Goal: Task Accomplishment & Management: Use online tool/utility

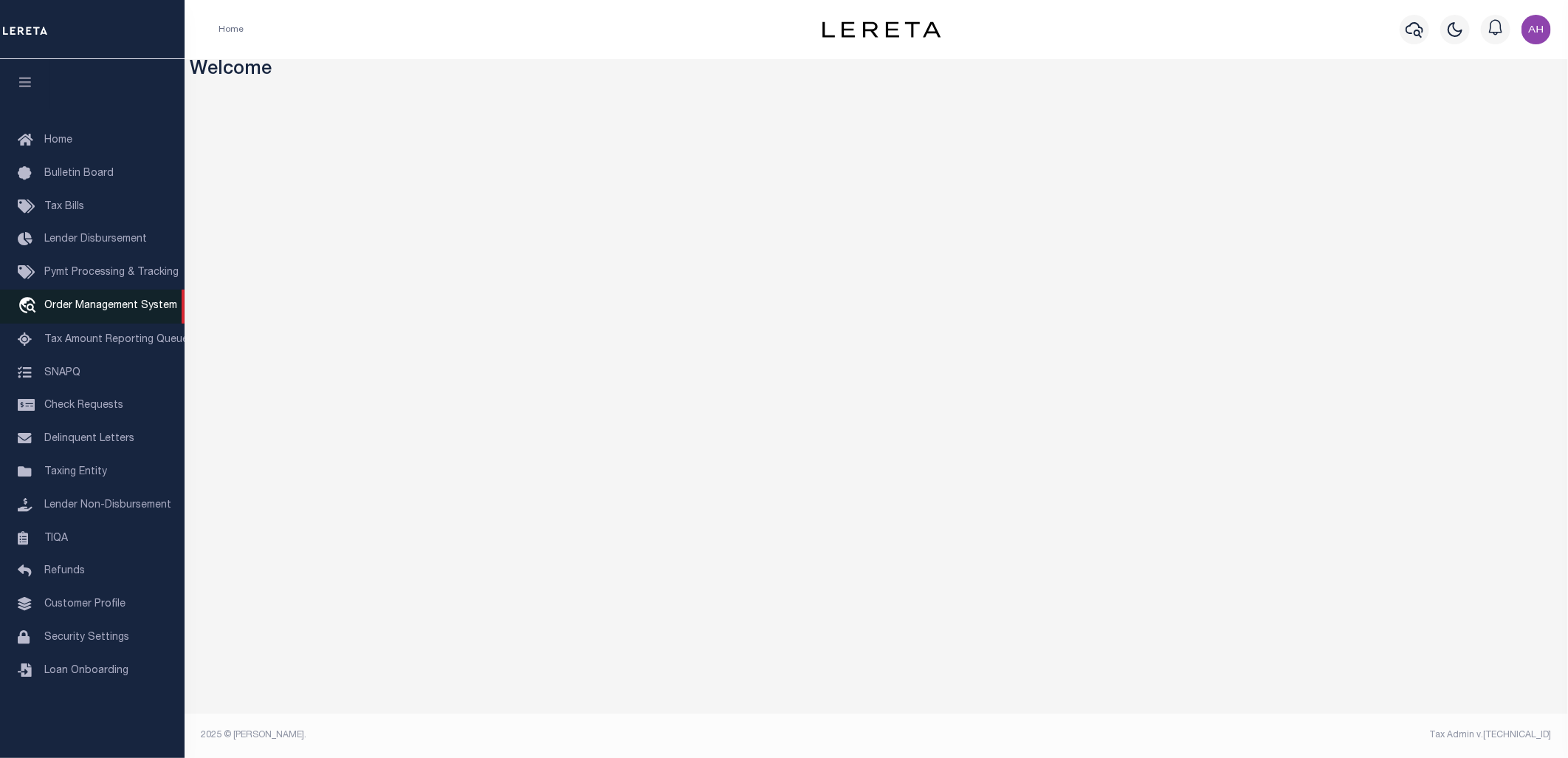
click at [104, 311] on span "Order Management System" at bounding box center [110, 306] width 133 height 11
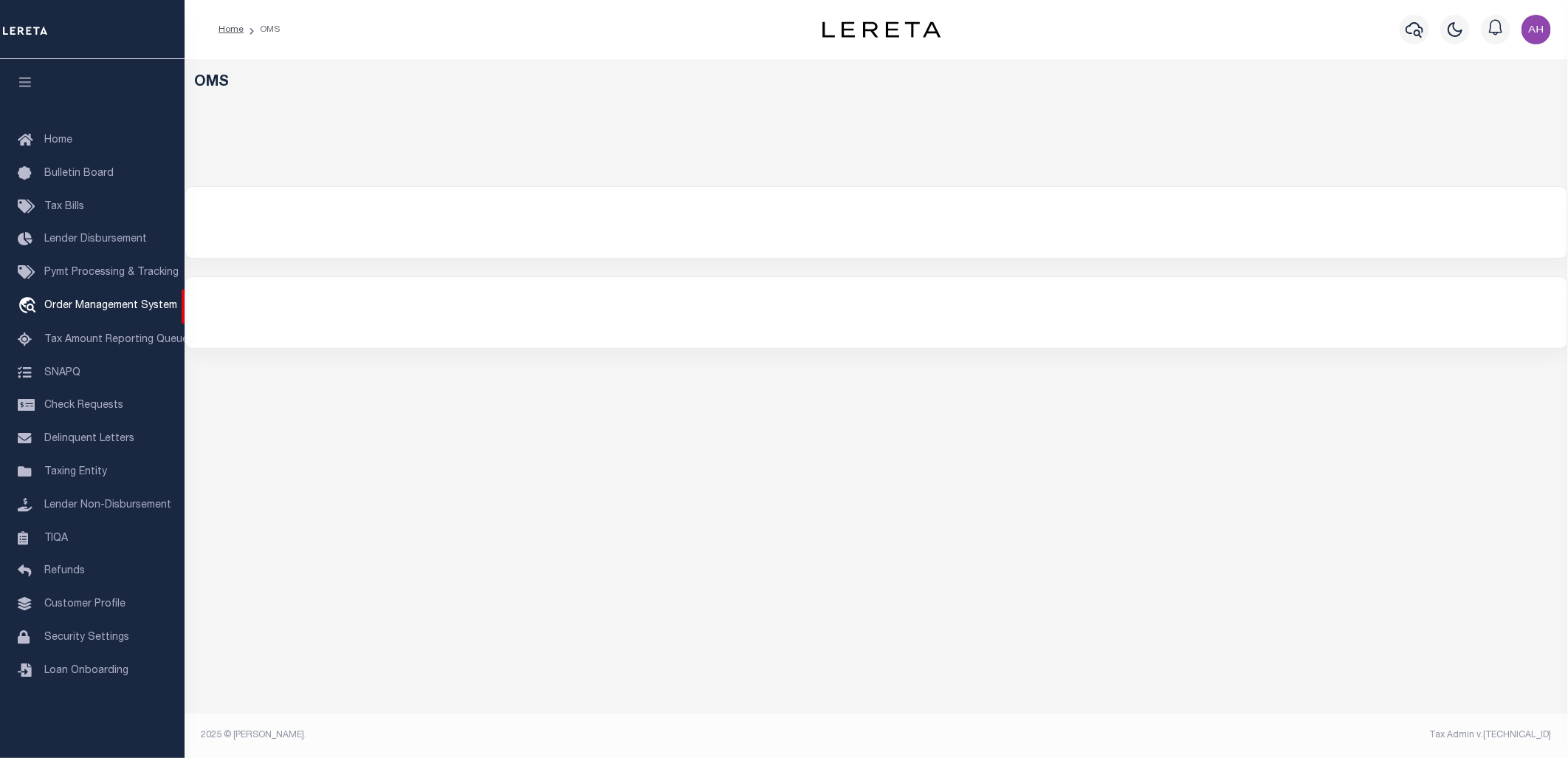
select select "200"
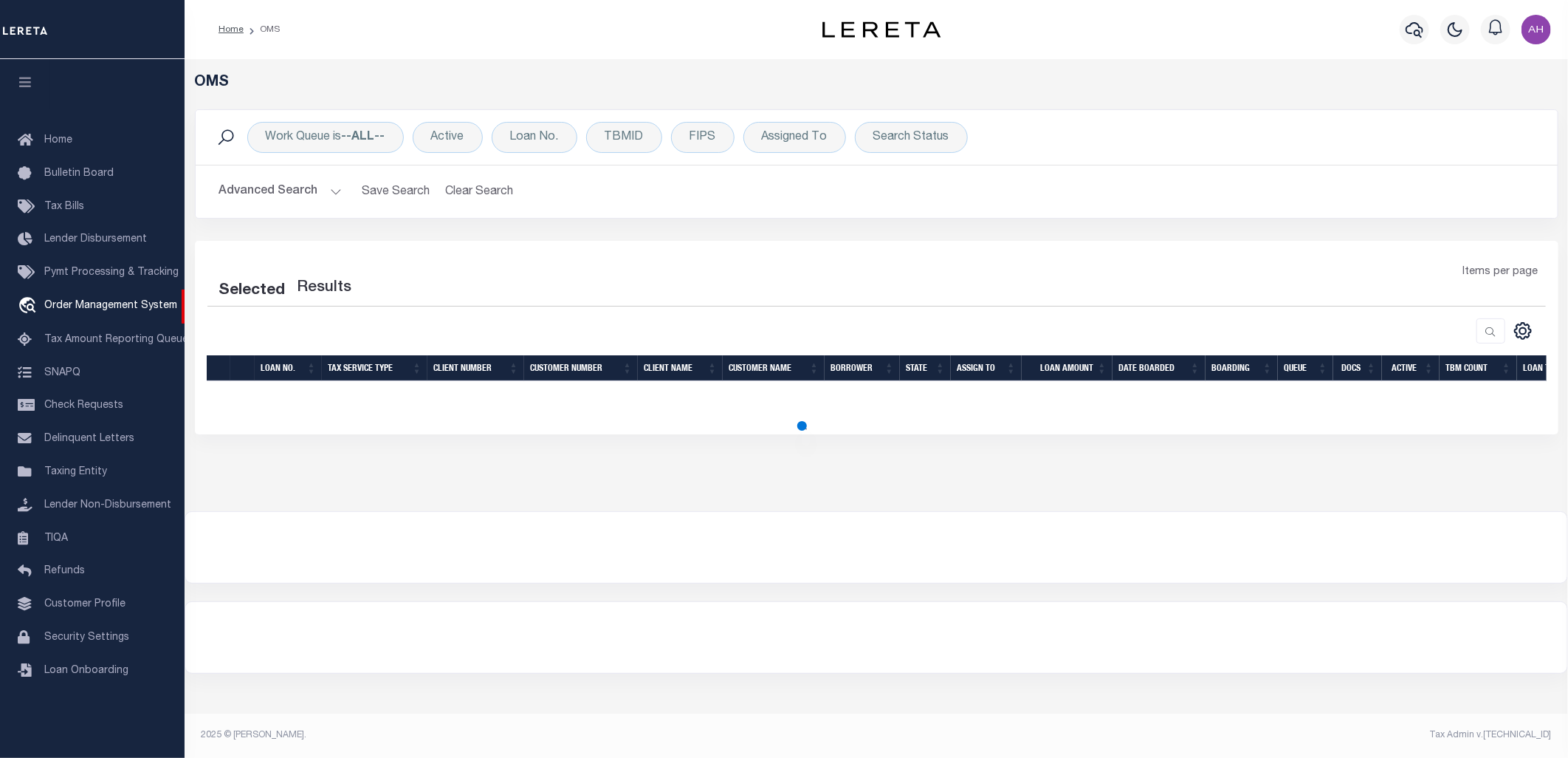
select select "200"
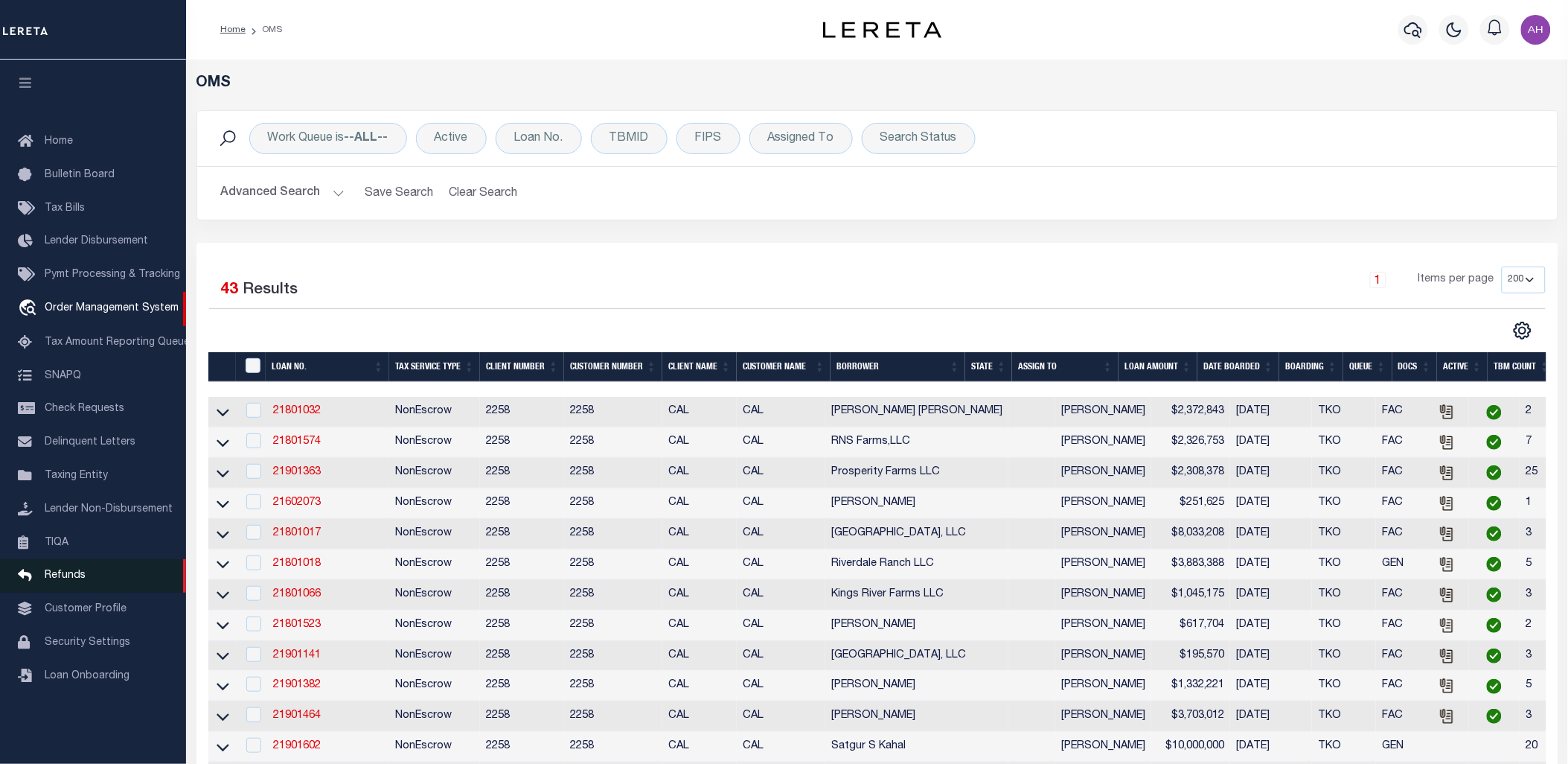
click at [75, 580] on span "Refunds" at bounding box center [64, 576] width 41 height 11
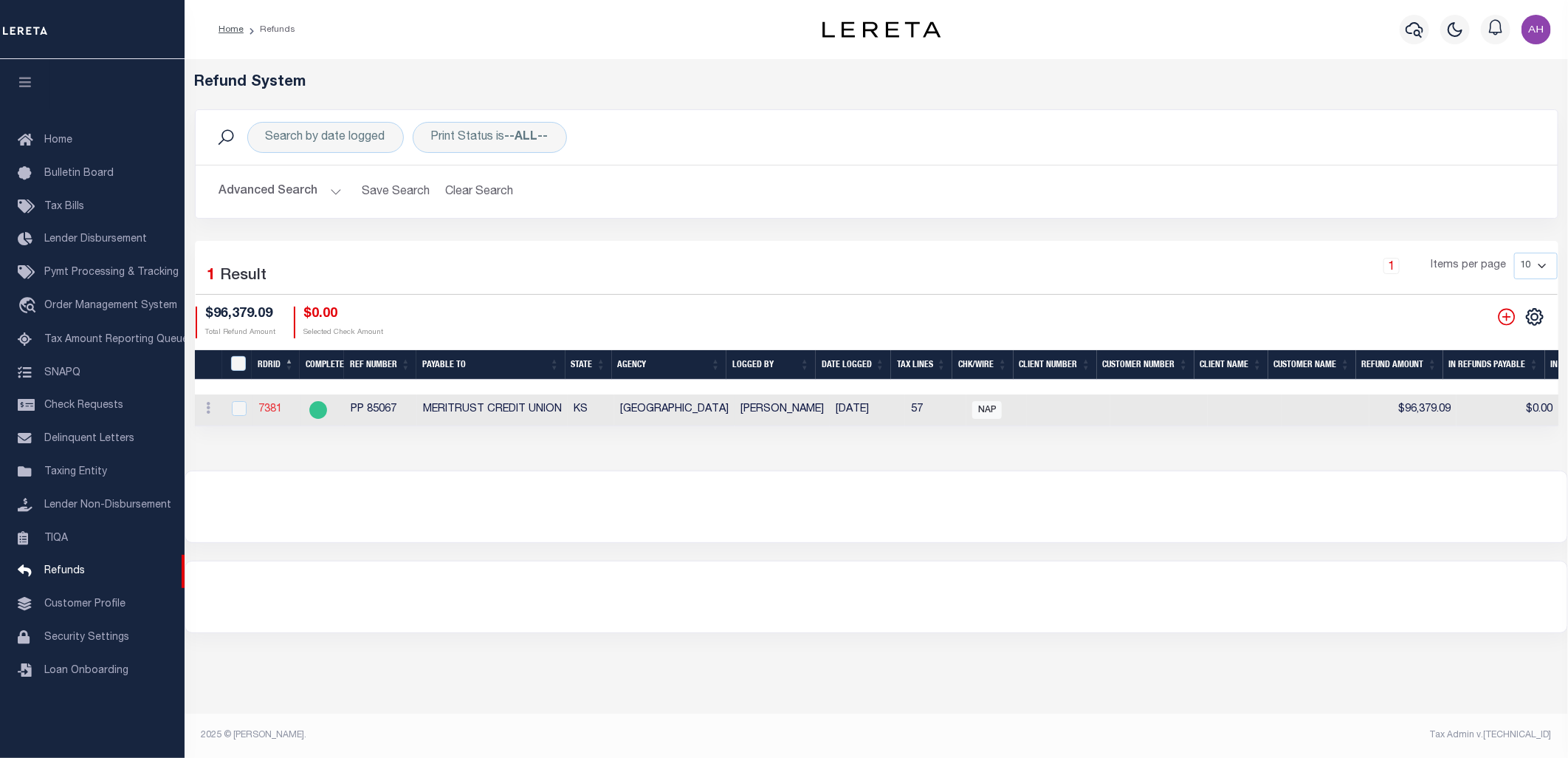
click at [267, 411] on link "7381" at bounding box center [270, 409] width 24 height 11
checkbox input "true"
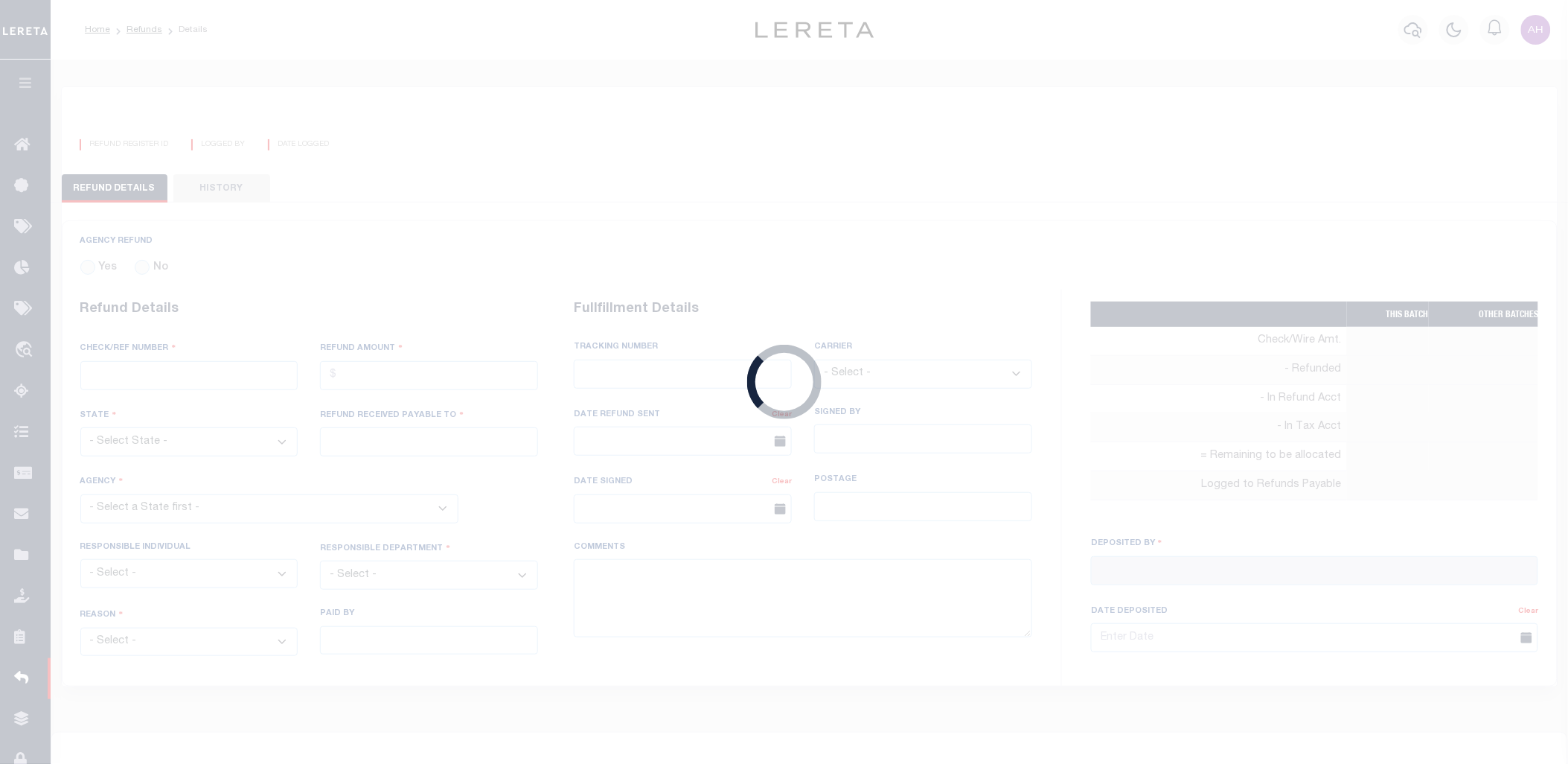
radio input "true"
type input "PP 85067"
type input "$96,379.09"
select select "KS"
type input "MERITRUST CREDIT UNION"
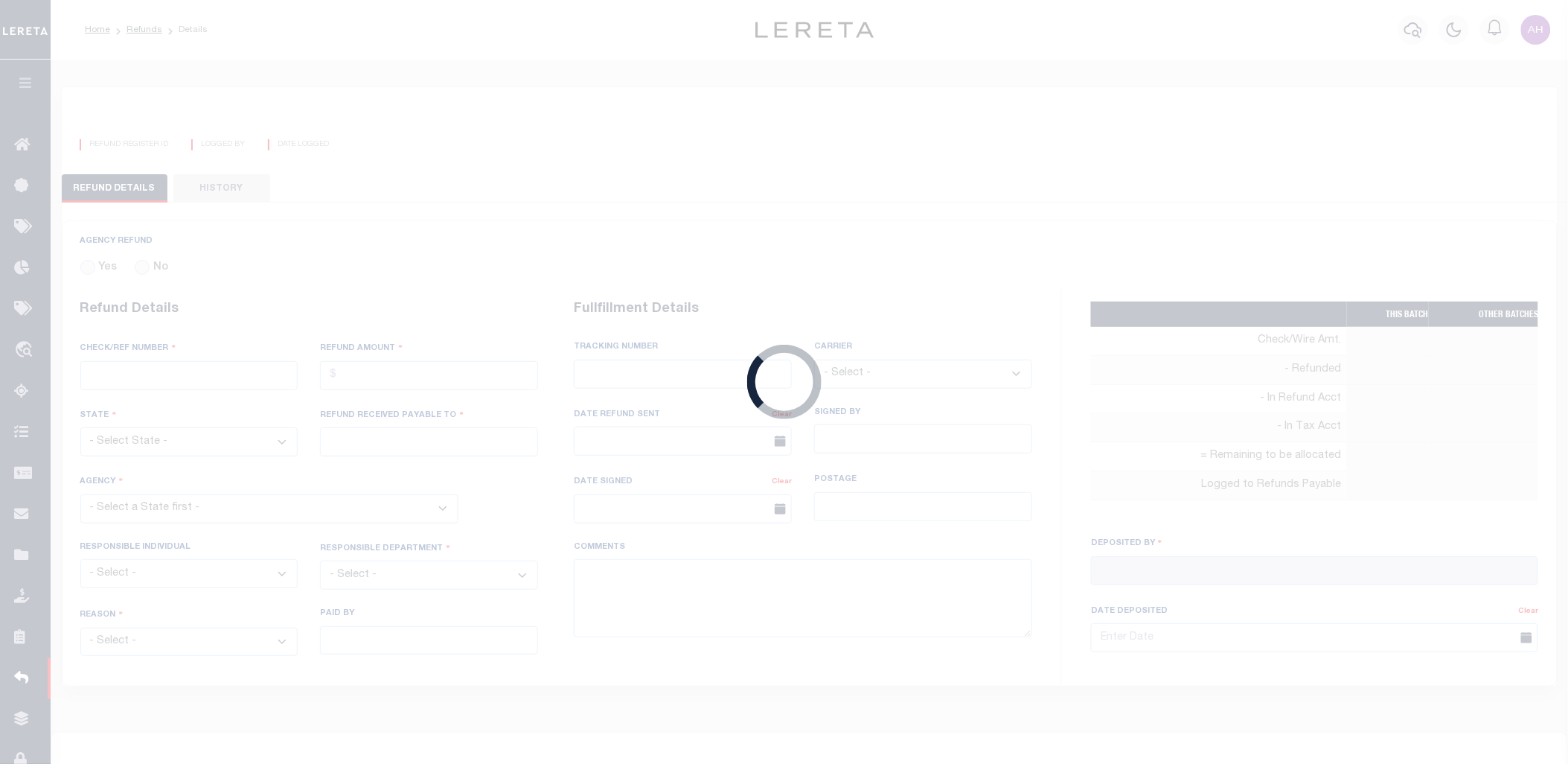
select select
select select "OTH"
select select "OVP"
type input "WIRED FUNDS"
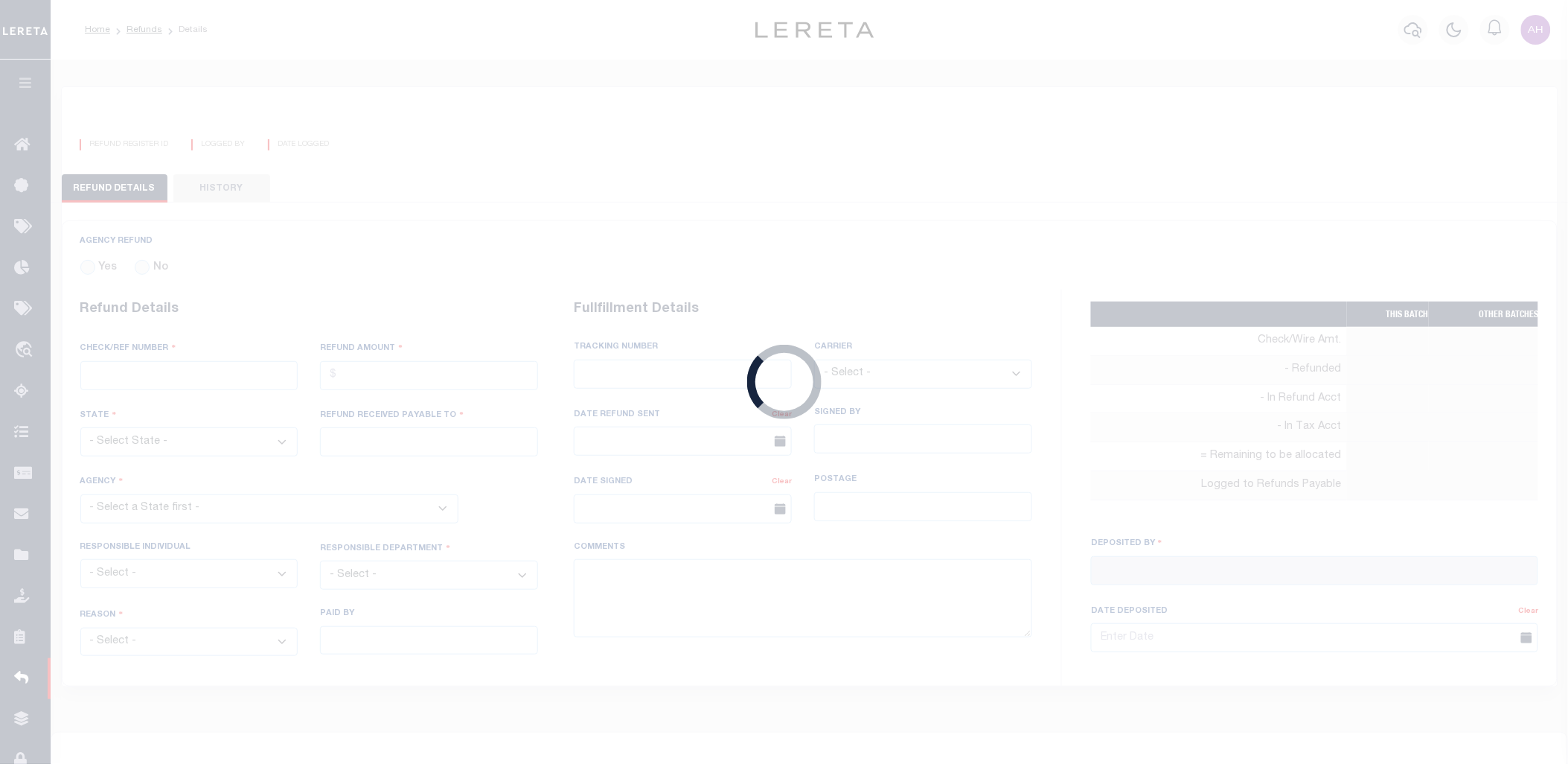
type input "07/22/2025"
type textarea "THIS IS FROM THE RFR REPORT. THESE FUNDS WERE WIRED BY MATTHEW URBINA"
type input "[PERSON_NAME]"
type input "[DATE]"
select select "2017300000"
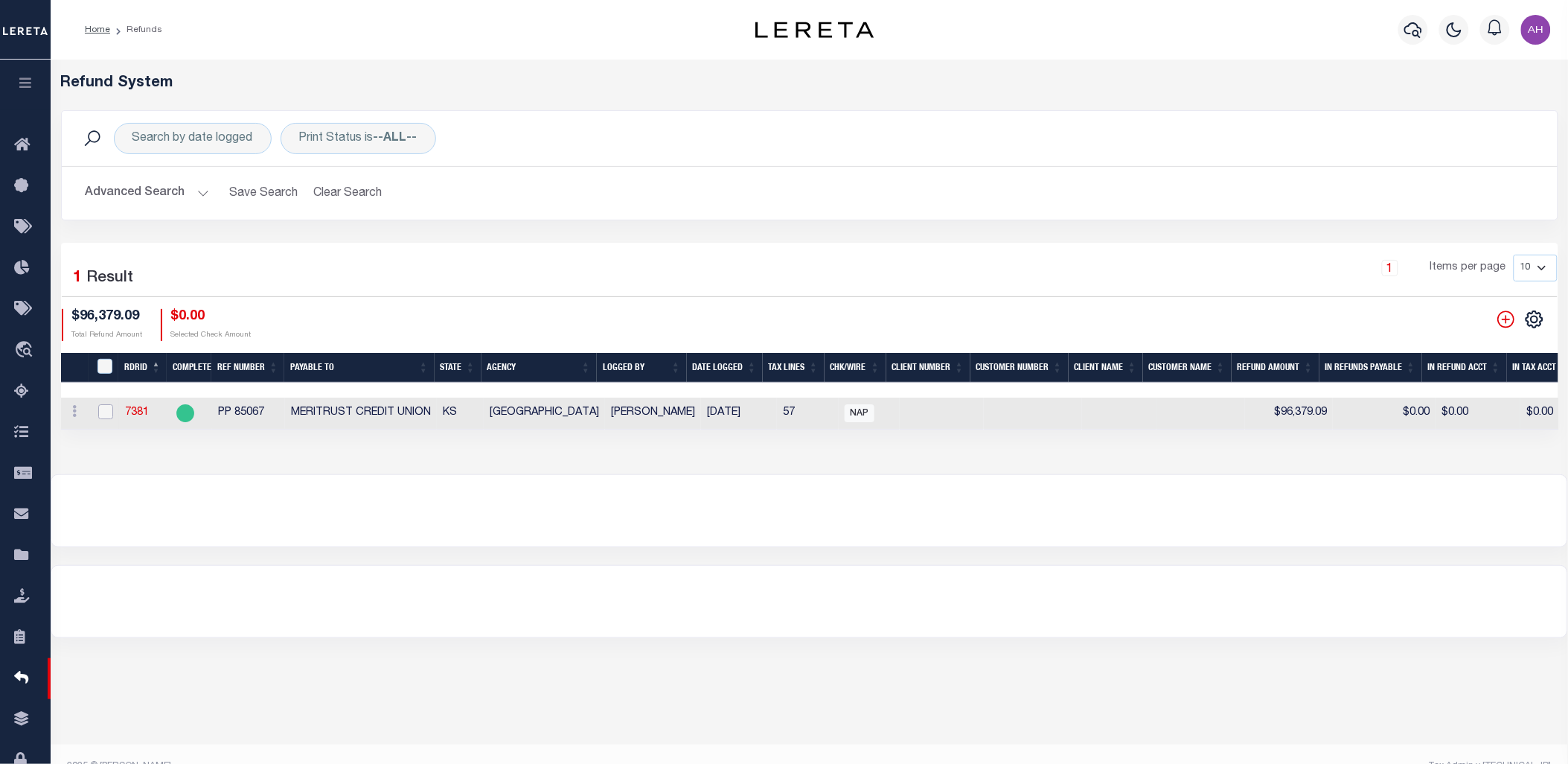
click at [107, 417] on input "checkbox" at bounding box center [105, 412] width 15 height 15
checkbox input "true"
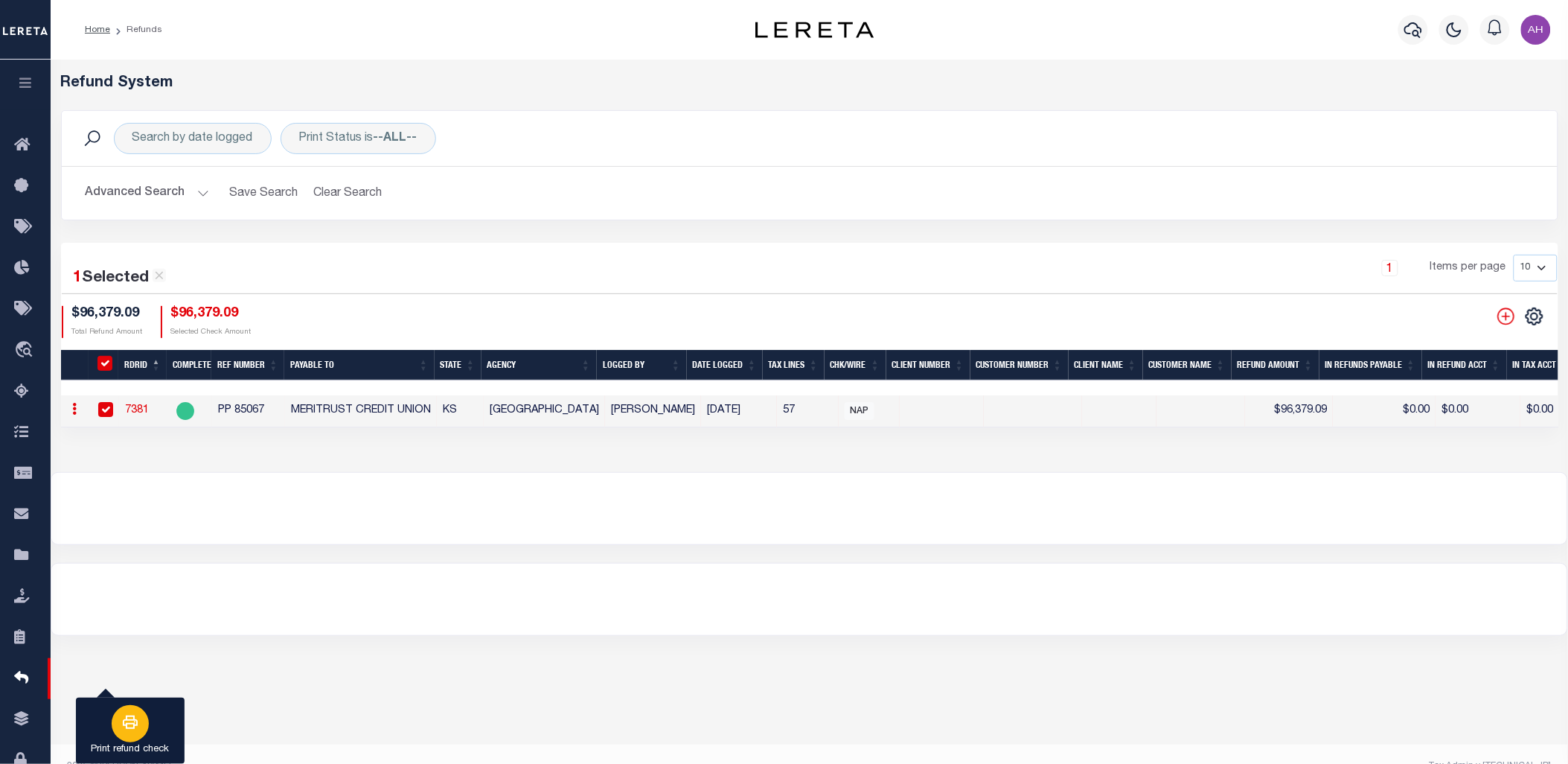
click at [130, 731] on icon "button" at bounding box center [130, 722] width 18 height 18
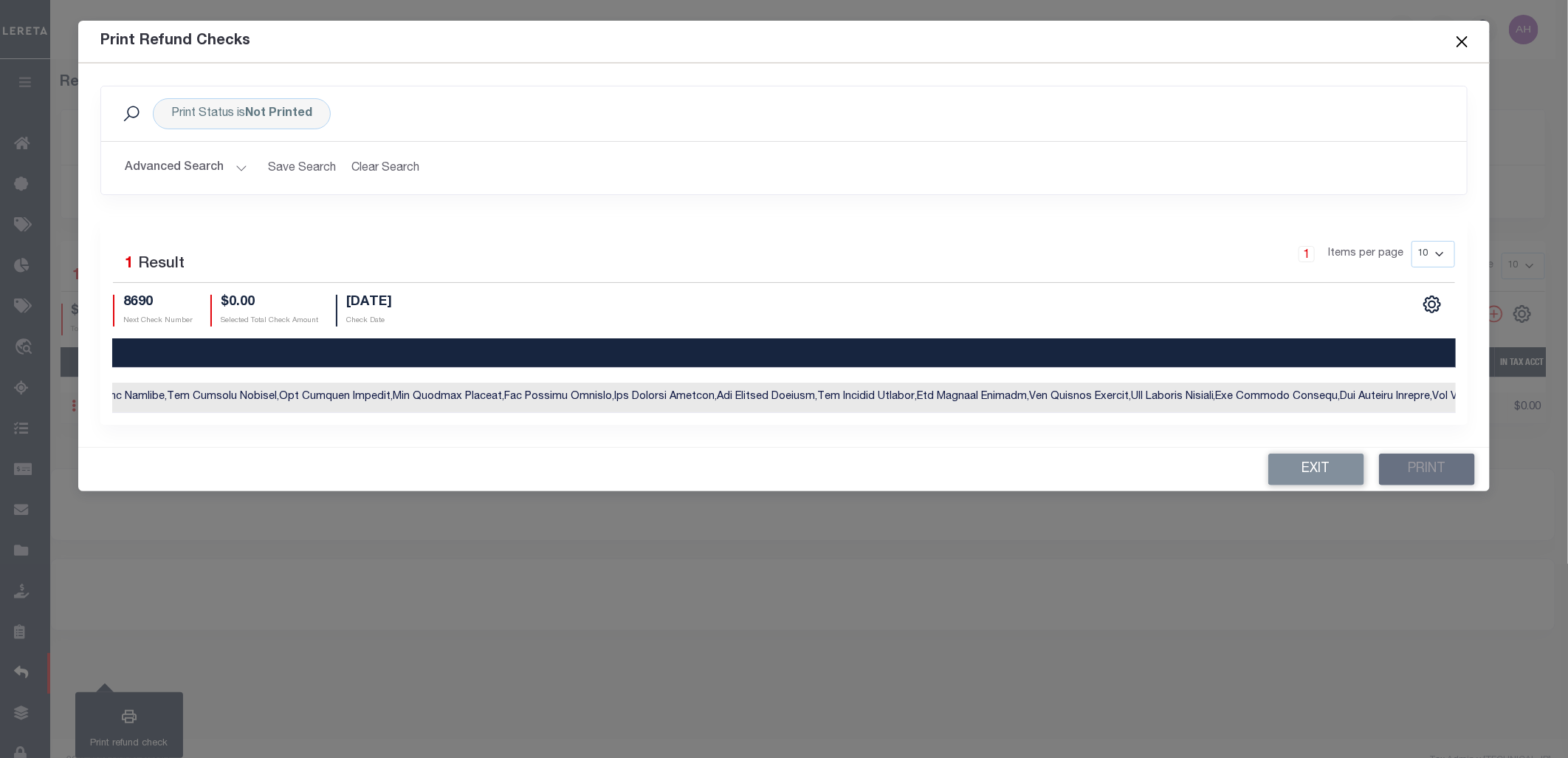
scroll to position [0, 1726]
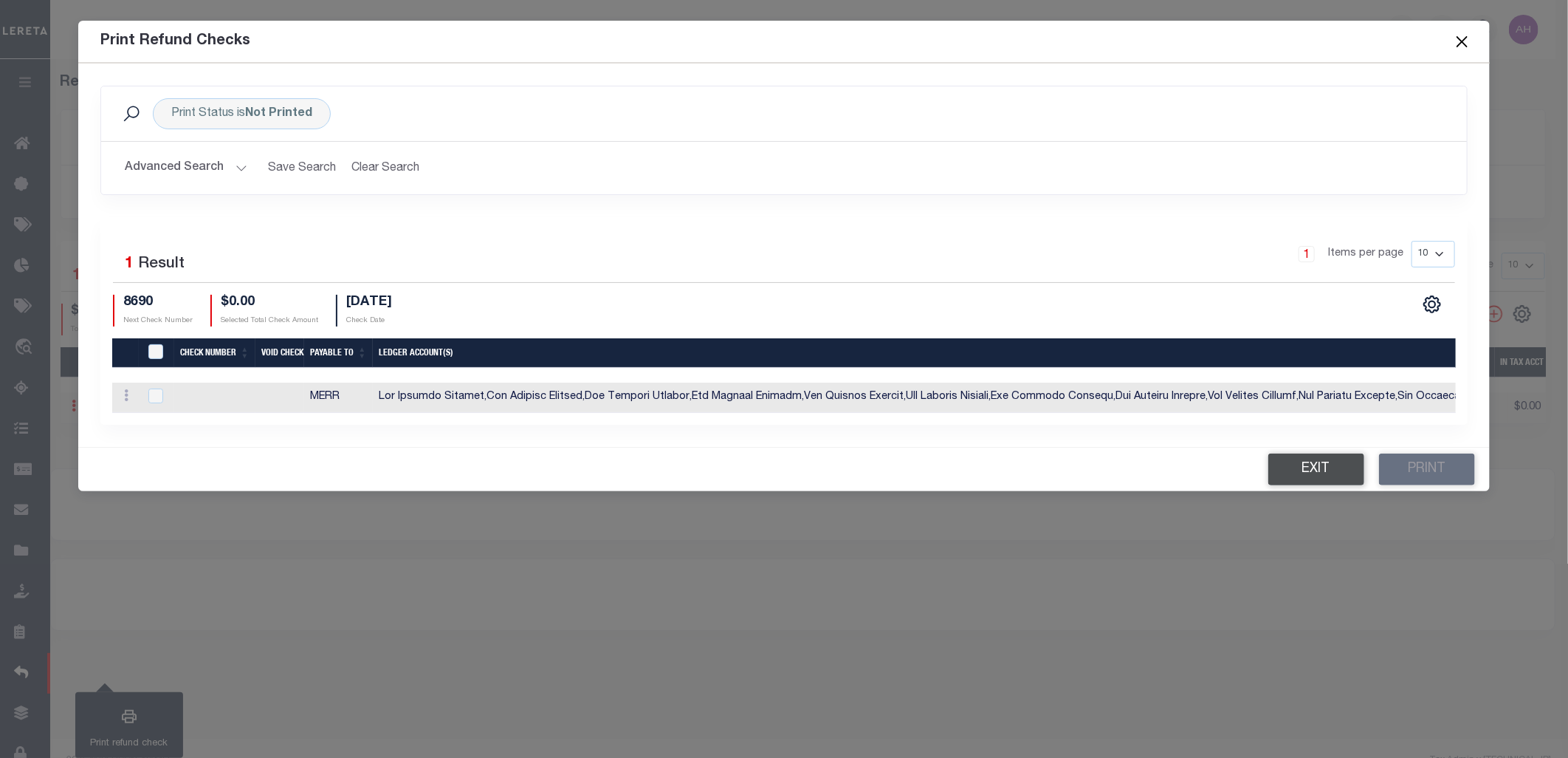
click at [1290, 481] on button "Exit" at bounding box center [1317, 469] width 96 height 32
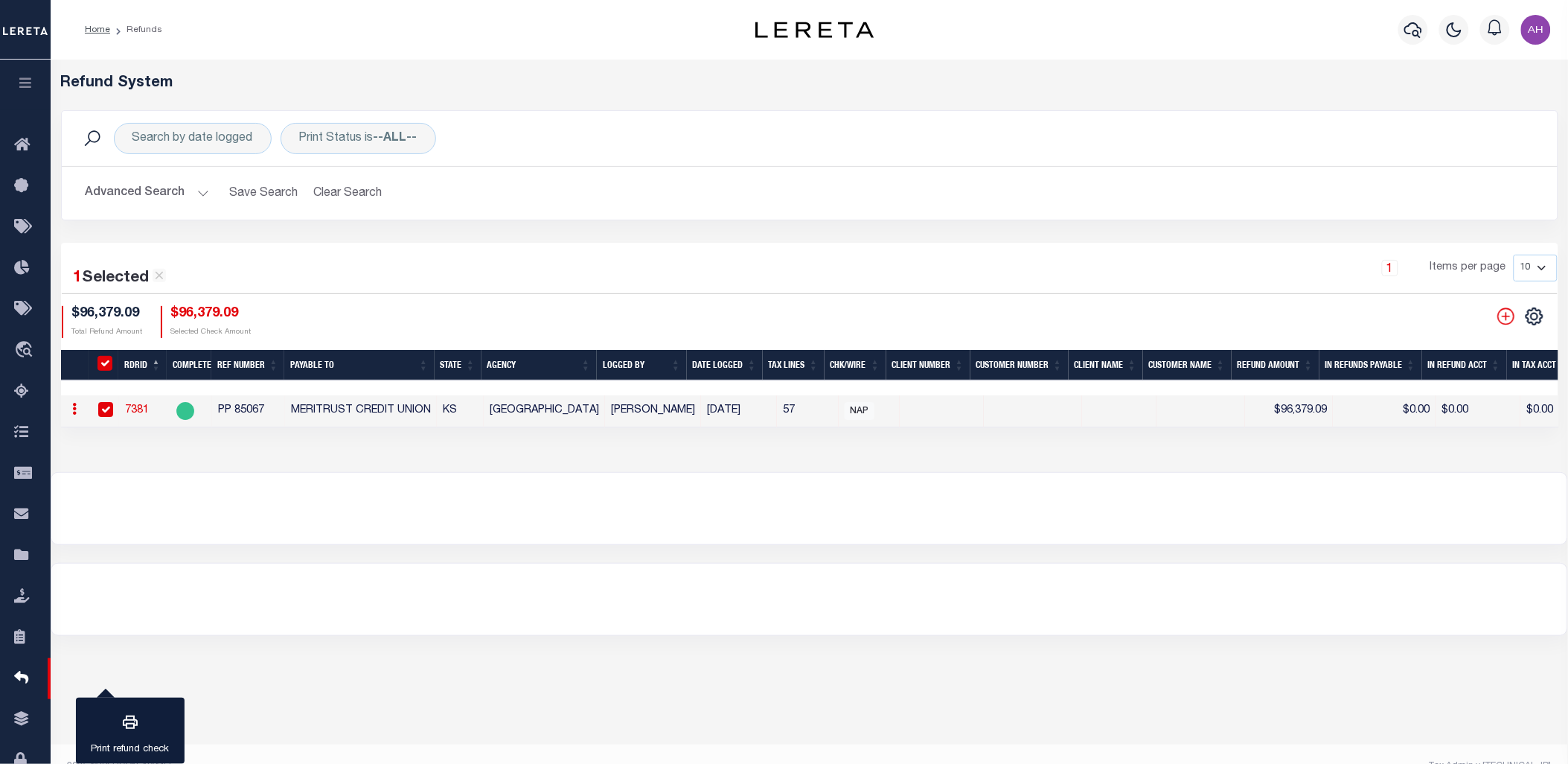
drag, startPoint x: 134, startPoint y: 718, endPoint x: 206, endPoint y: 689, distance: 77.6
click at [134, 718] on icon "button" at bounding box center [130, 722] width 15 height 13
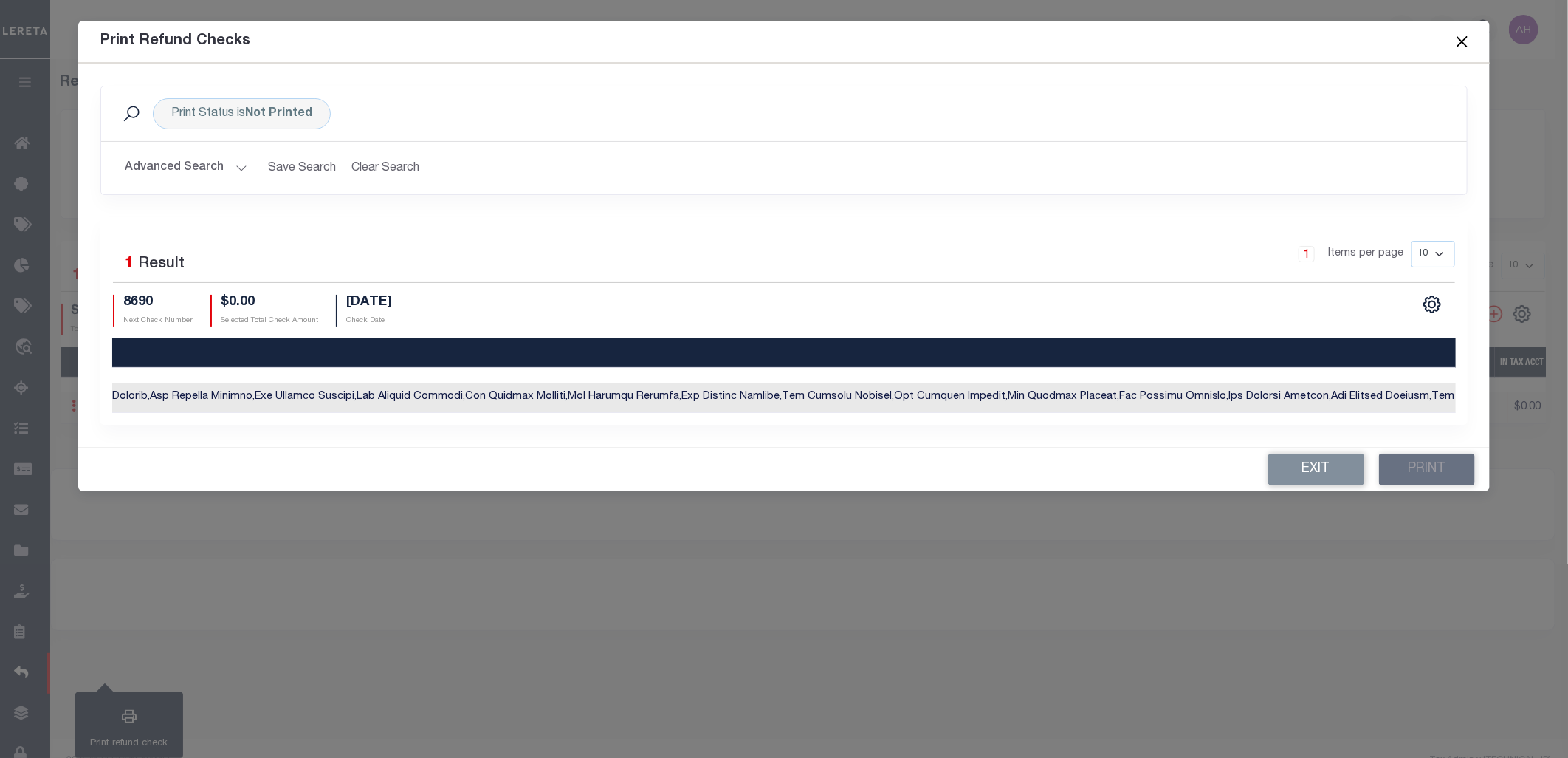
scroll to position [0, 4446]
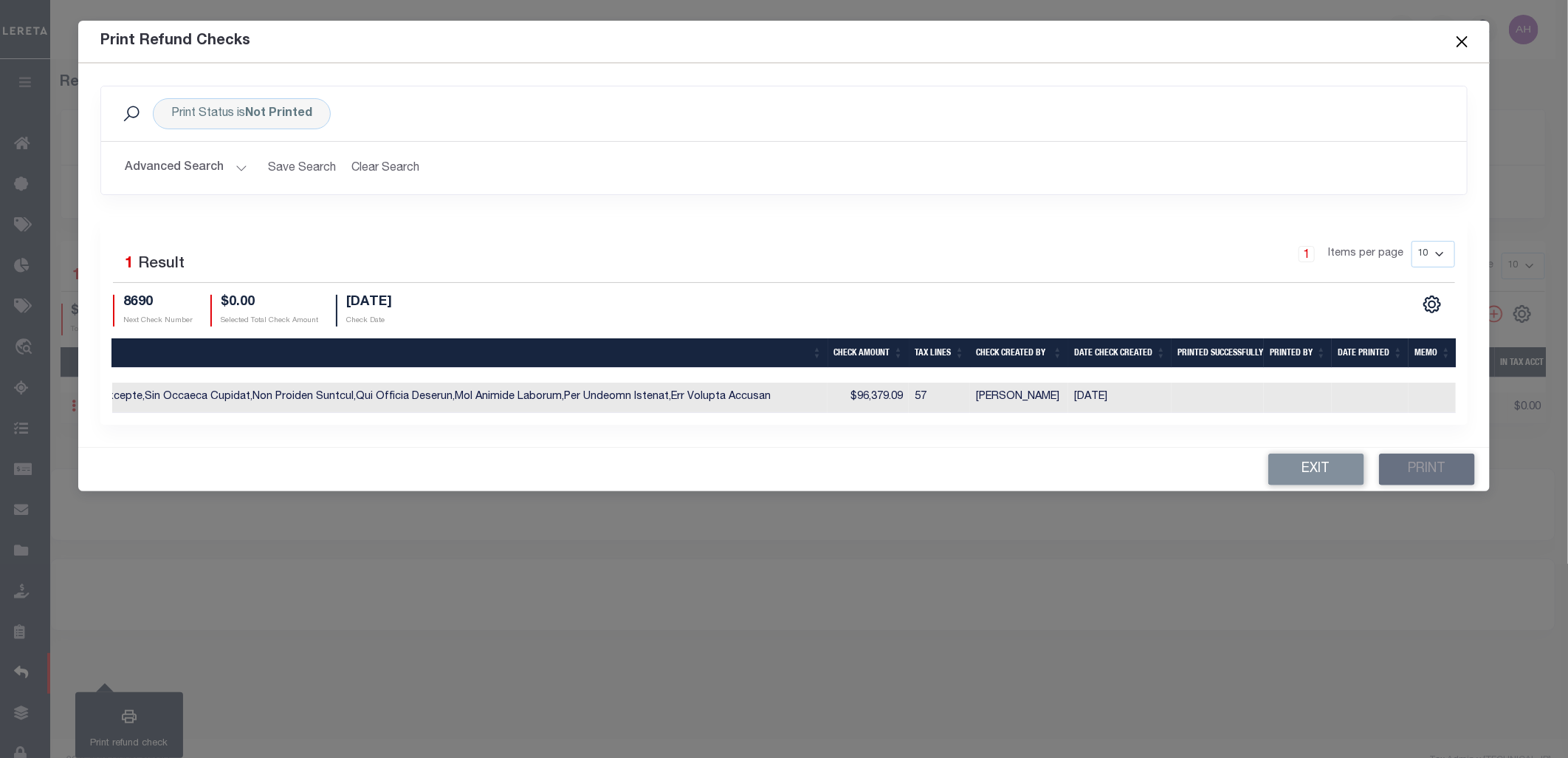
click at [1228, 185] on div "Advanced Search Save Search Clear Search PrintRefundChecksGridWrapper_dynamicta…" at bounding box center [784, 168] width 1366 height 53
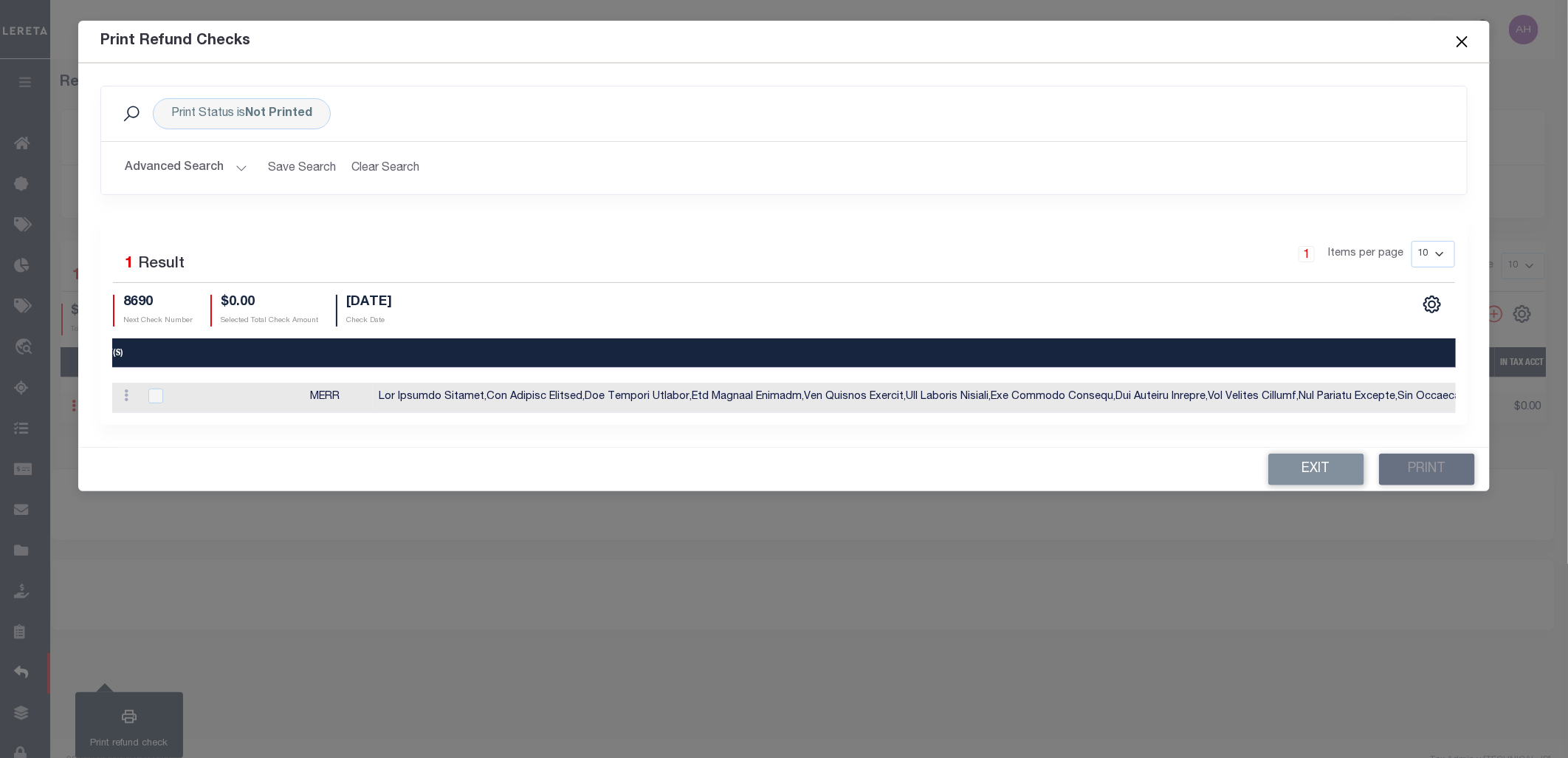
scroll to position [0, 0]
click at [156, 395] on input "checkbox" at bounding box center [155, 395] width 14 height 14
checkbox input "true"
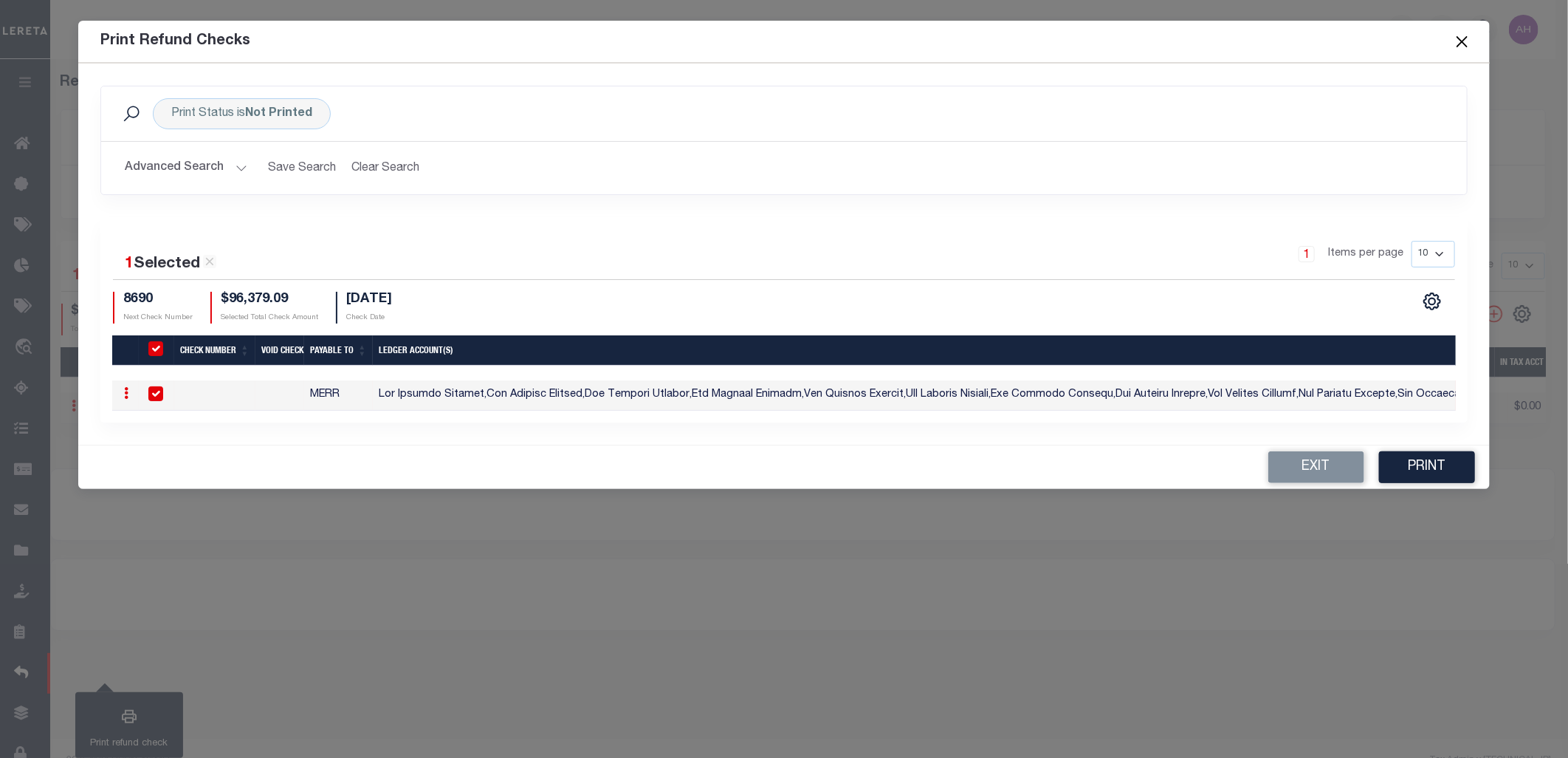
click at [222, 411] on div "Check Number Void Check Payable To Ledger Account(s) Check Amount Tax Lines Che…" at bounding box center [784, 395] width 1344 height 30
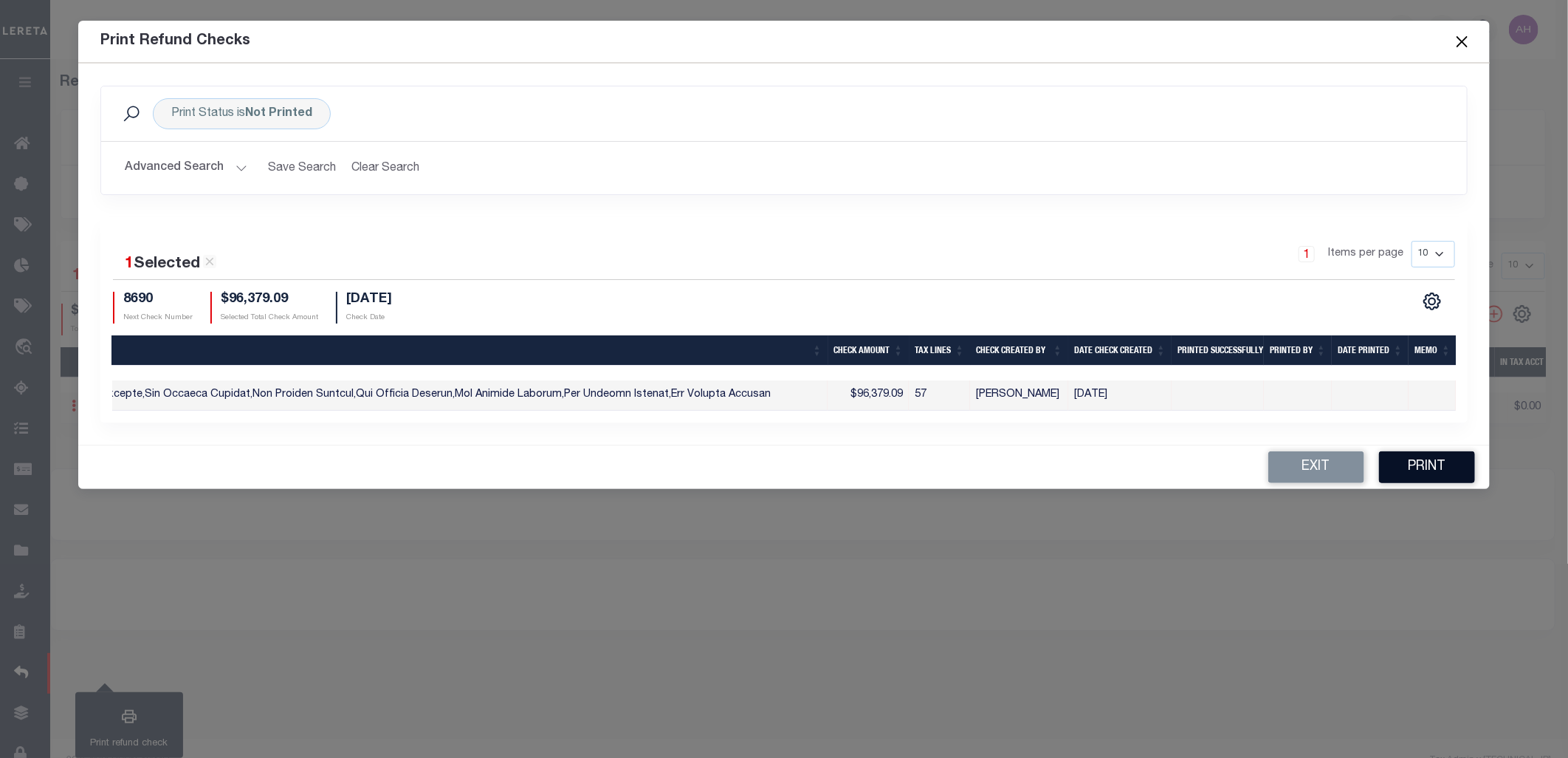
click at [1428, 482] on button "Print" at bounding box center [1427, 467] width 96 height 32
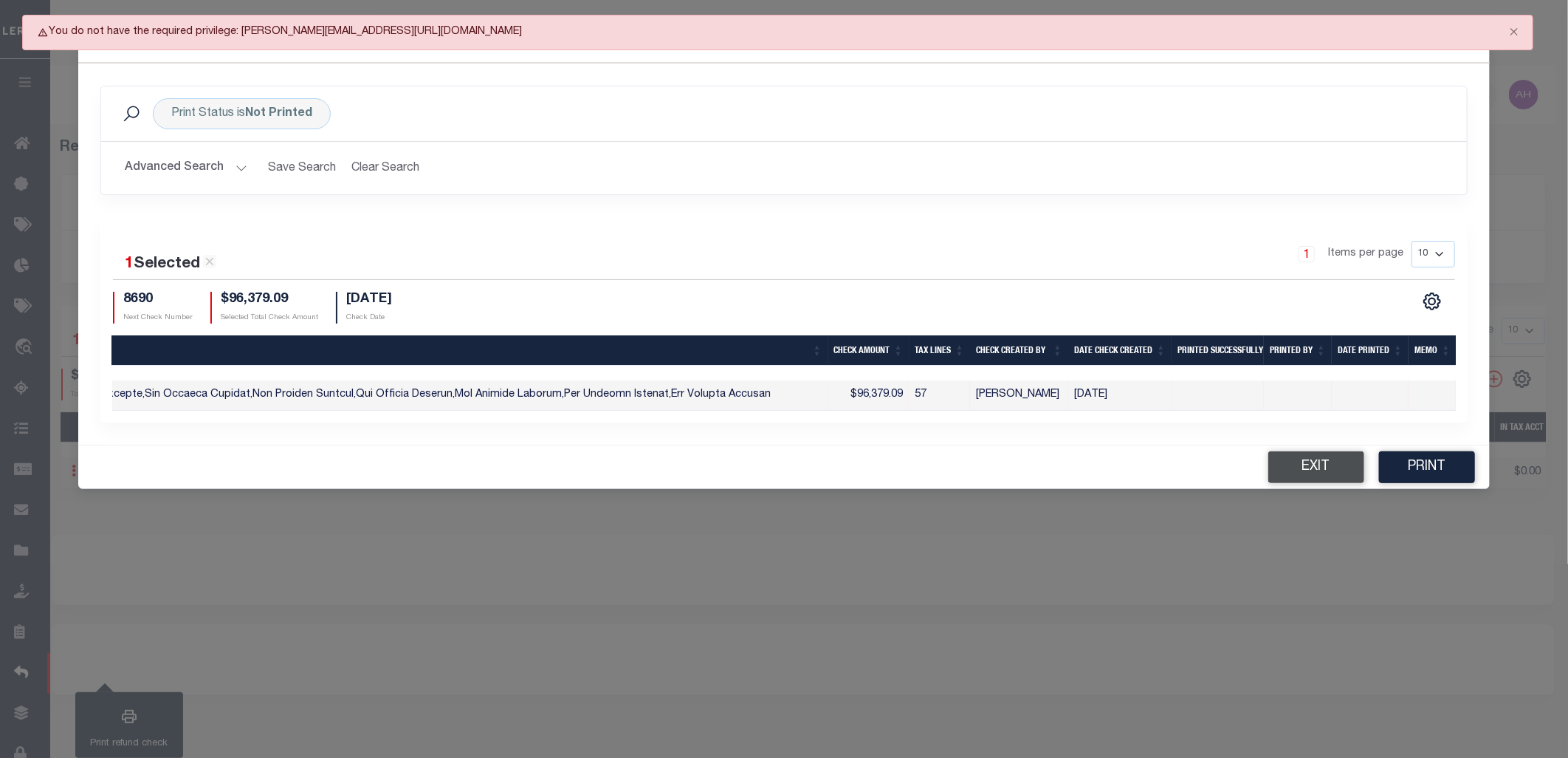
click at [1339, 481] on button "Exit" at bounding box center [1317, 467] width 96 height 32
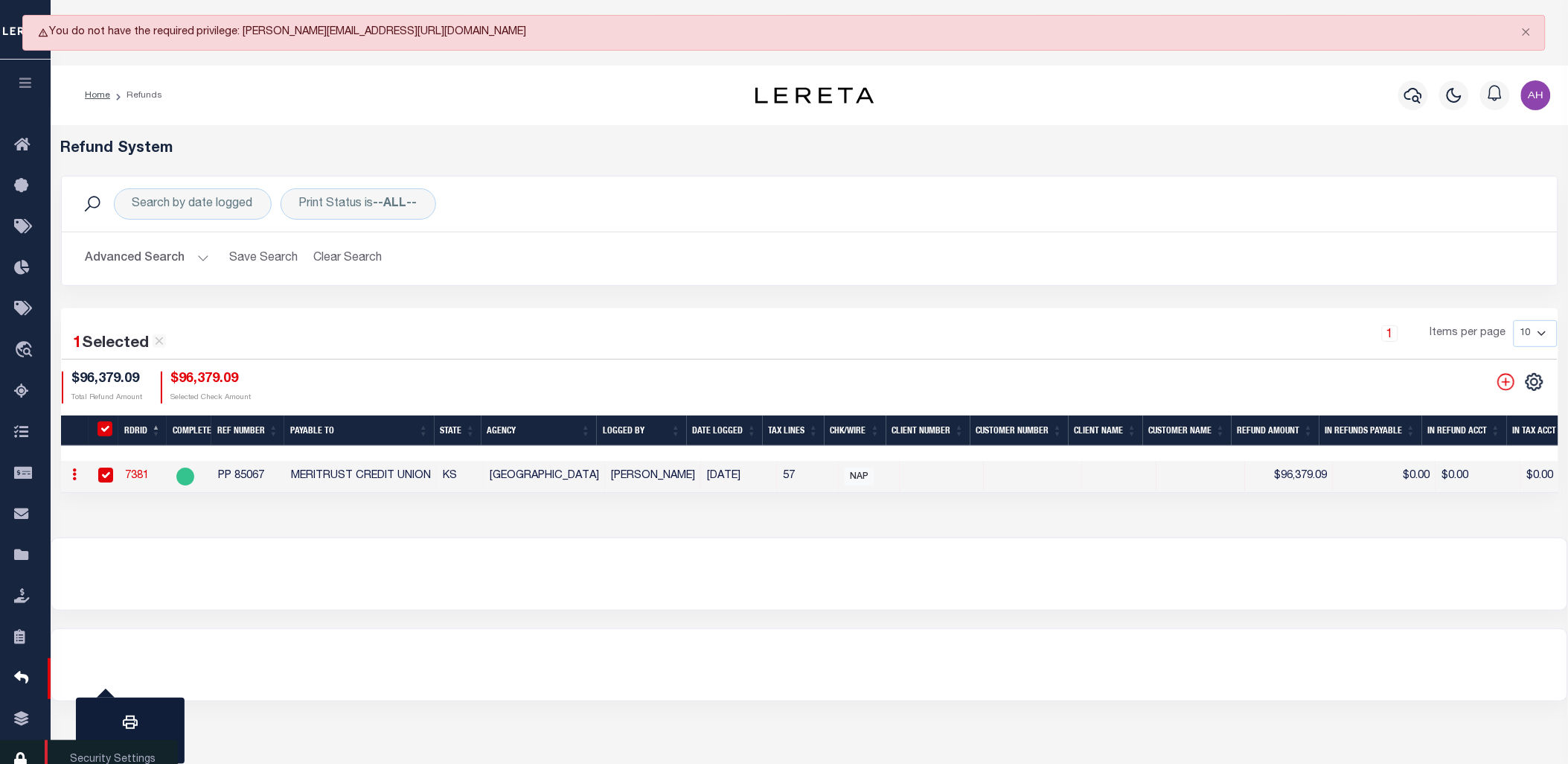
click at [20, 749] on link "Security Settings" at bounding box center [25, 760] width 51 height 41
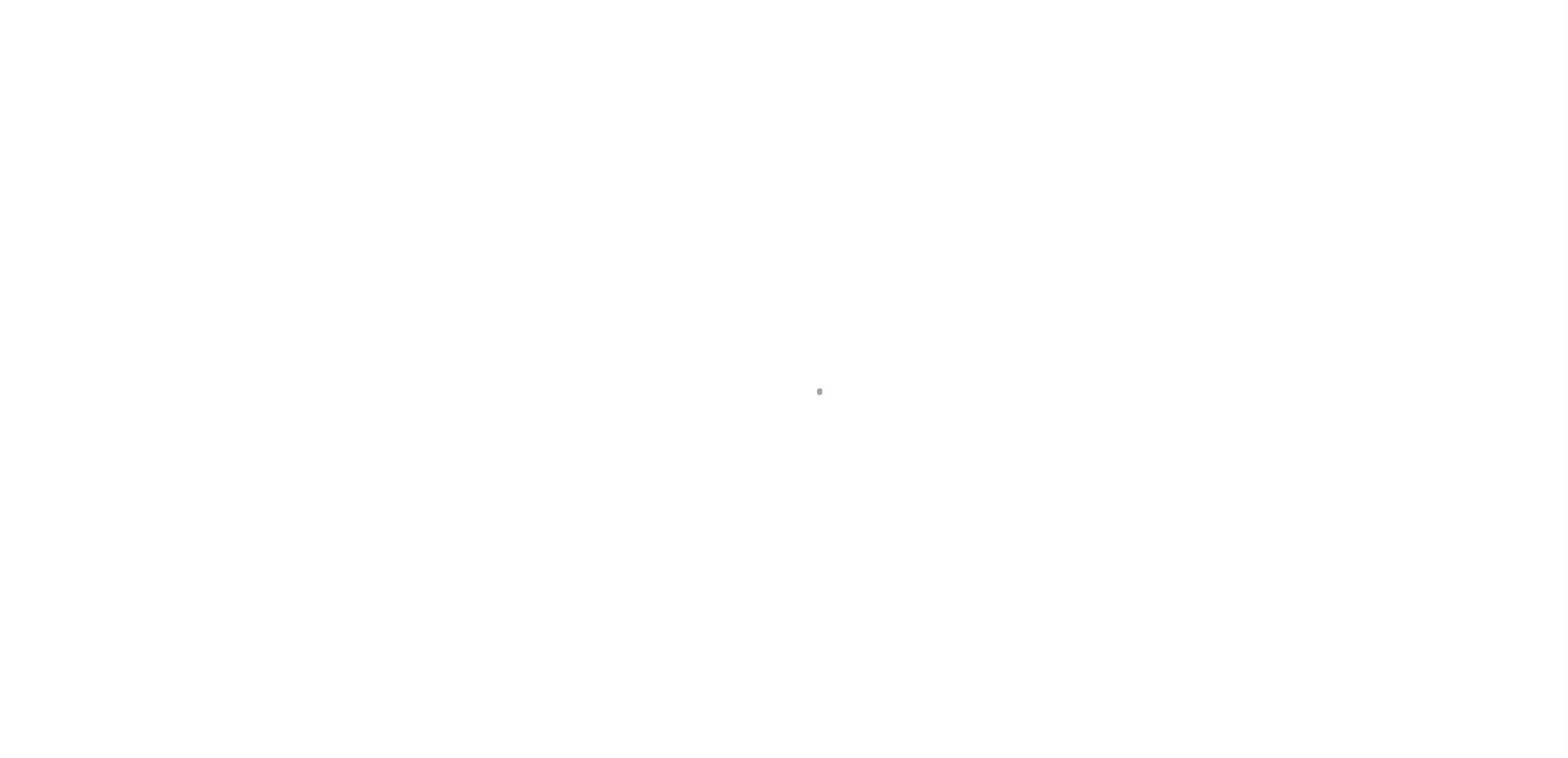
select select "100"
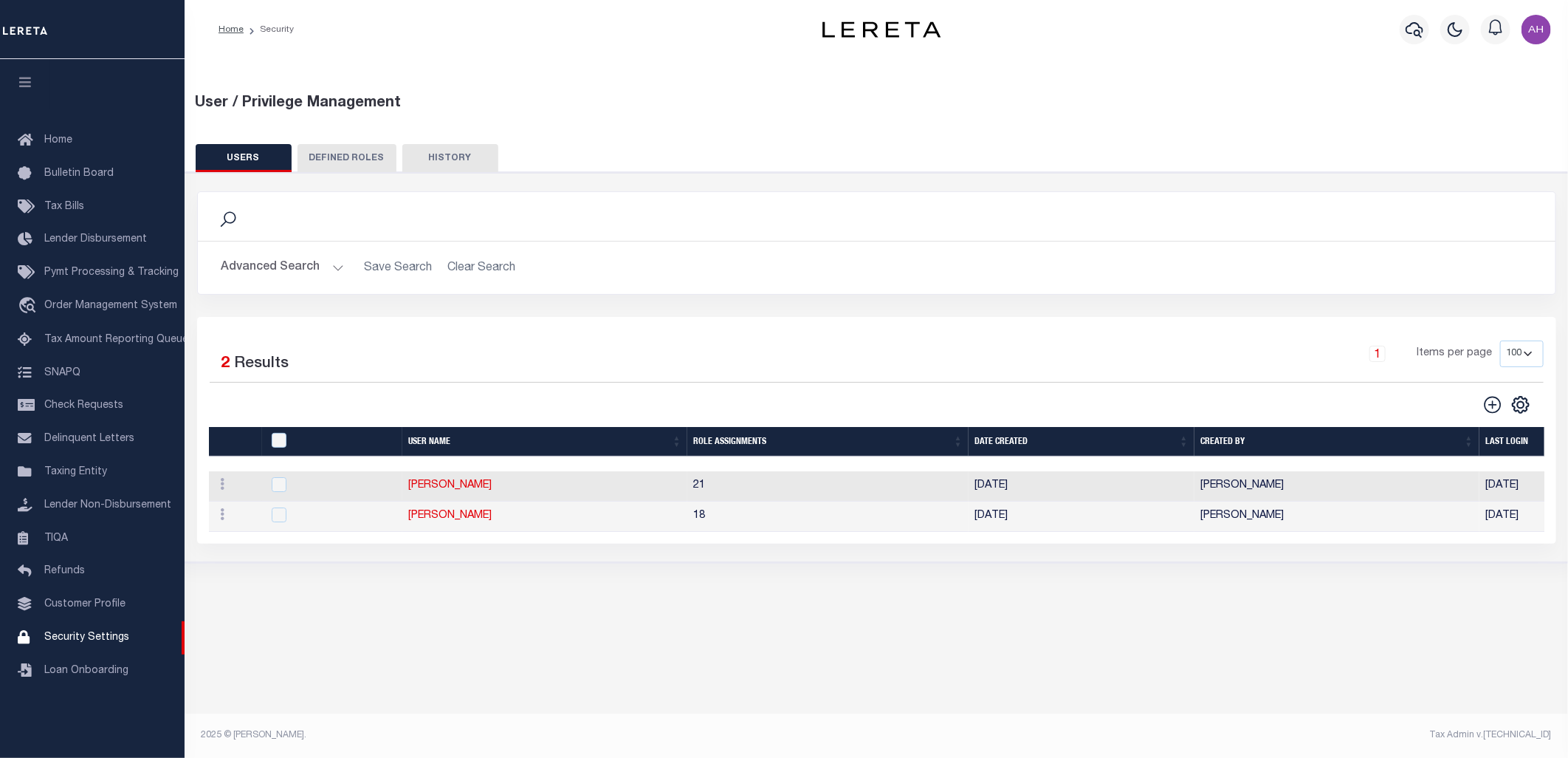
click at [344, 153] on button "DEFINED ROLES" at bounding box center [347, 158] width 99 height 28
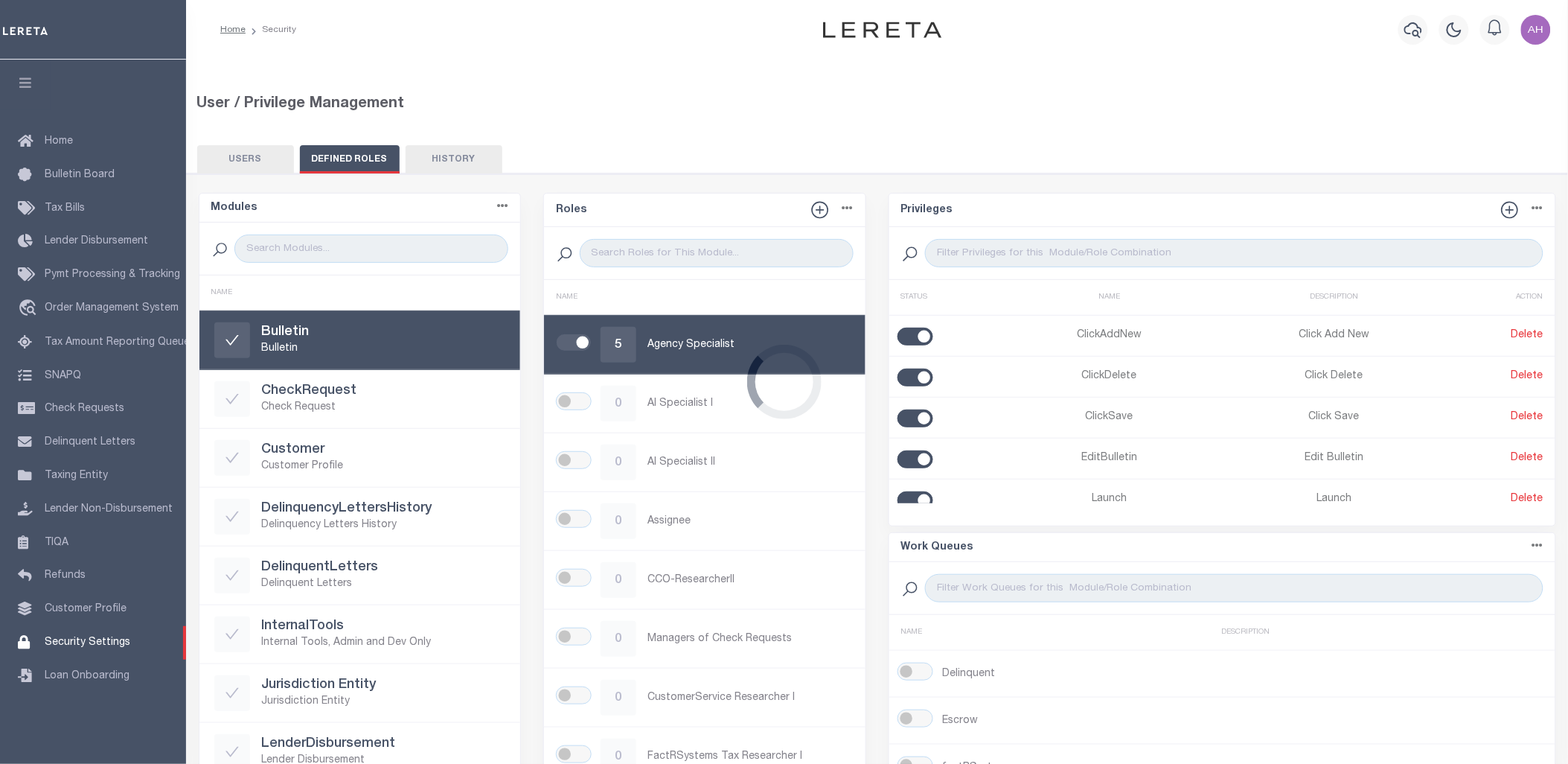
click at [240, 159] on div "Loading..." at bounding box center [784, 382] width 1568 height 764
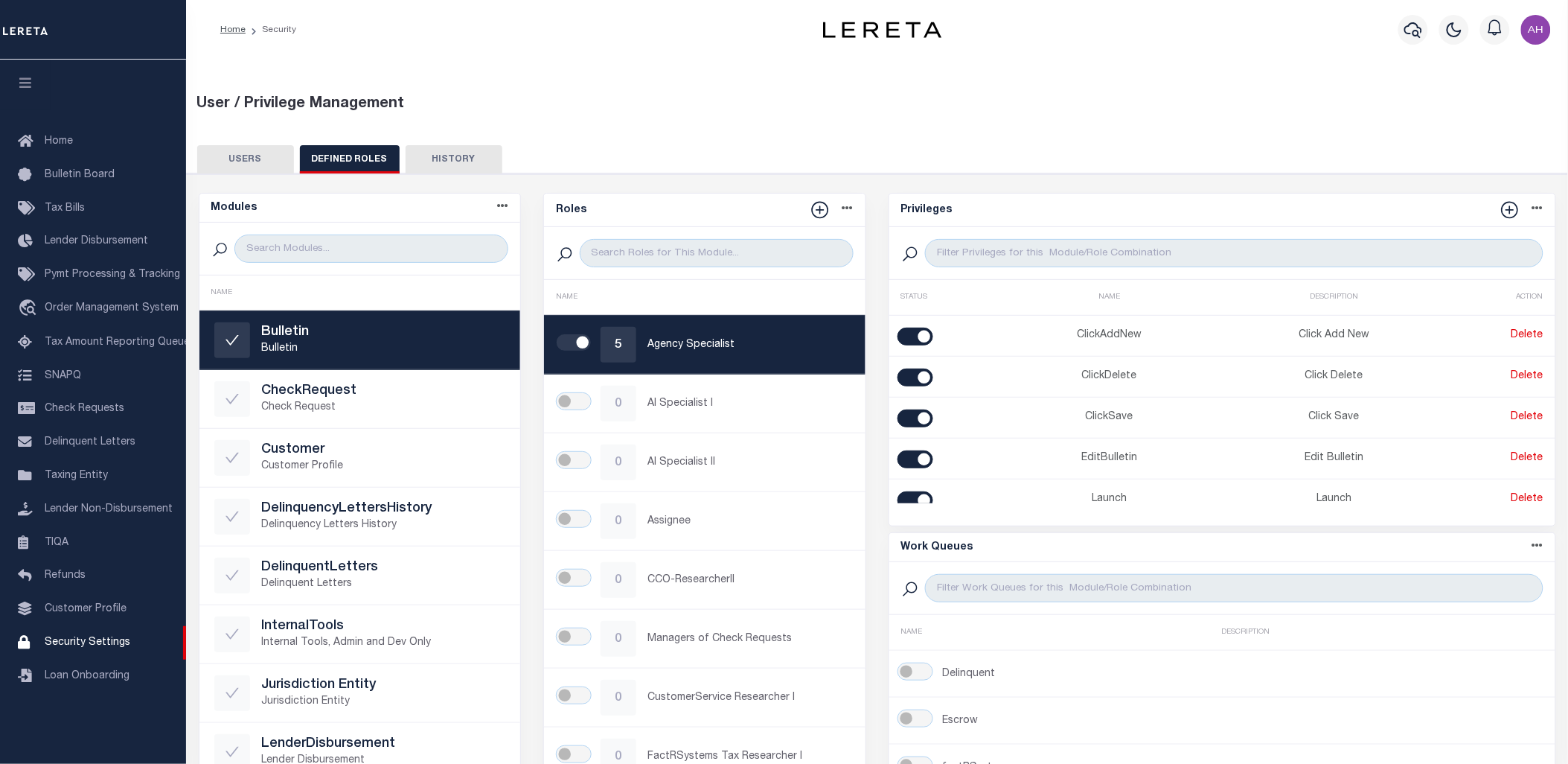
click at [264, 159] on button "USERS" at bounding box center [246, 159] width 97 height 28
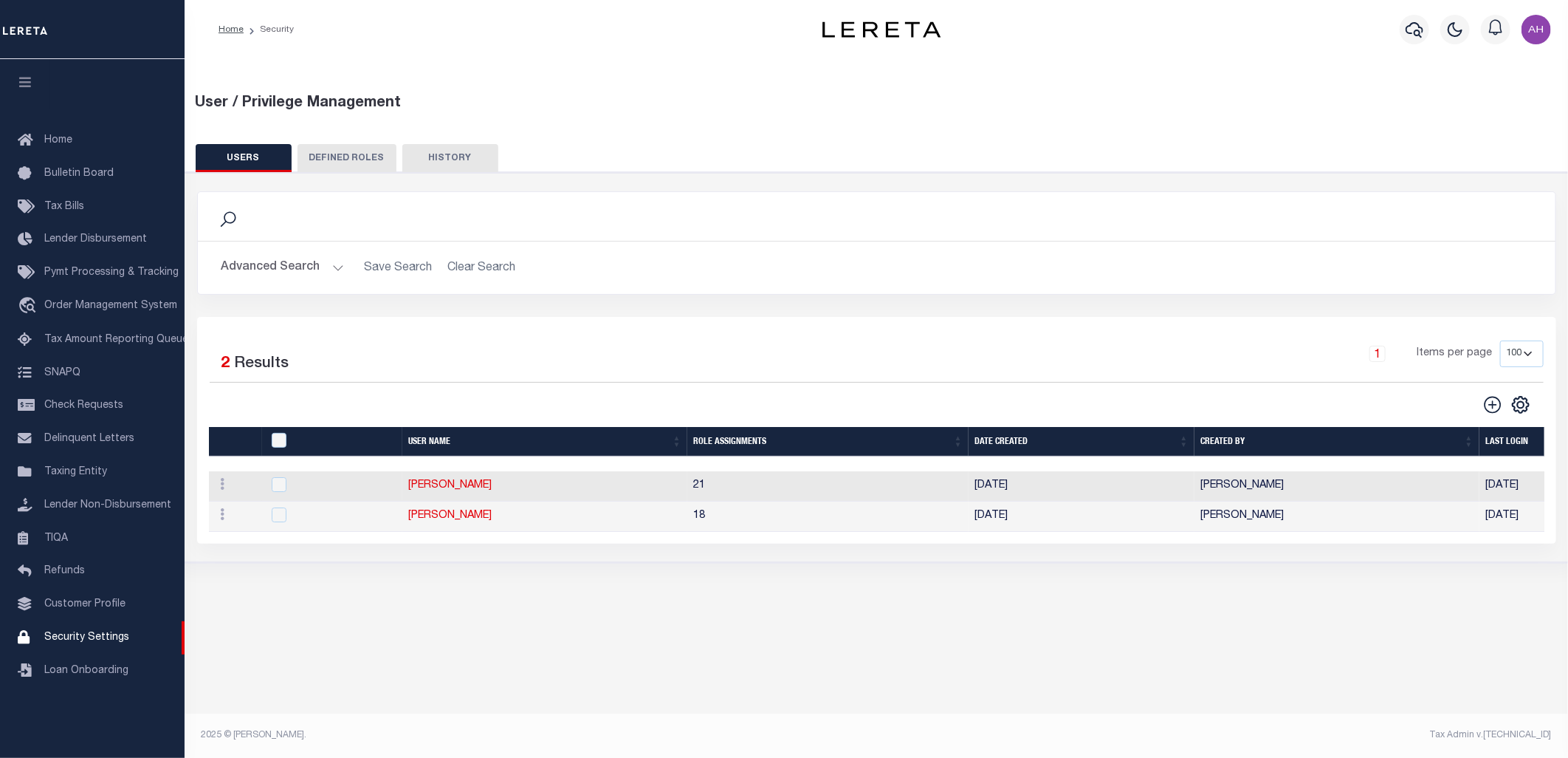
click at [304, 266] on button "Advanced Search" at bounding box center [283, 268] width 123 height 29
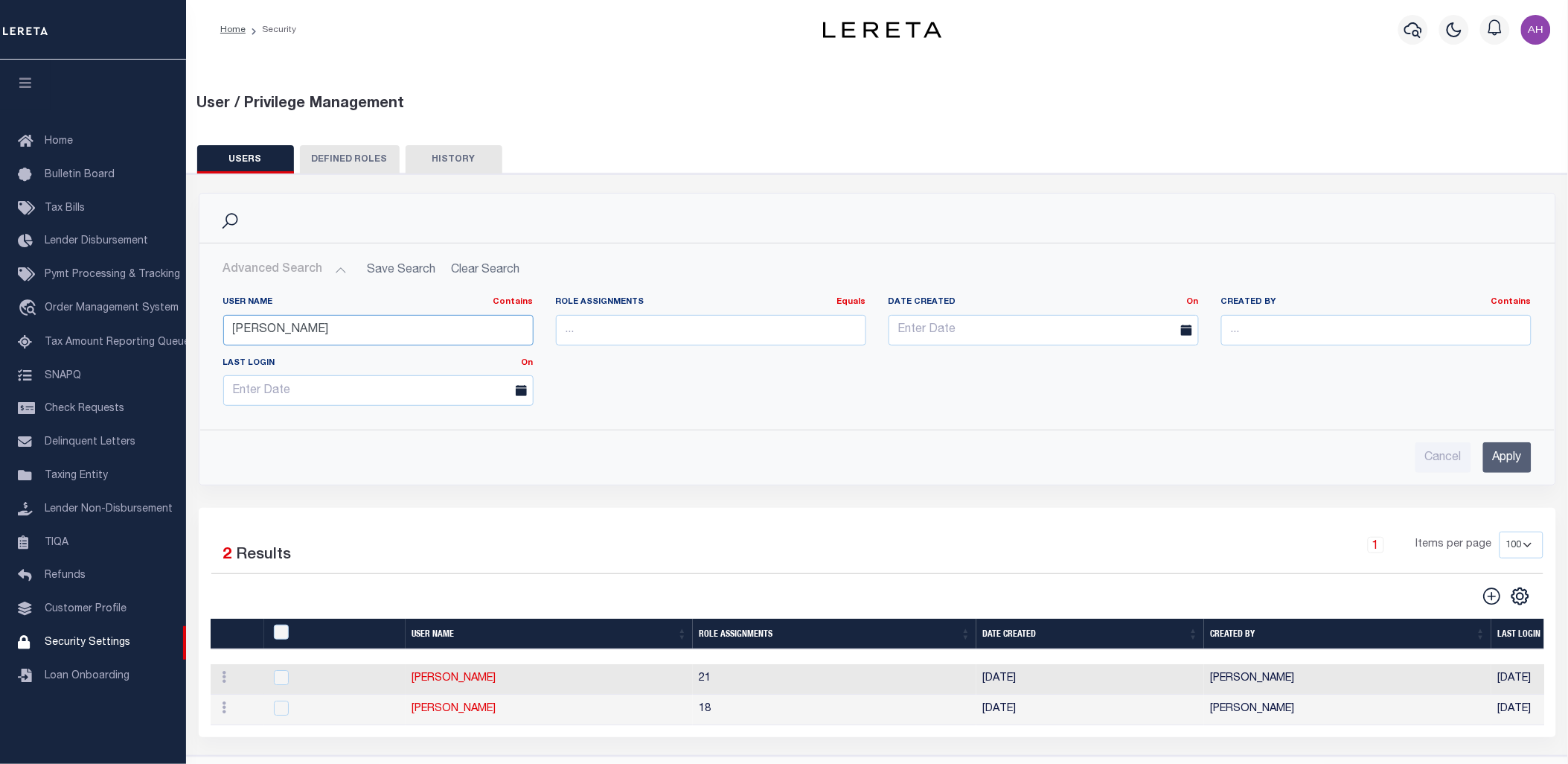
click at [345, 322] on input "freddy" at bounding box center [378, 330] width 310 height 31
type input "[PERSON_NAME]"
click at [1505, 458] on input "Apply" at bounding box center [1507, 458] width 48 height 31
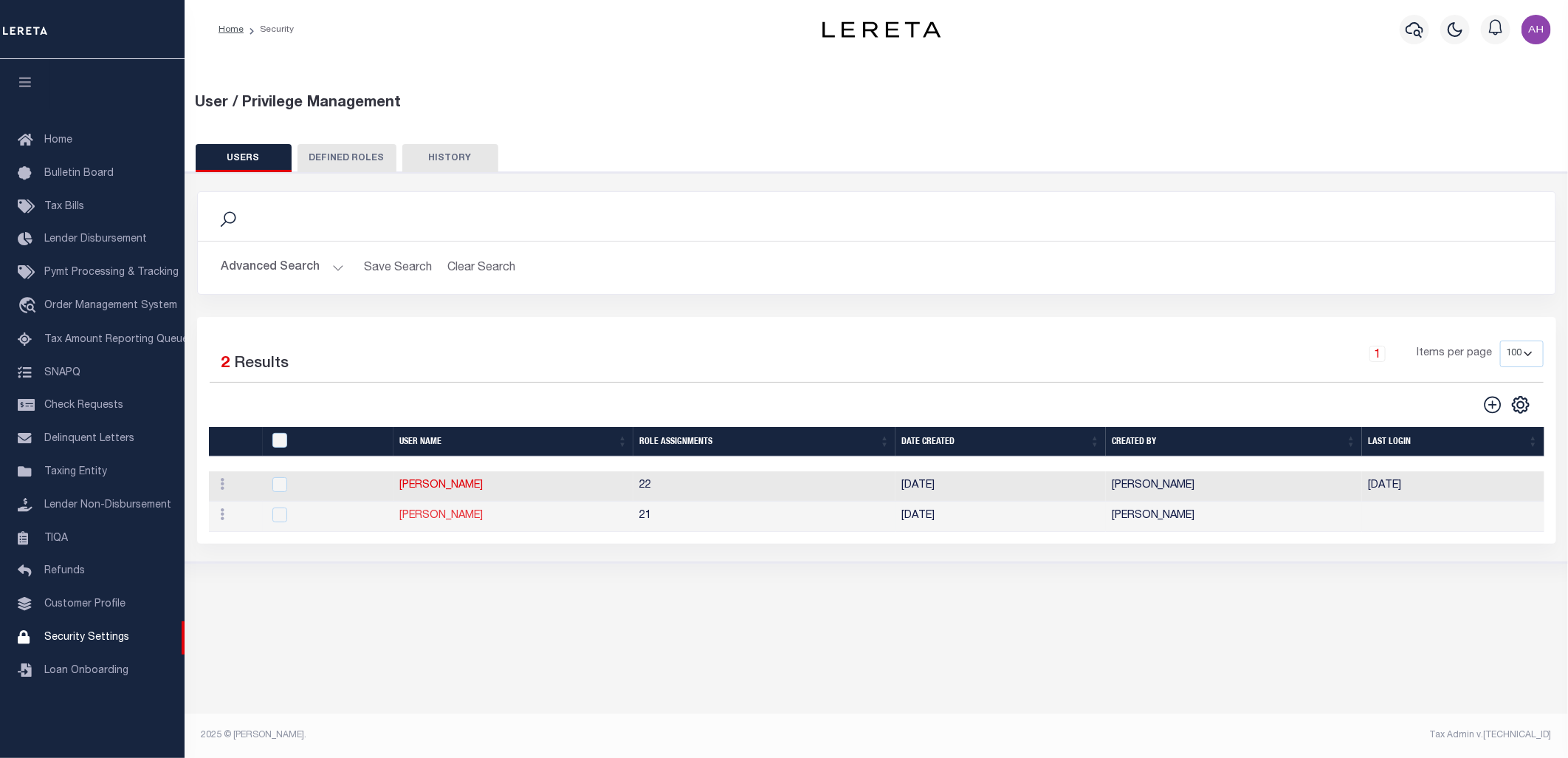
click at [468, 520] on link "[PERSON_NAME]" at bounding box center [442, 516] width 84 height 11
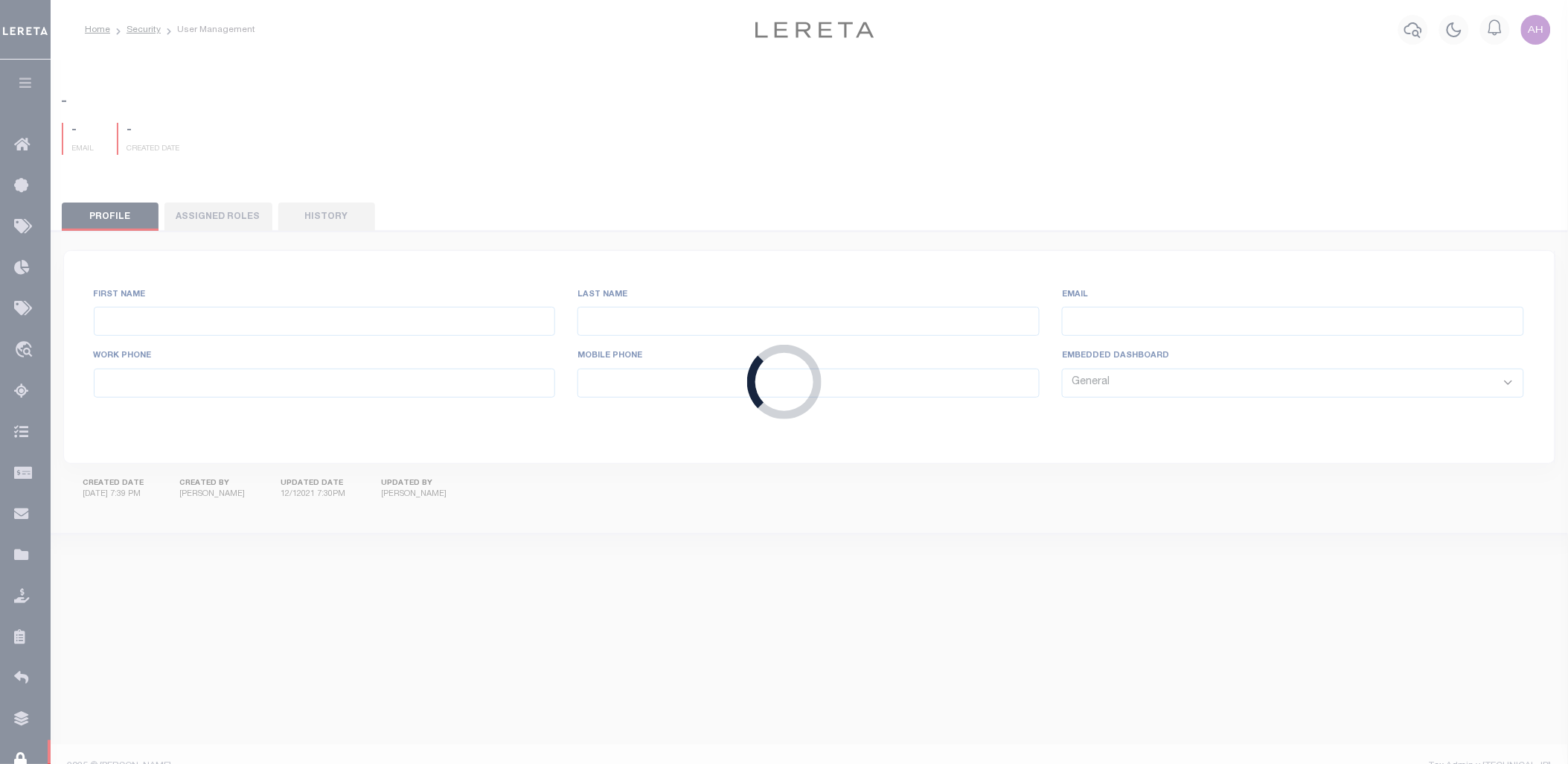
type input "Darwish"
type input "[PERSON_NAME]"
type input "ADarwish-c@lereta.net"
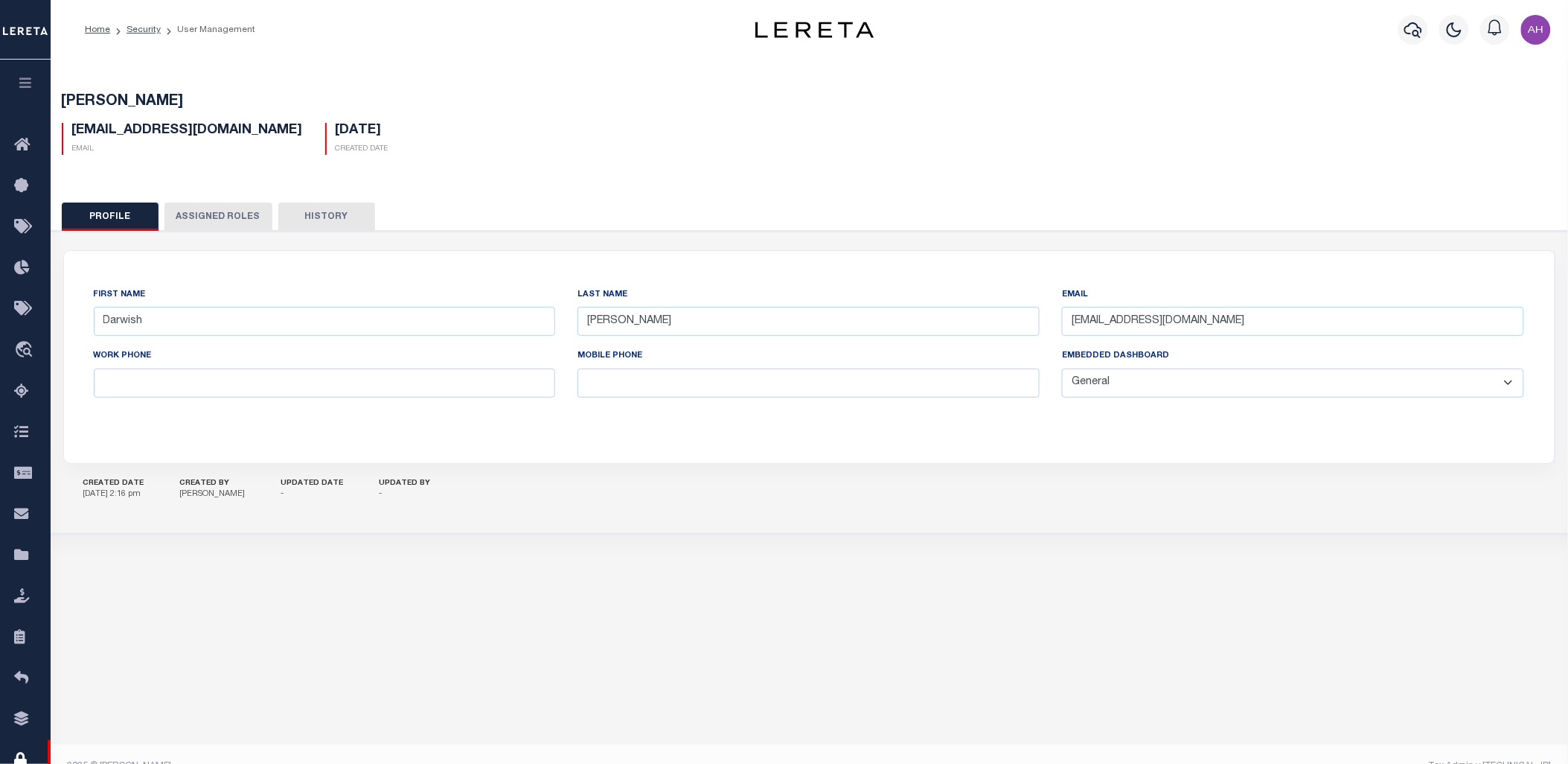
click at [214, 213] on button "Assigned Roles" at bounding box center [218, 217] width 108 height 28
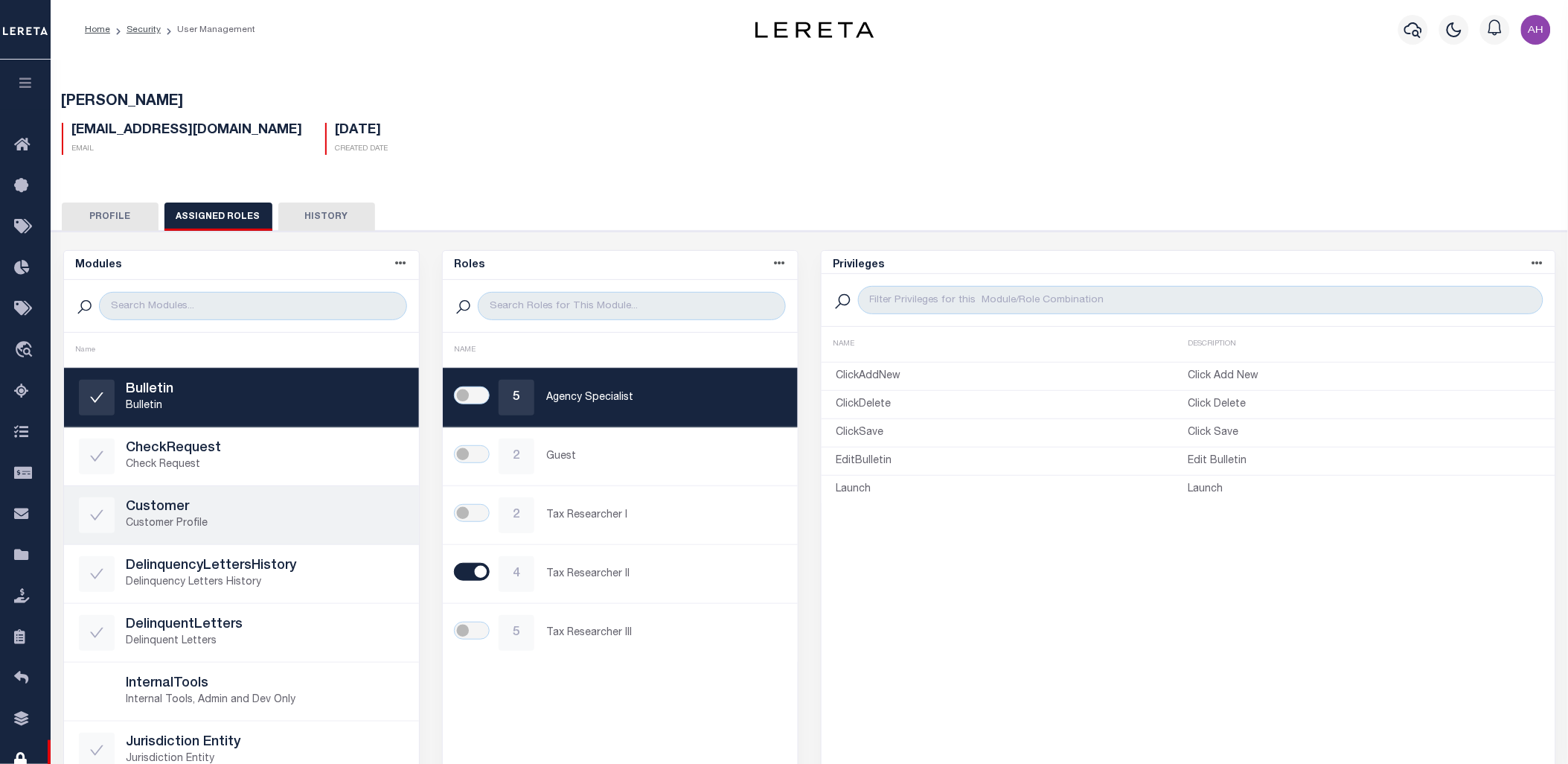
scroll to position [749, 0]
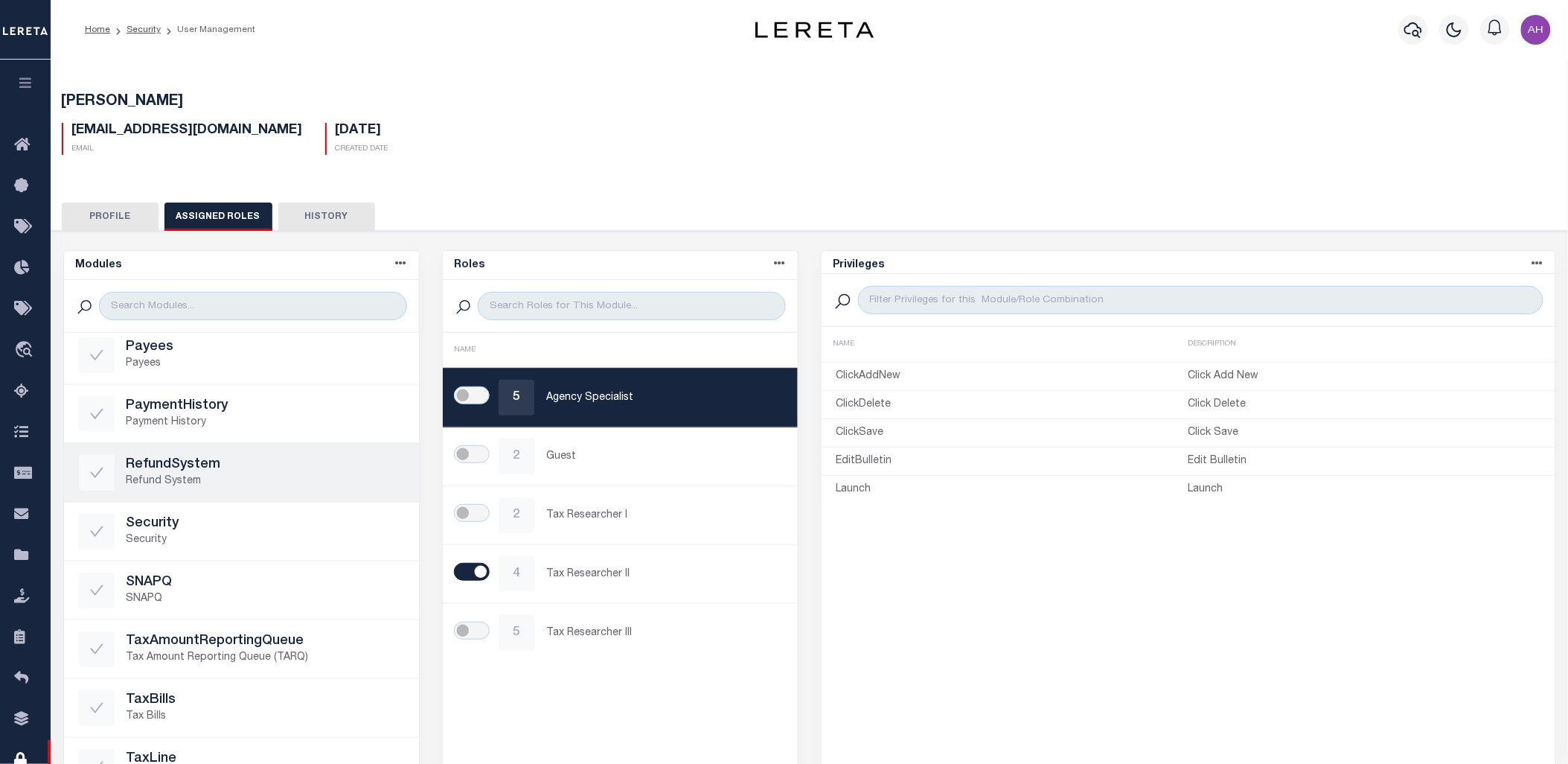
click at [257, 459] on h5 "RefundSystem" at bounding box center [266, 465] width 278 height 16
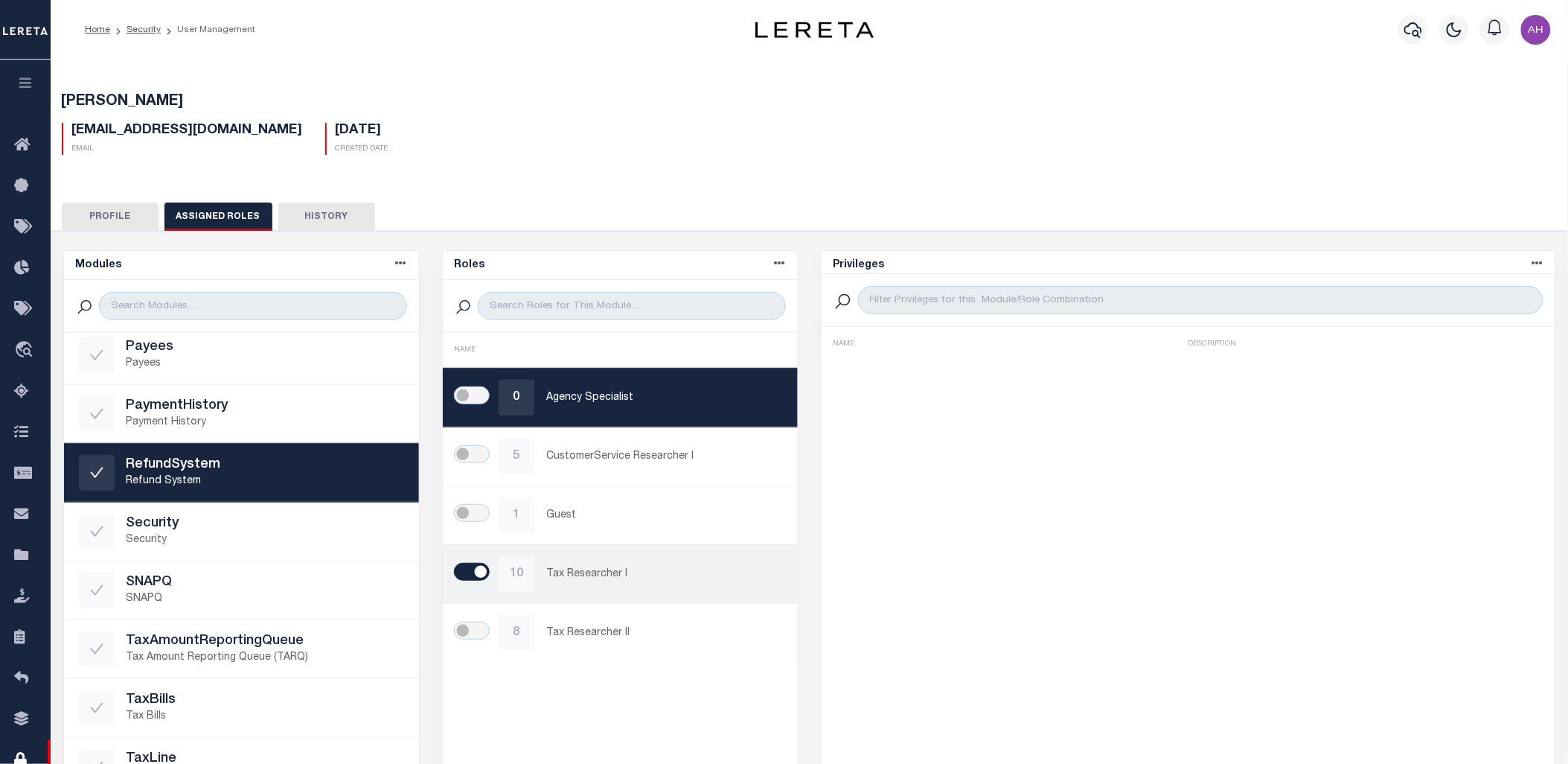
click at [571, 574] on p "Tax Researcher I" at bounding box center [665, 574] width 236 height 15
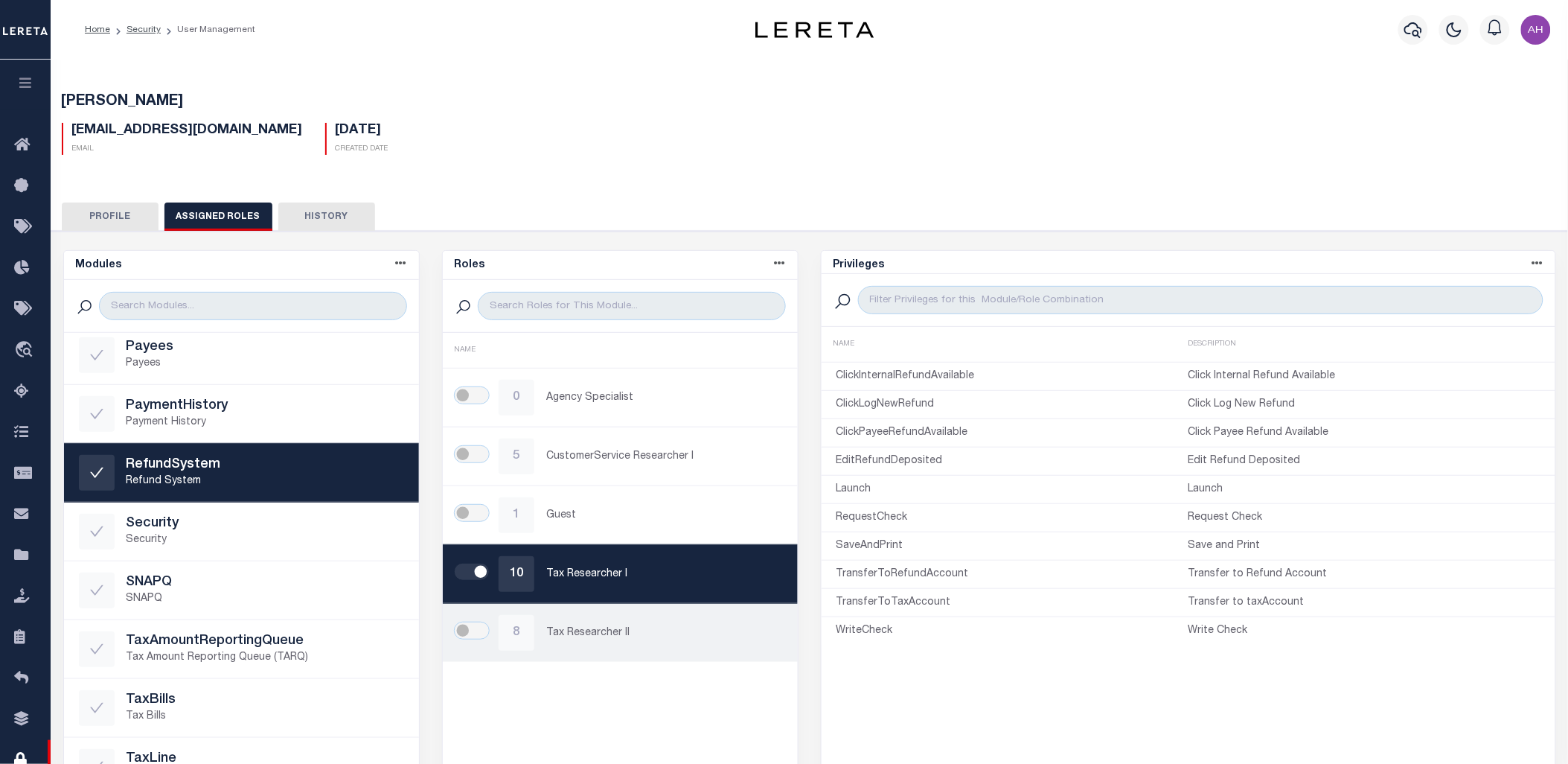
click at [558, 631] on p "Tax Researcher II" at bounding box center [665, 633] width 236 height 15
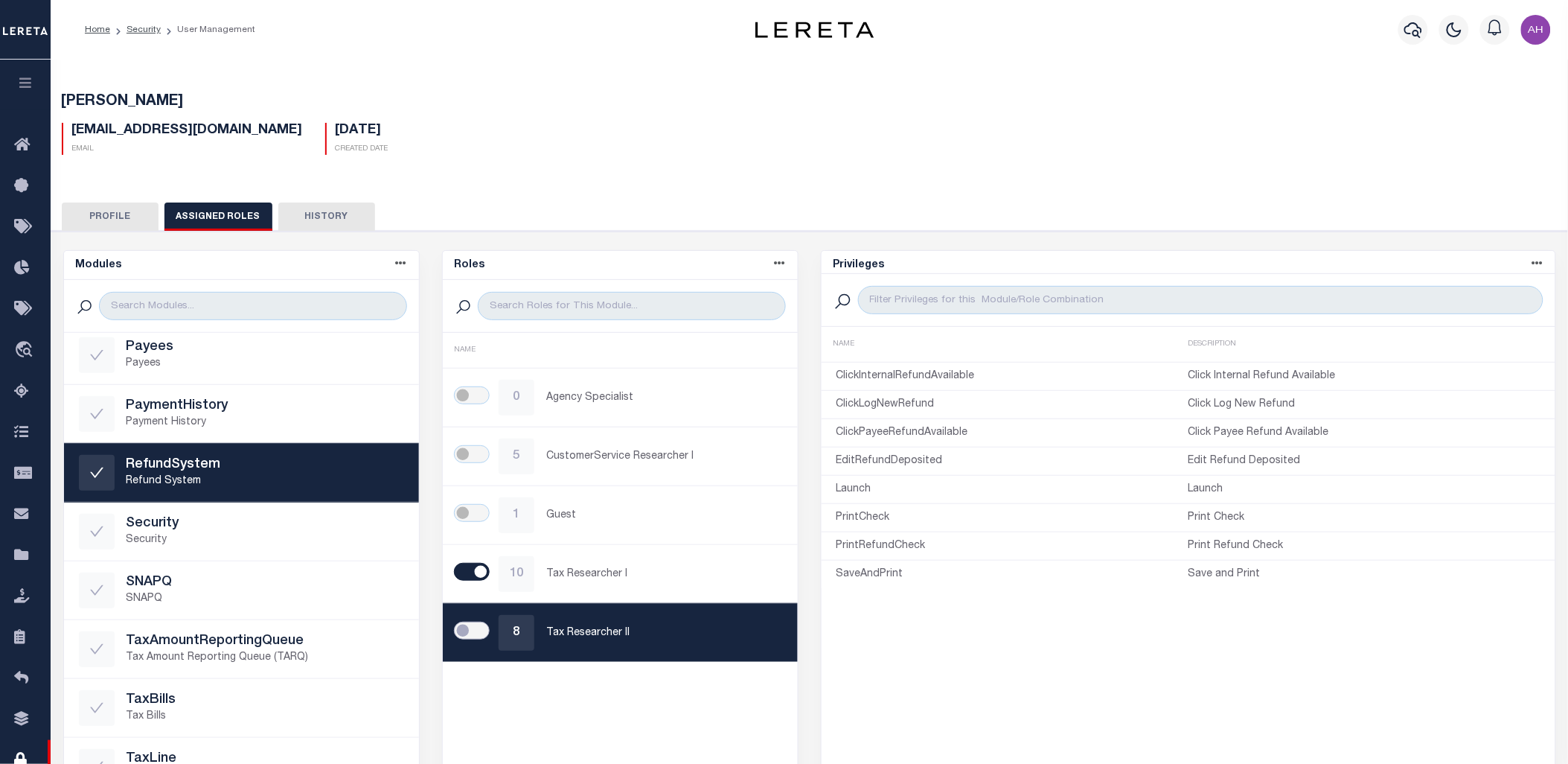
click at [477, 623] on input "checkbox" at bounding box center [471, 630] width 36 height 18
checkbox input "true"
click at [36, 84] on button "button" at bounding box center [25, 85] width 51 height 51
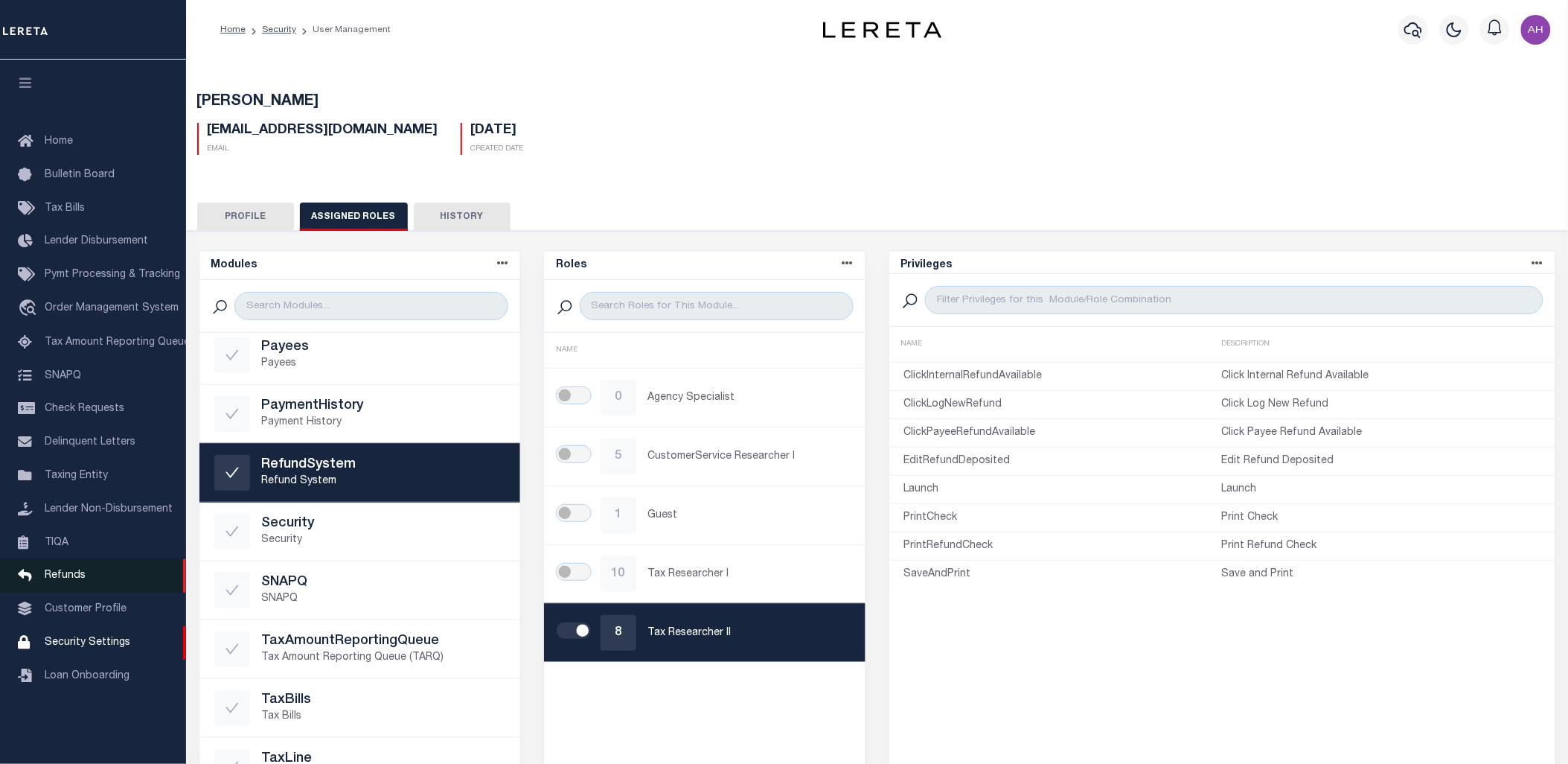
click at [65, 572] on span "Refunds" at bounding box center [64, 576] width 41 height 11
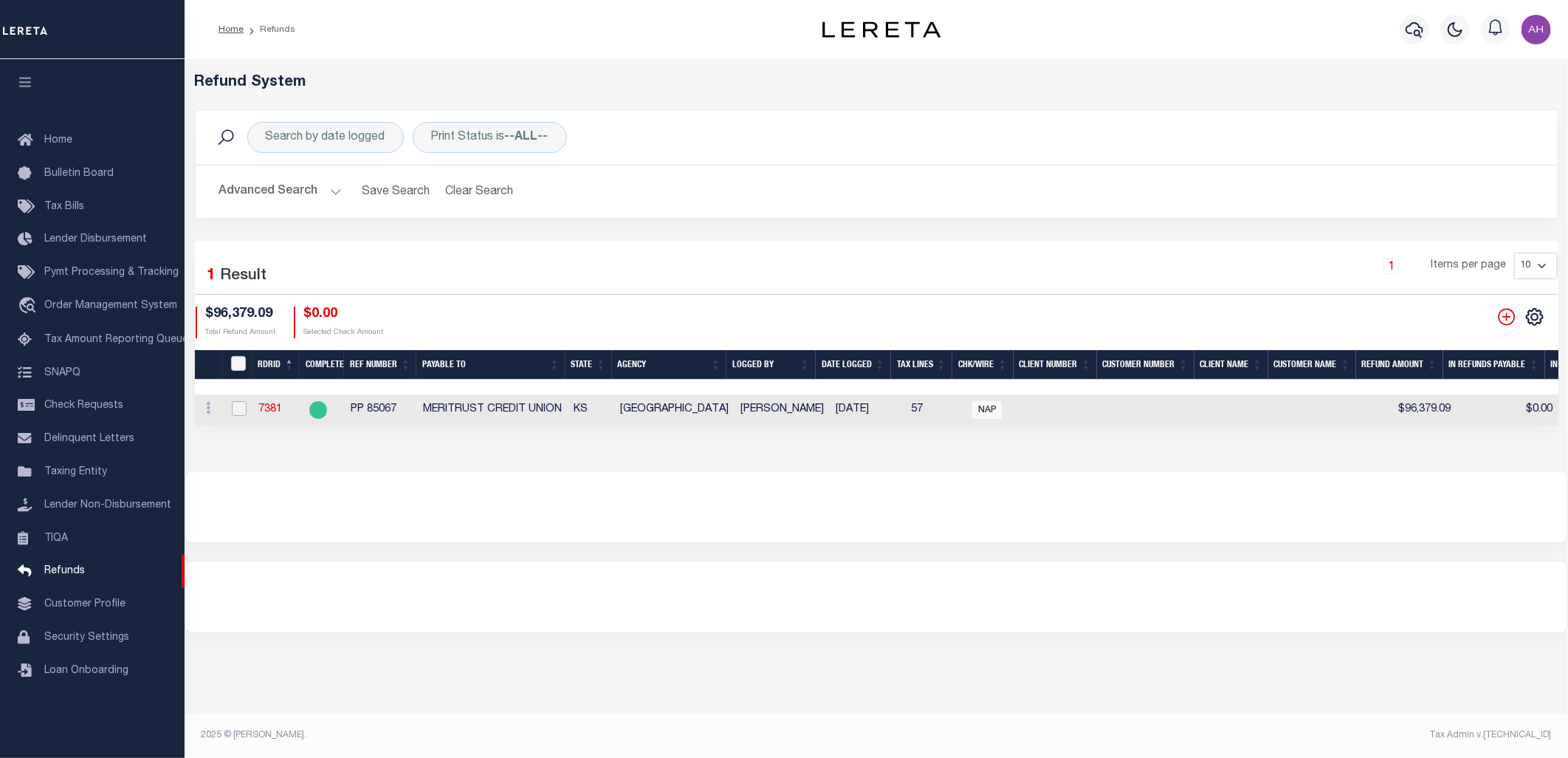
click at [237, 411] on input "checkbox" at bounding box center [238, 408] width 14 height 14
checkbox input "true"
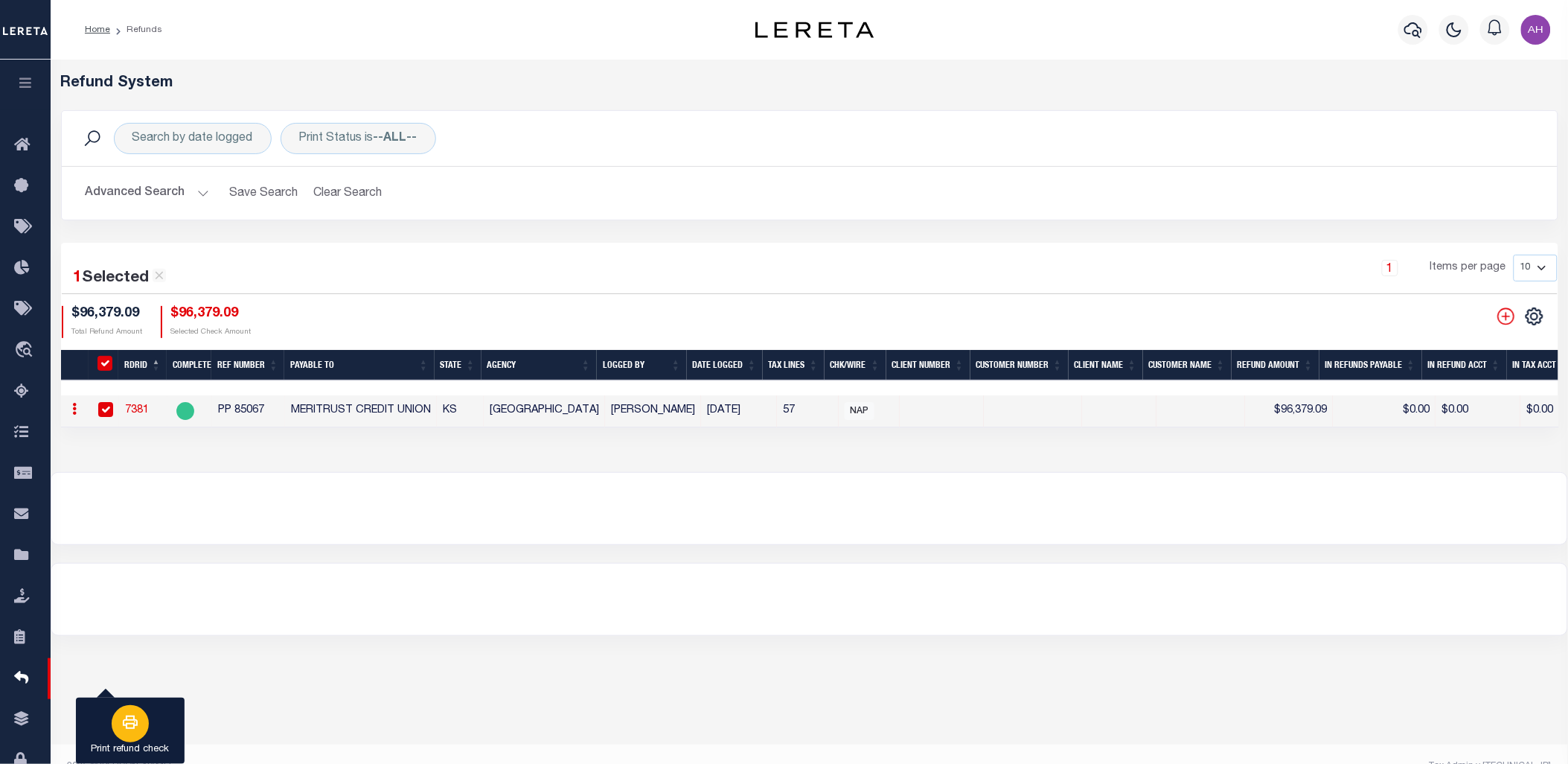
click at [116, 733] on div "button" at bounding box center [130, 723] width 37 height 37
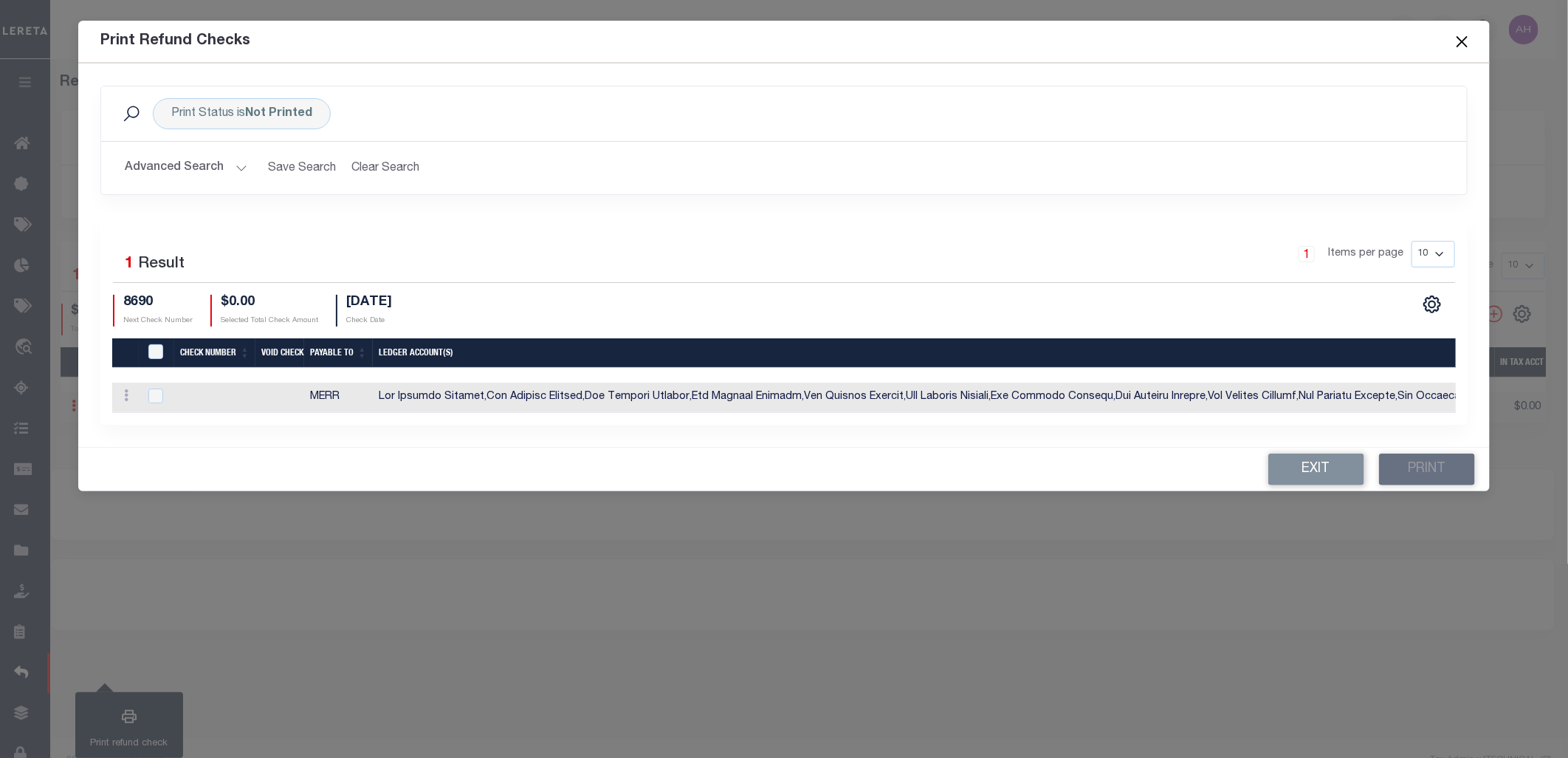
click at [134, 387] on td "ACTIONS Memo Void Check" at bounding box center [125, 398] width 27 height 30
checkbox input "true"
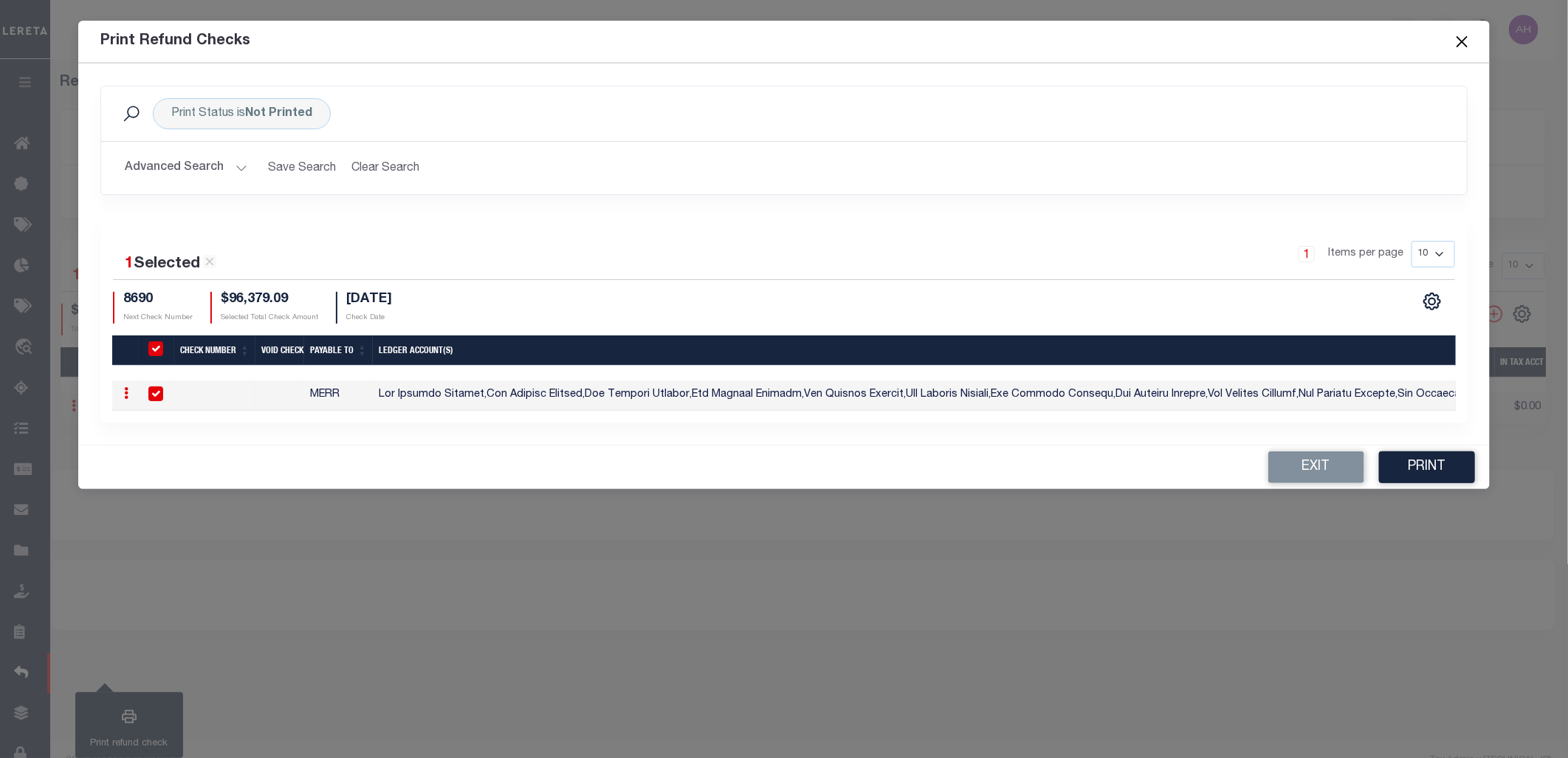
click at [171, 399] on td at bounding box center [156, 395] width 36 height 30
checkbox input "false"
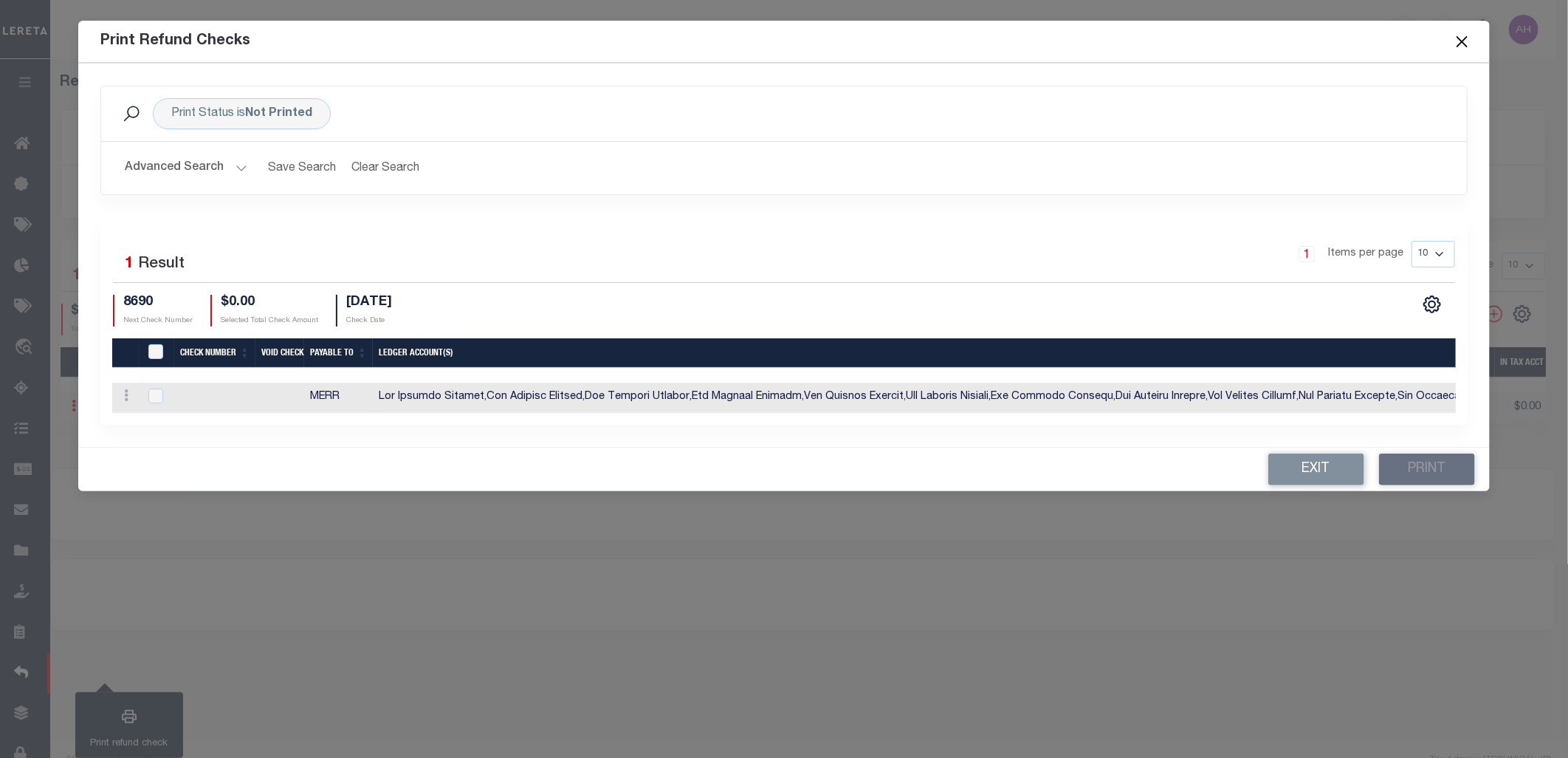
checkbox input "true"
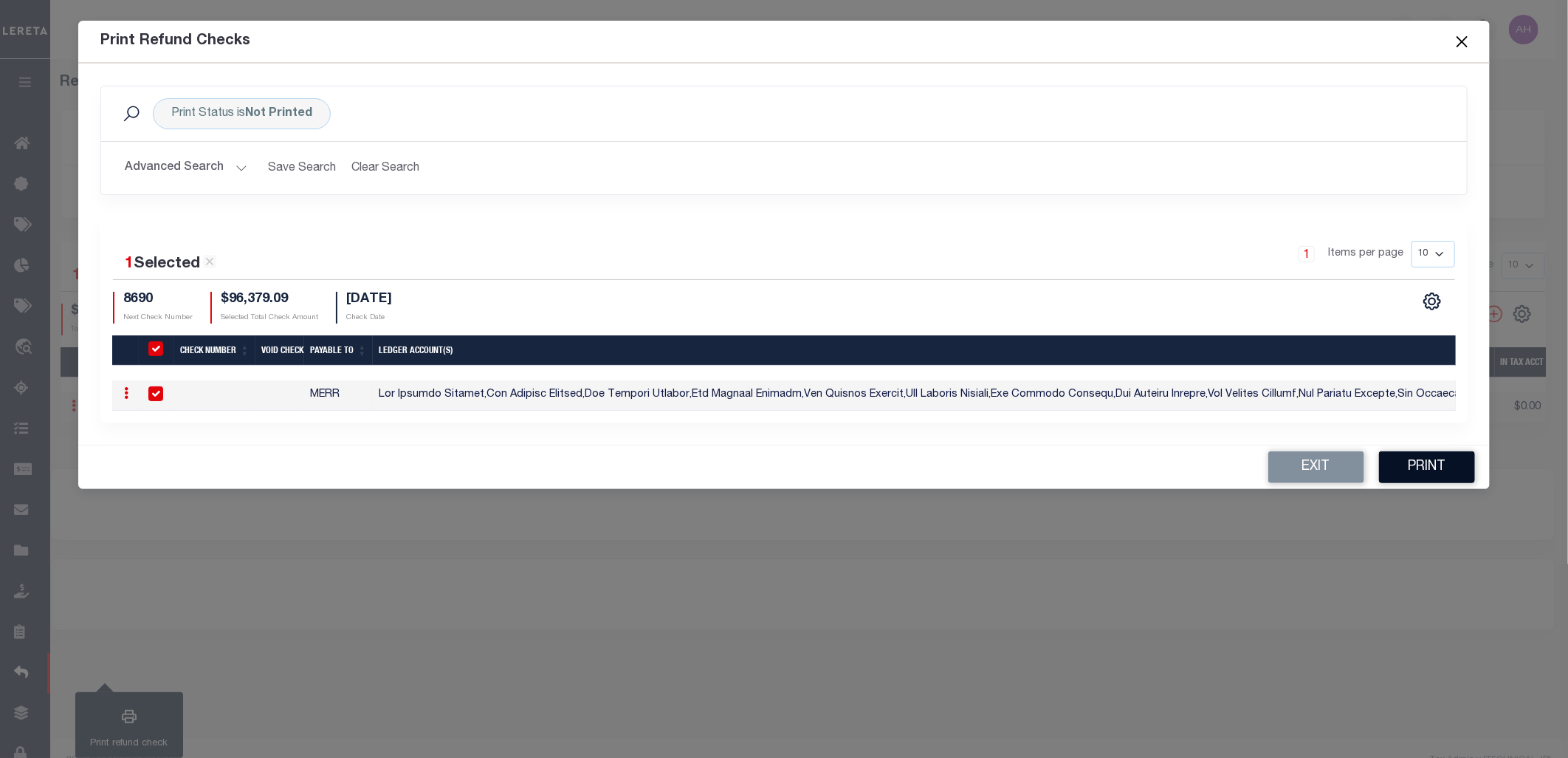
click at [1416, 478] on button "Print" at bounding box center [1427, 467] width 96 height 32
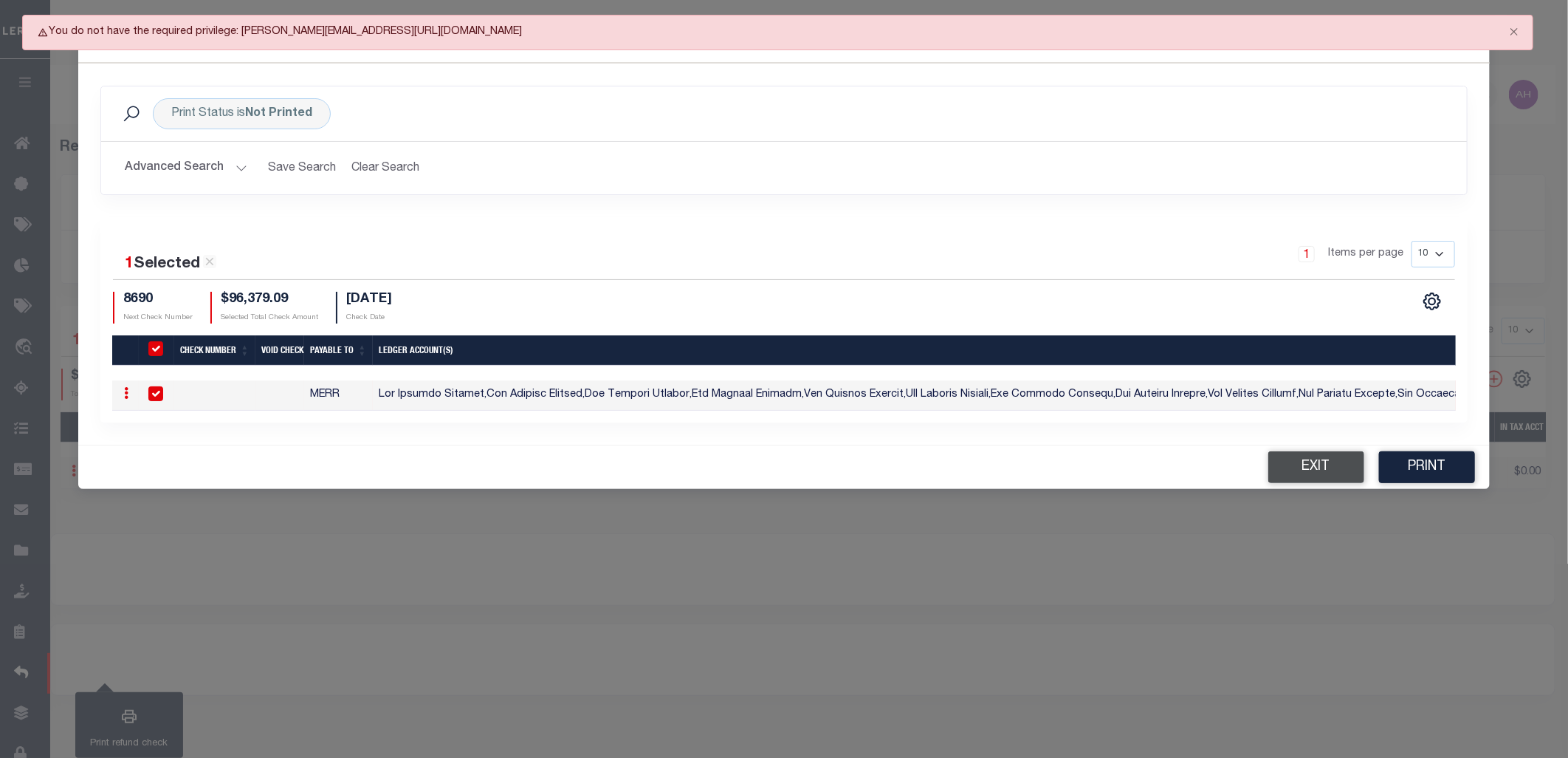
click at [1295, 483] on button "Exit" at bounding box center [1317, 467] width 96 height 32
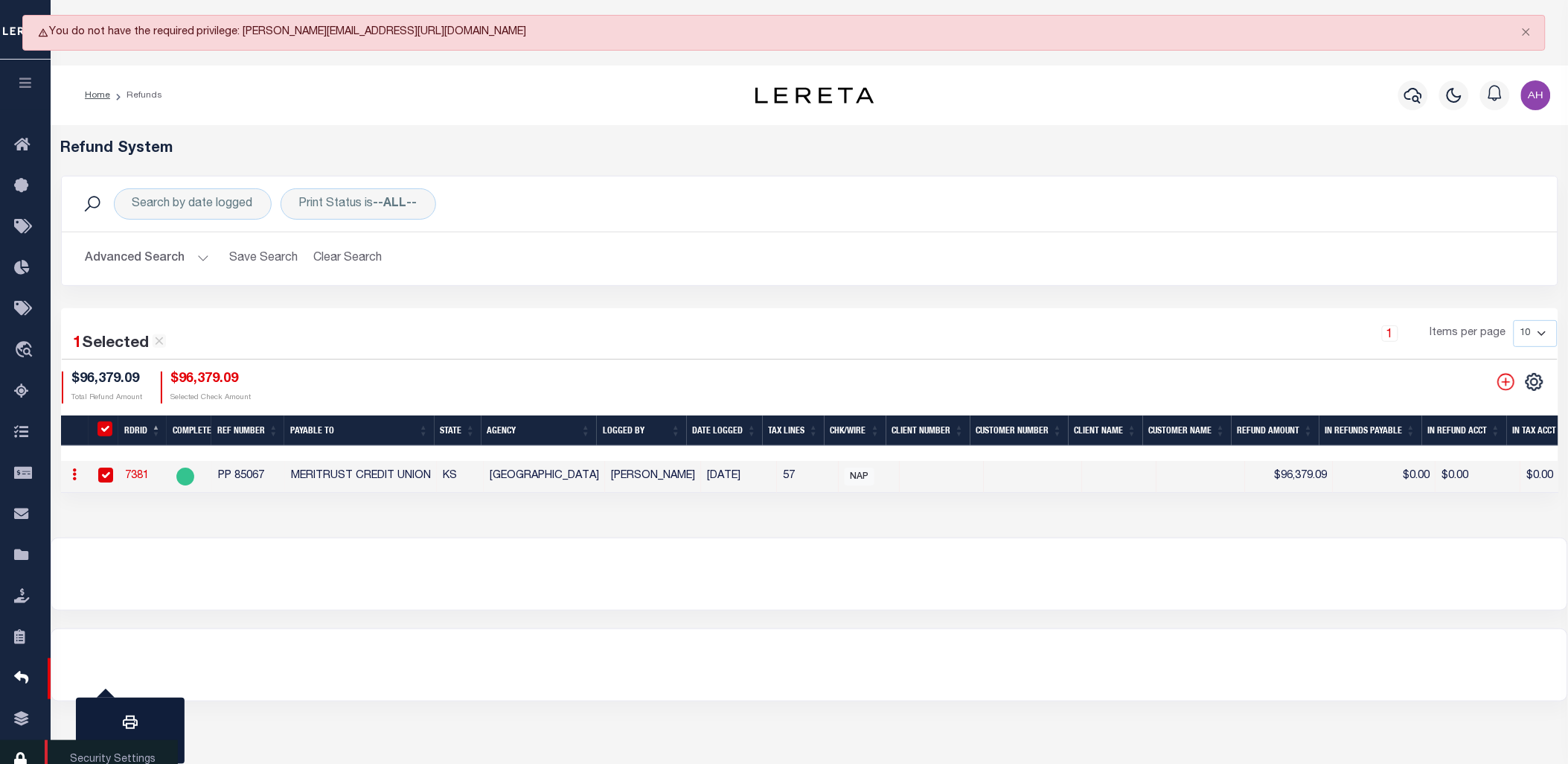
click at [18, 749] on link "Security Settings" at bounding box center [25, 760] width 51 height 41
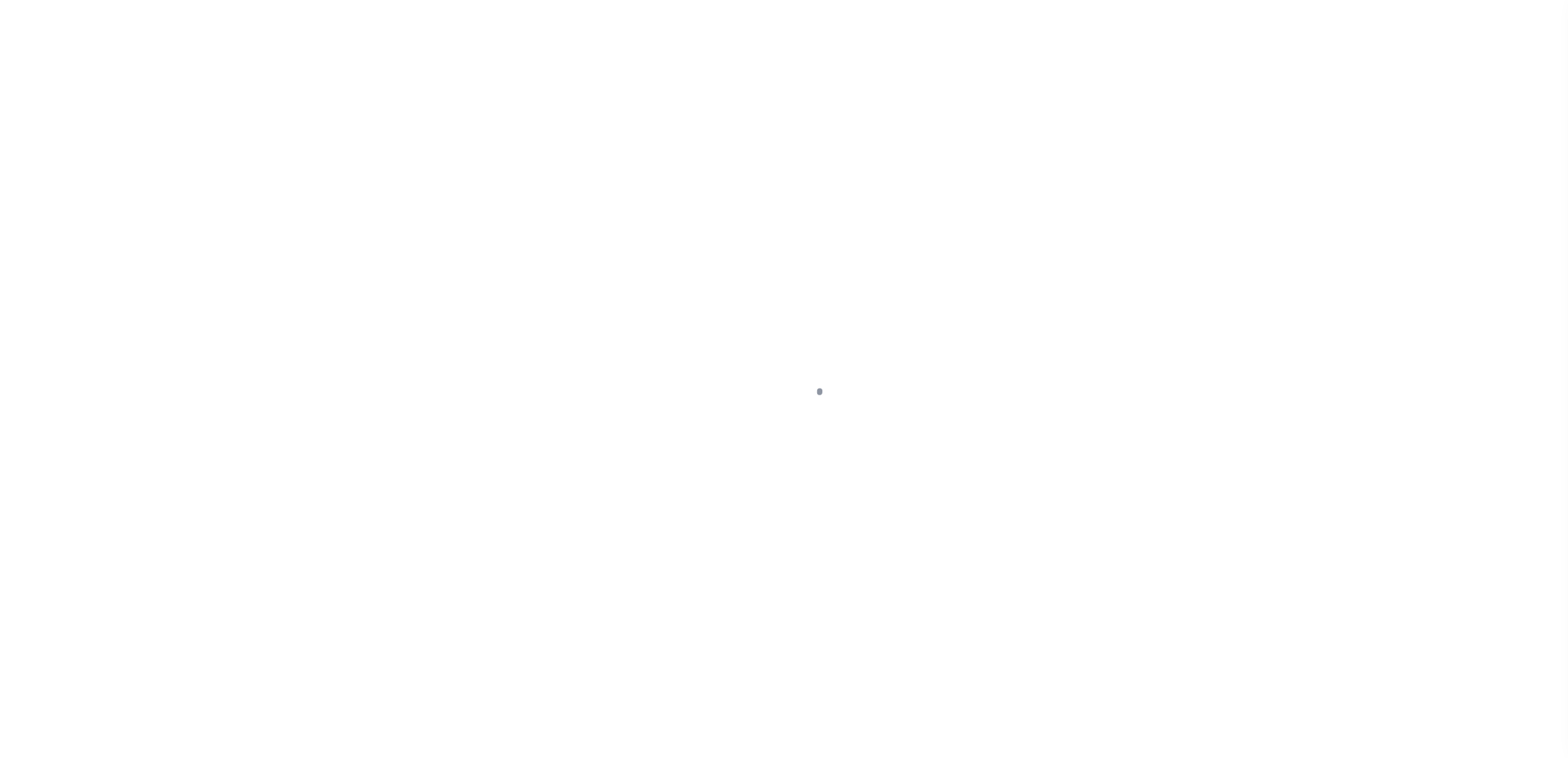
select select "100"
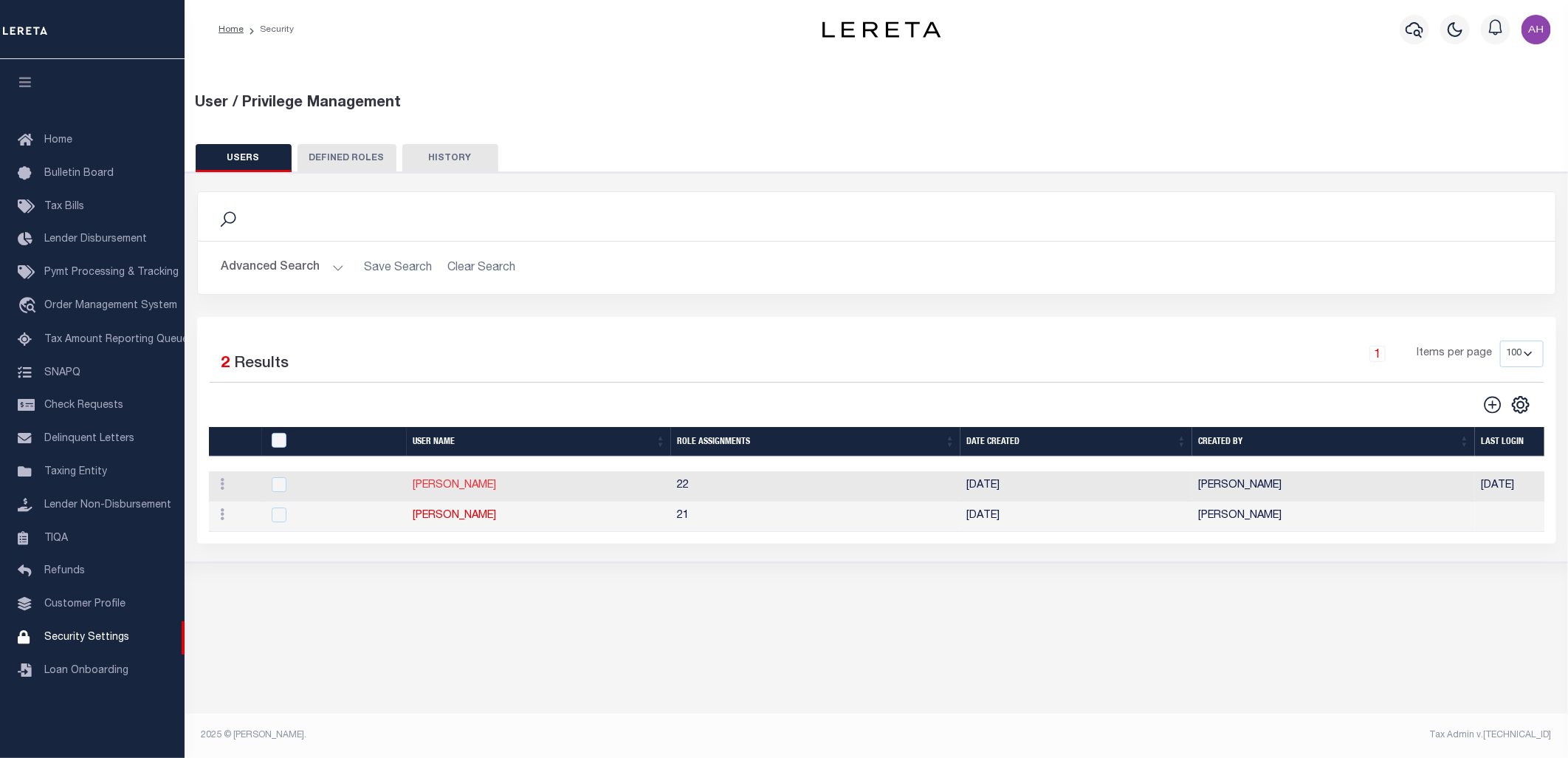
click at [473, 490] on link "[PERSON_NAME]" at bounding box center [455, 485] width 84 height 11
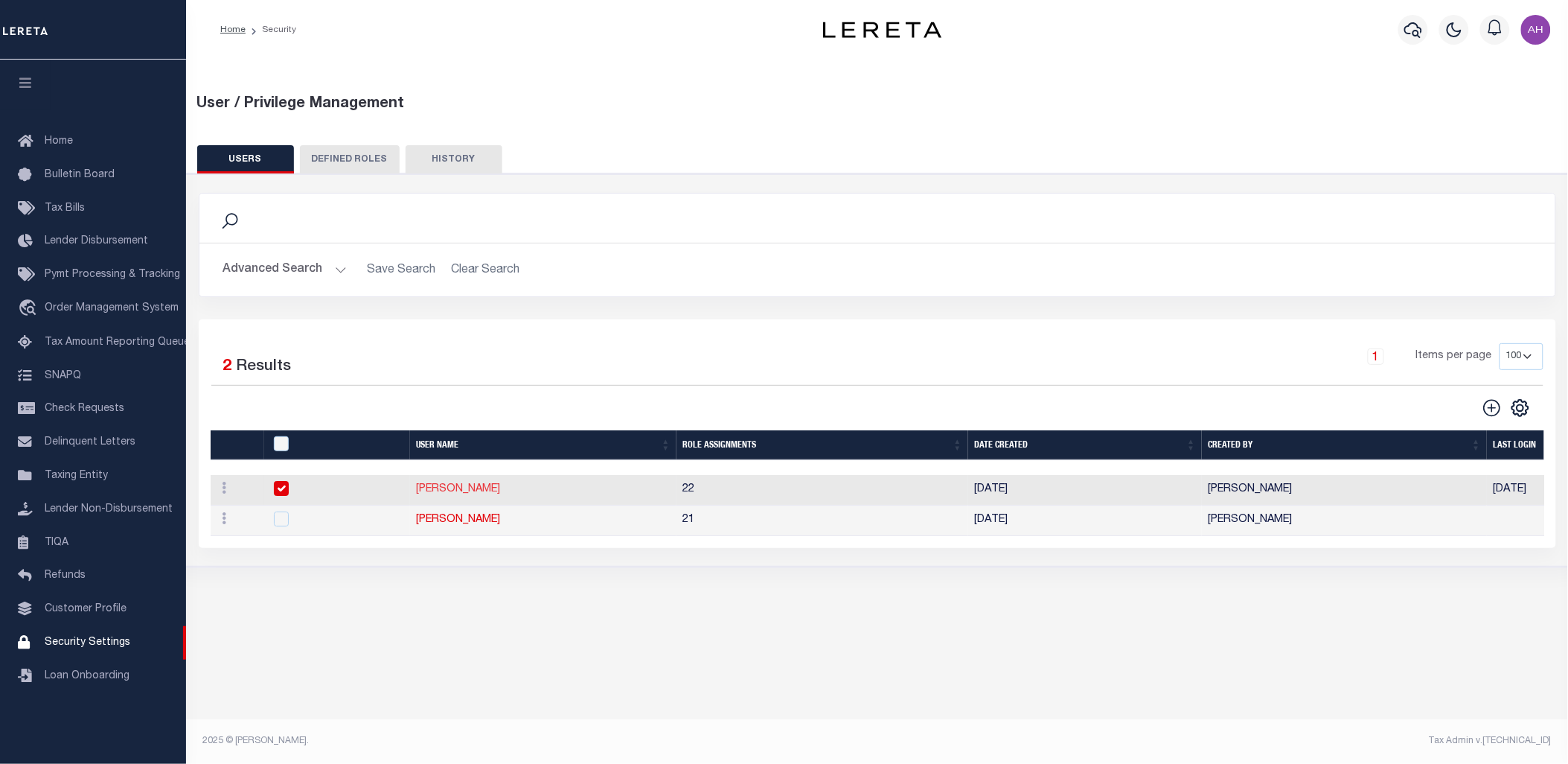
type input "[PERSON_NAME]"
type input "Darwish"
type input "[PERSON_NAME][EMAIL_ADDRESS][DOMAIN_NAME]"
select select "LOC"
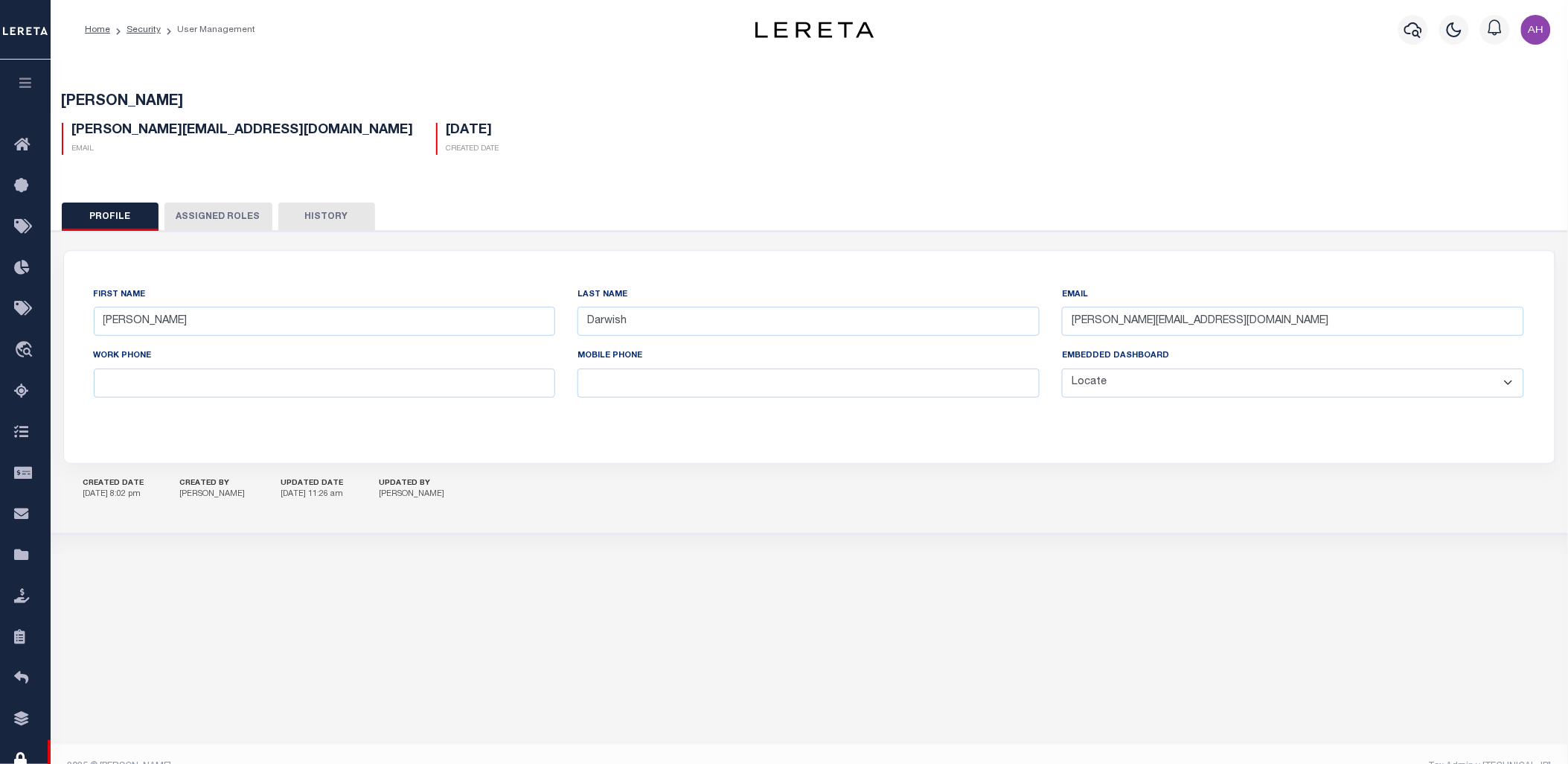
click at [211, 223] on button "Assigned Roles" at bounding box center [218, 217] width 108 height 28
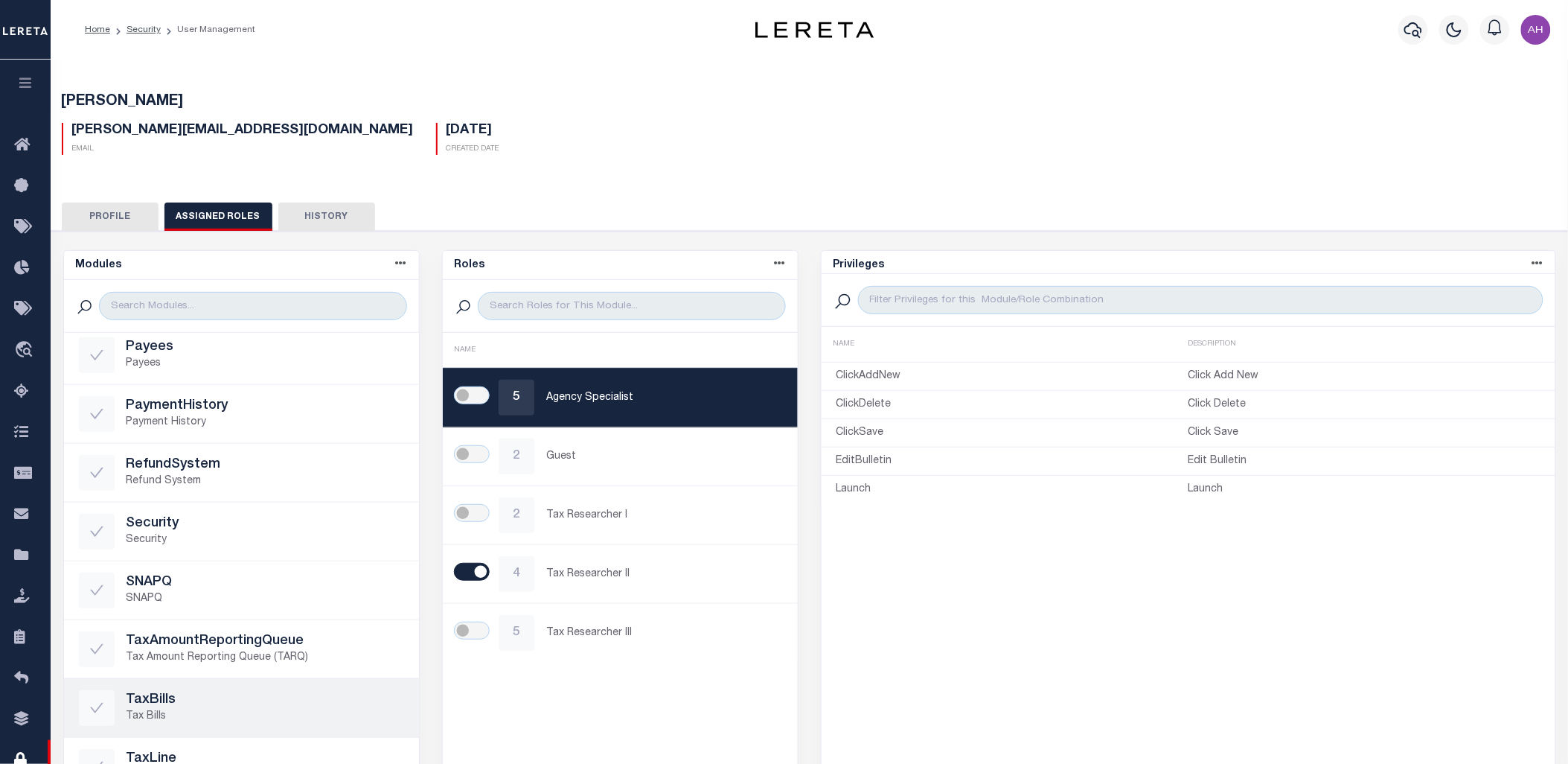
scroll to position [213, 0]
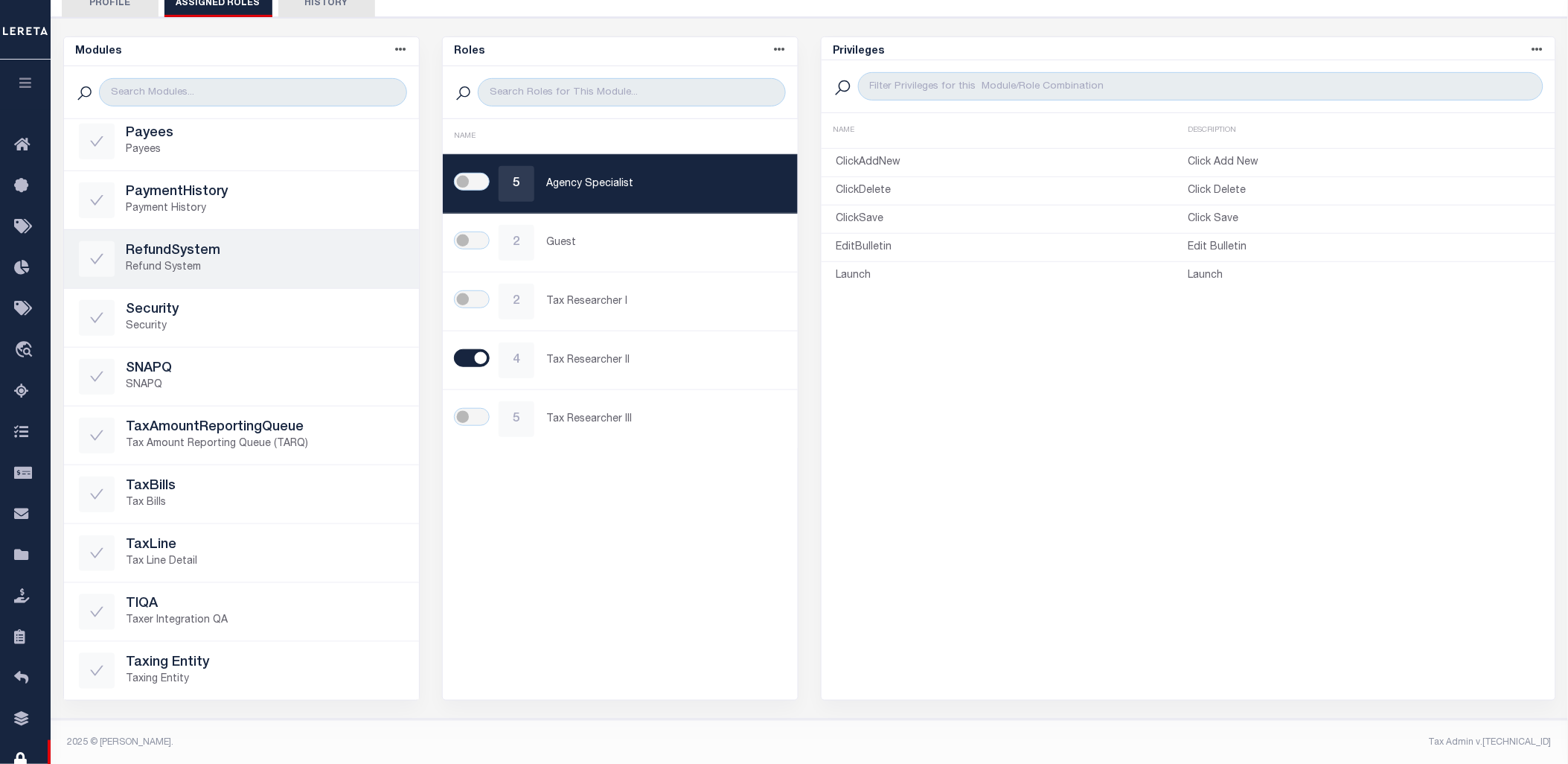
click at [225, 265] on p "Refund System" at bounding box center [266, 267] width 278 height 15
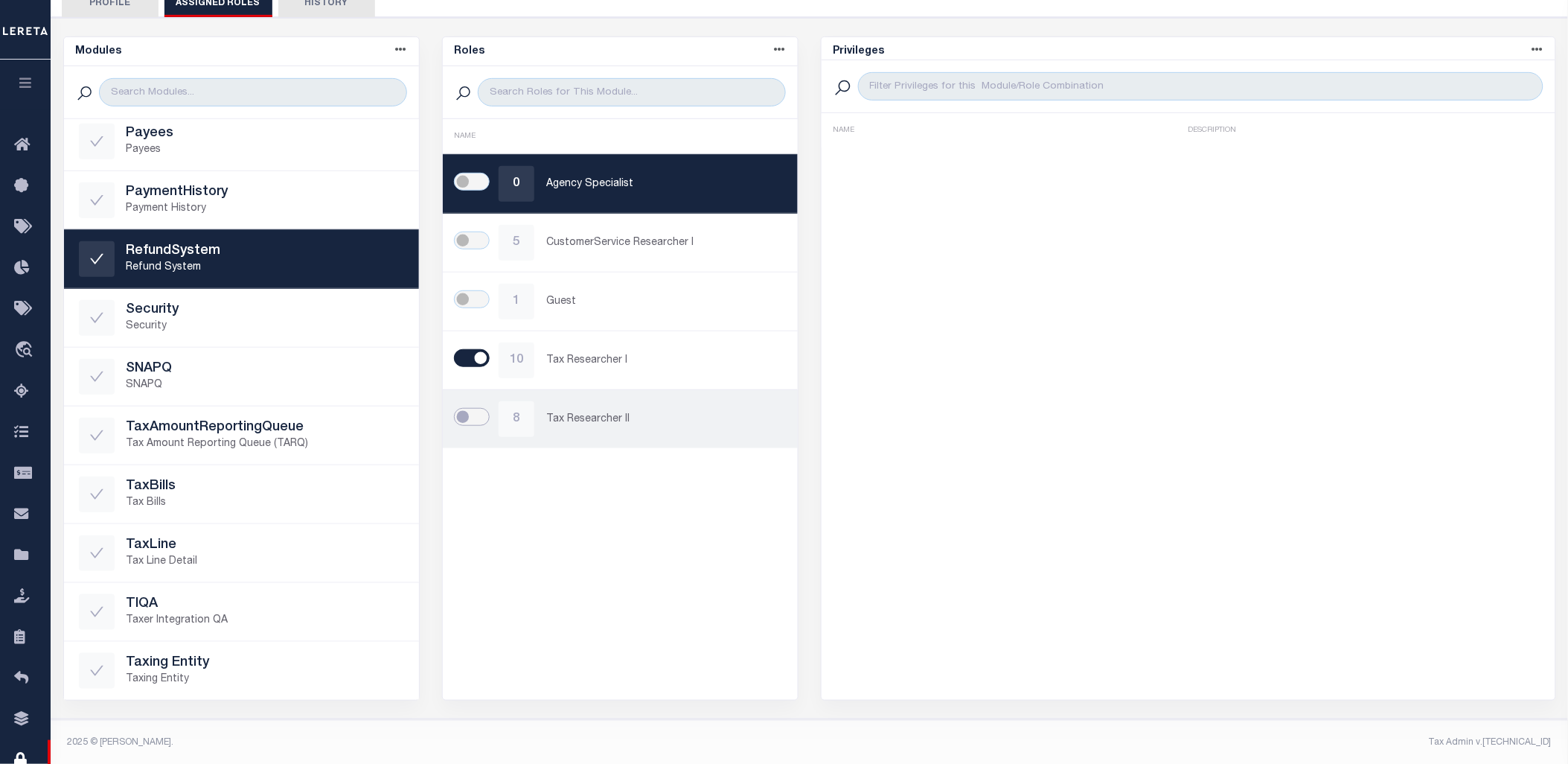
click at [477, 415] on input "checkbox" at bounding box center [471, 416] width 36 height 18
checkbox input "true"
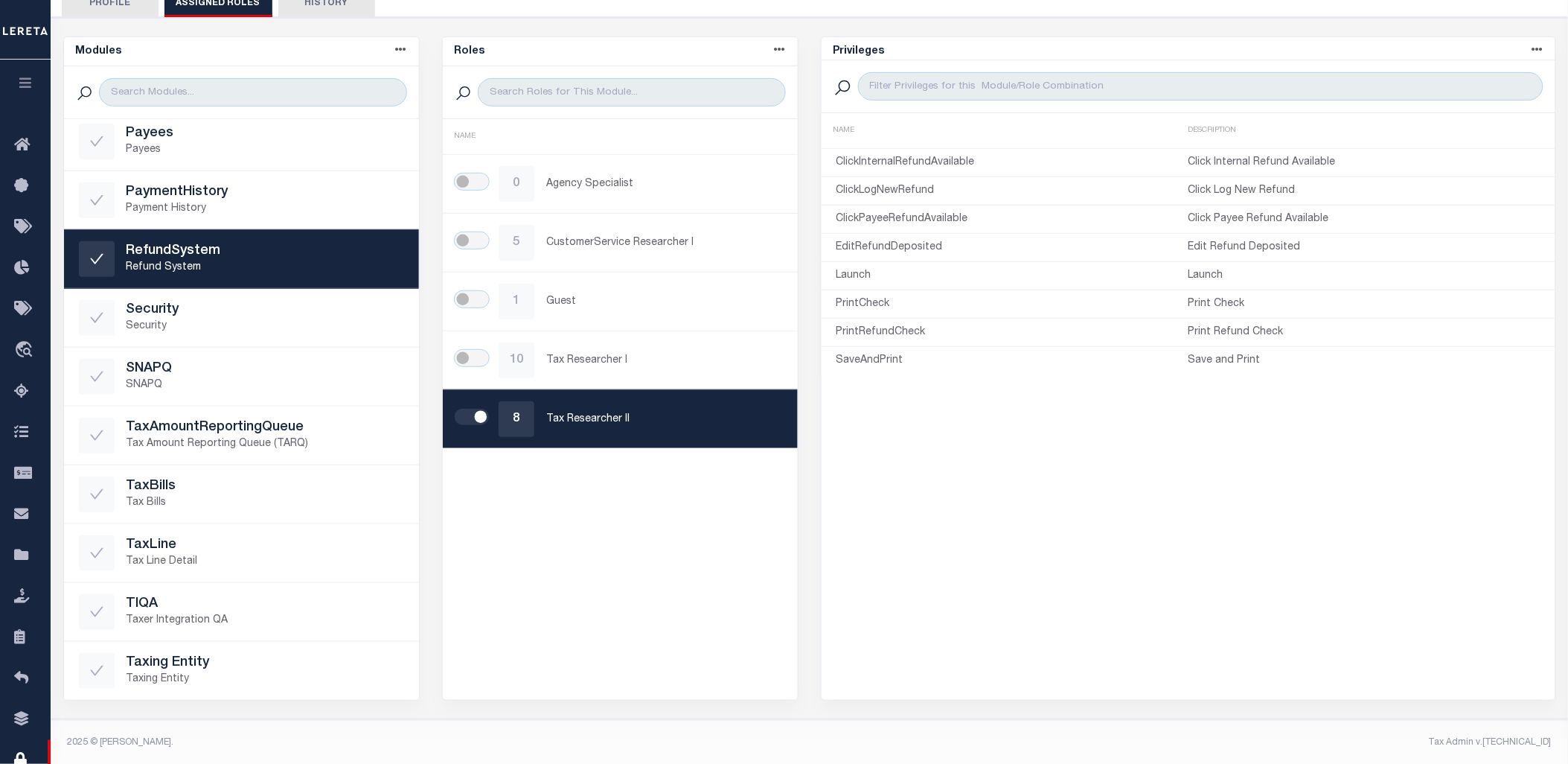
click at [30, 94] on button "button" at bounding box center [25, 85] width 51 height 51
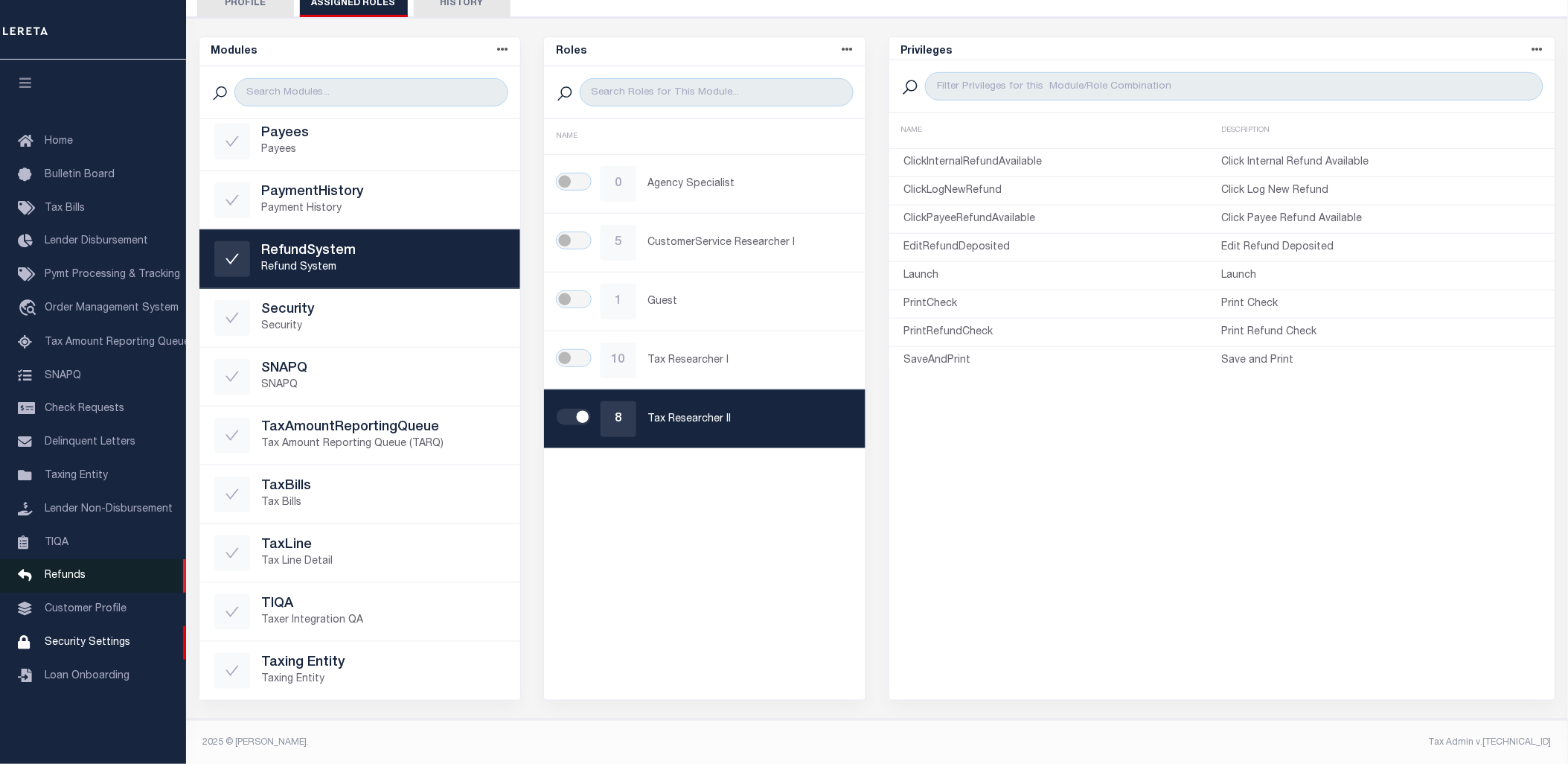
click at [58, 571] on span "Refunds" at bounding box center [64, 576] width 41 height 11
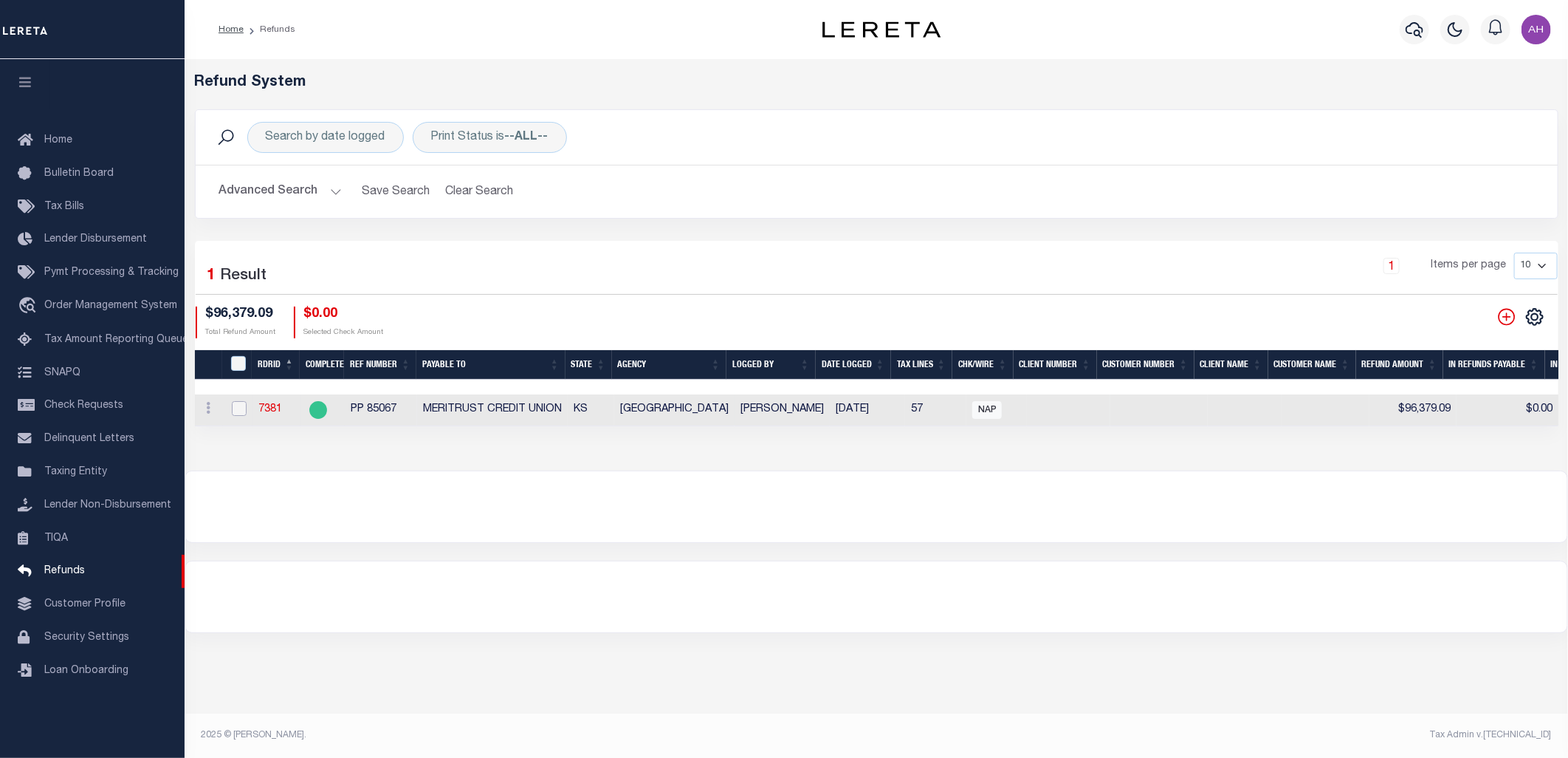
click at [244, 409] on input "checkbox" at bounding box center [238, 408] width 14 height 14
checkbox input "true"
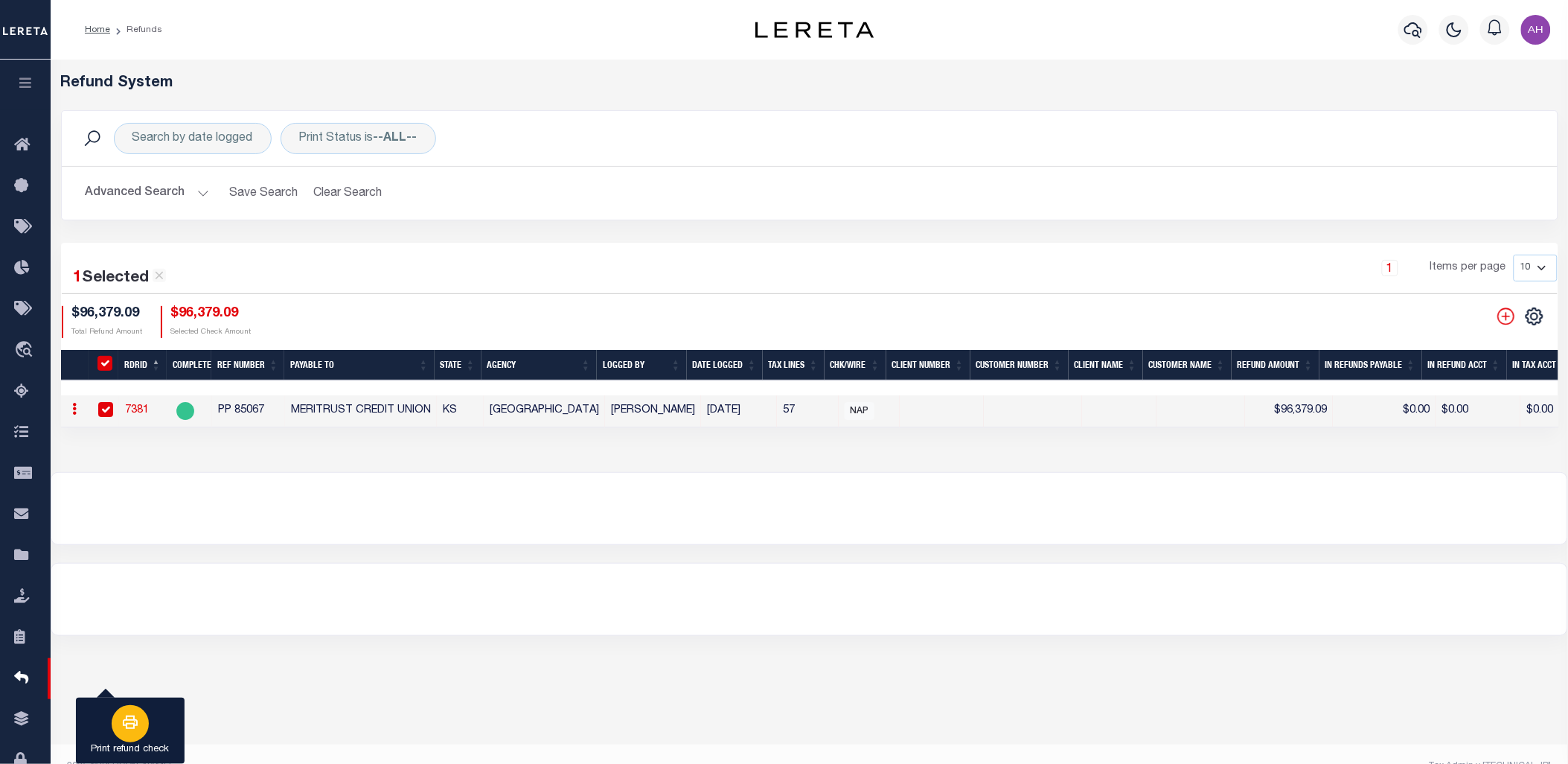
click at [135, 720] on icon "button" at bounding box center [130, 722] width 15 height 13
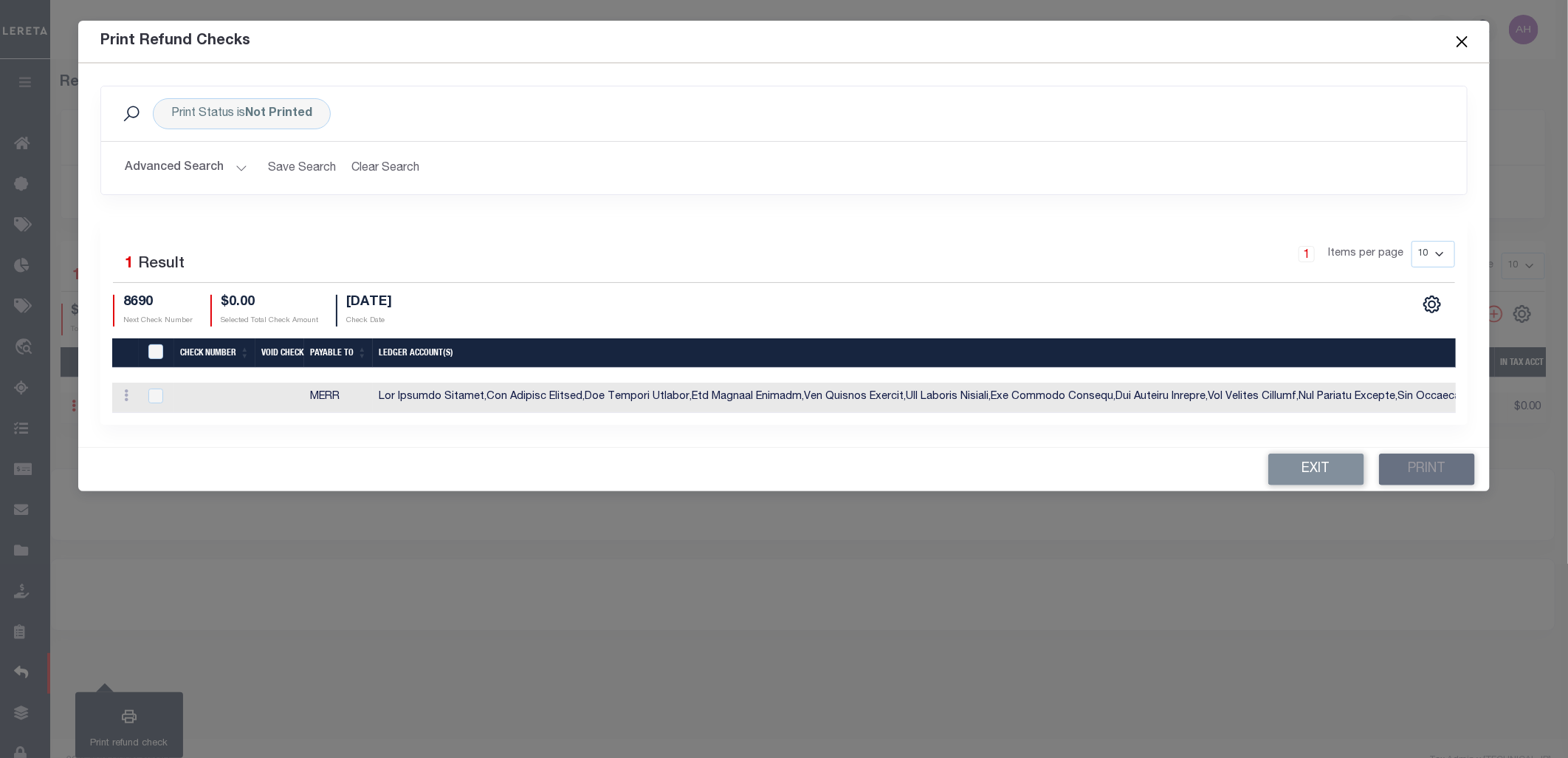
checkbox input "true"
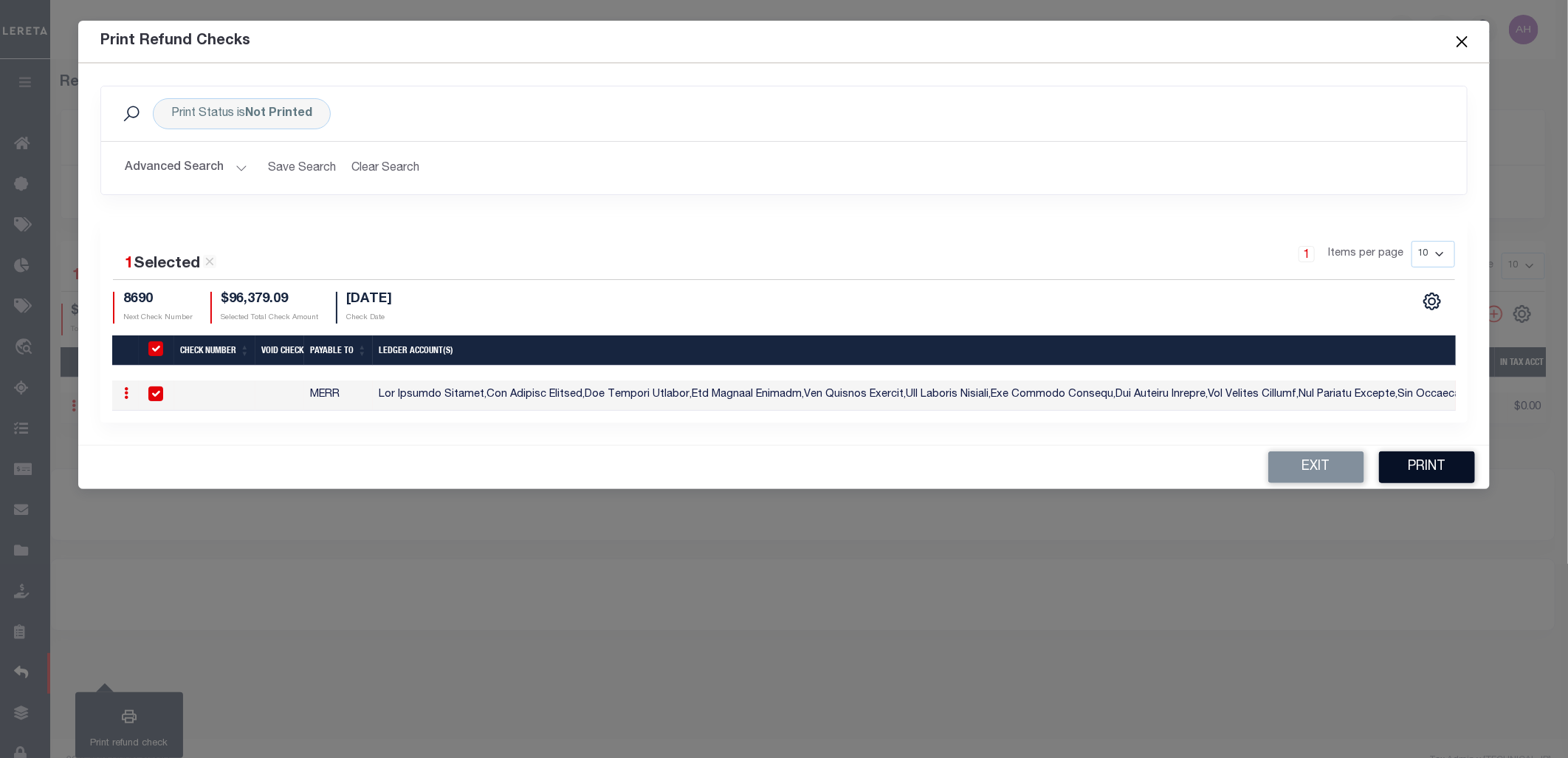
click at [1422, 475] on button "Print" at bounding box center [1427, 467] width 96 height 32
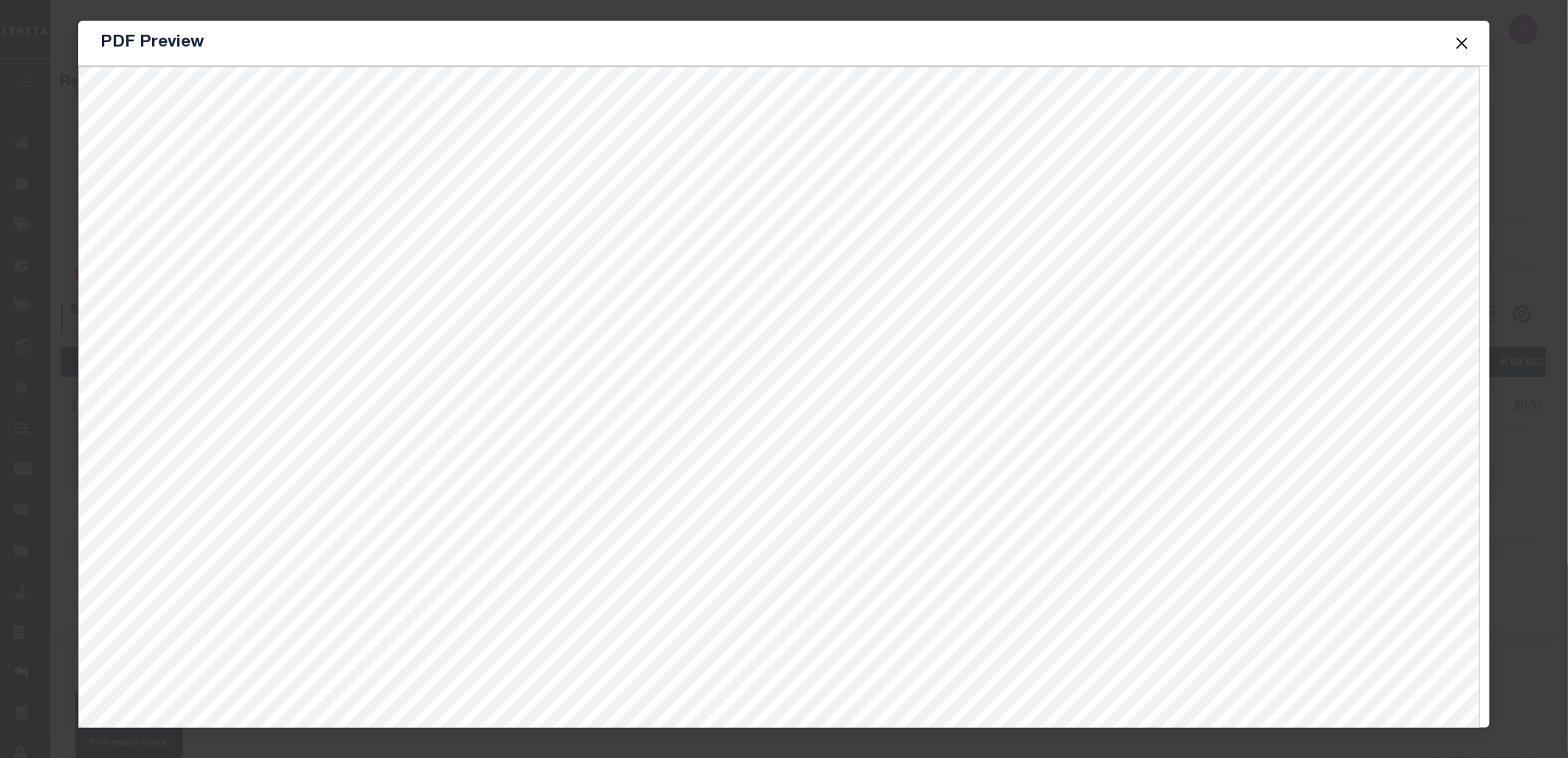
click at [270, 49] on div "PDF Preview" at bounding box center [784, 43] width 1412 height 45
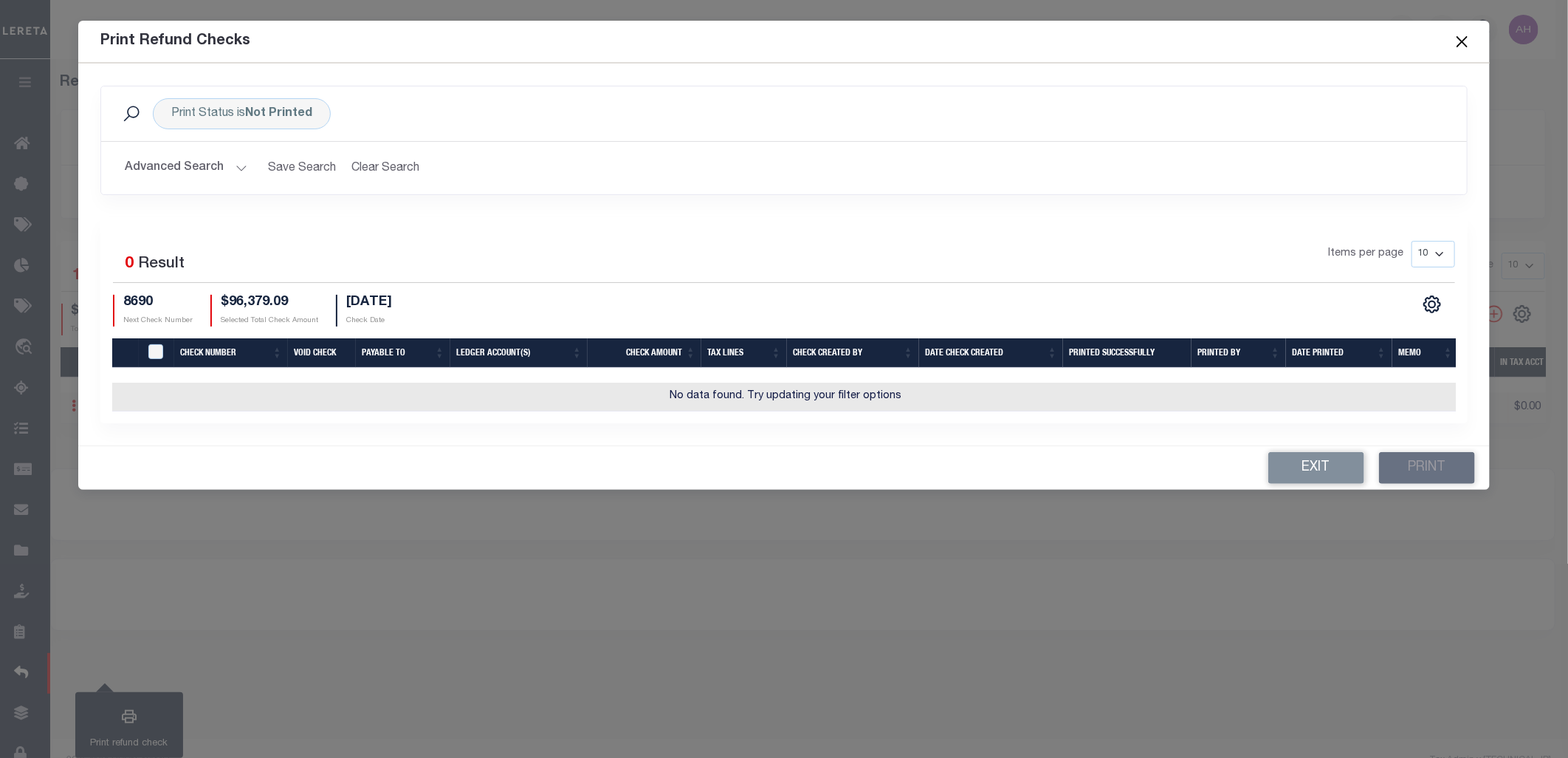
click at [608, 27] on div "Print Refund Checks" at bounding box center [784, 41] width 1412 height 42
click at [236, 111] on div "Print Status is Not Printed" at bounding box center [242, 114] width 178 height 31
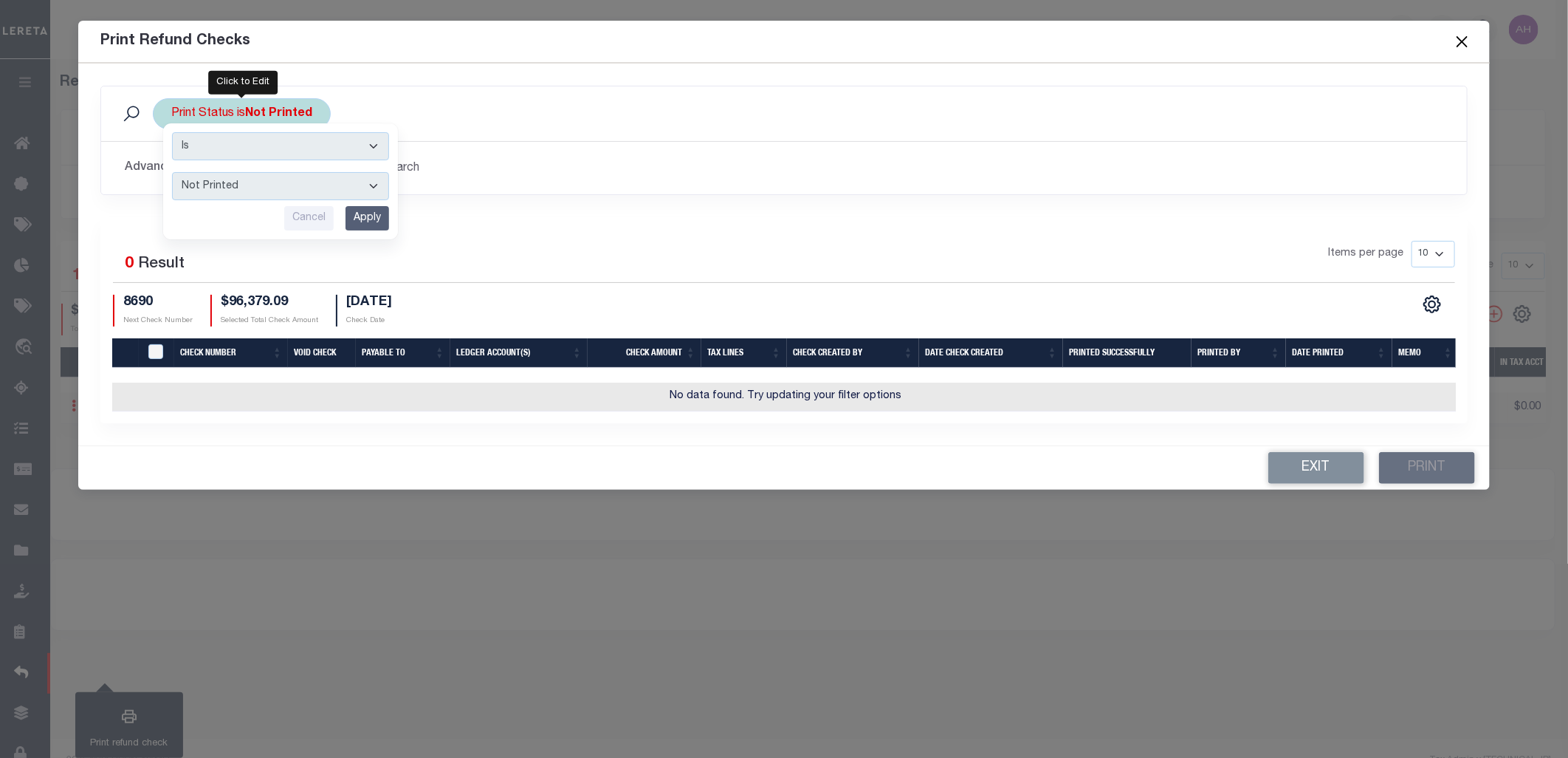
click at [224, 200] on select "Printed Not Printed" at bounding box center [280, 186] width 217 height 28
select select "true"
click at [172, 172] on select "Printed Not Printed" at bounding box center [280, 186] width 217 height 28
click at [367, 213] on input "Apply" at bounding box center [367, 219] width 43 height 24
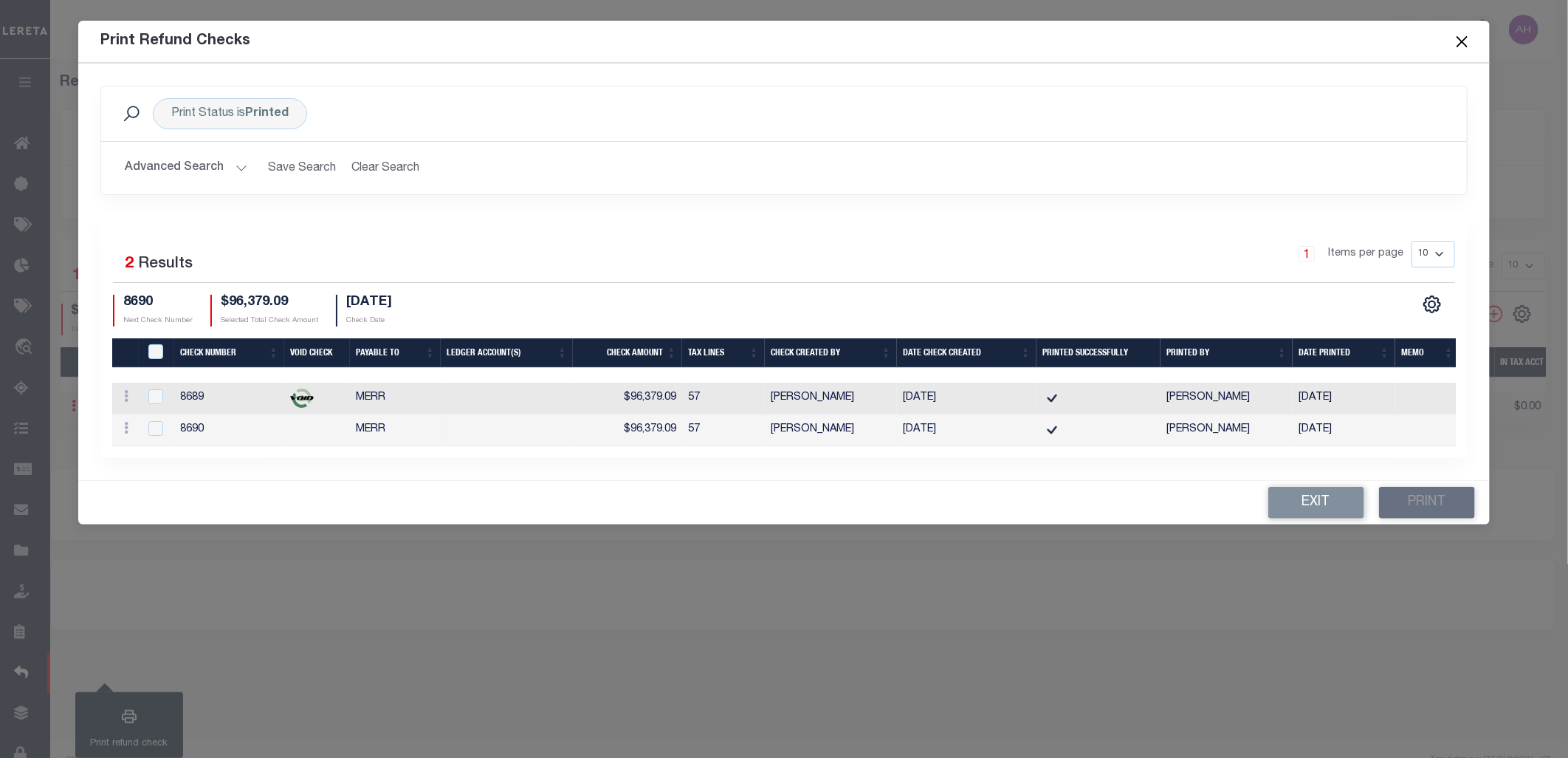
click at [667, 433] on td "$96,379.09" at bounding box center [628, 430] width 110 height 32
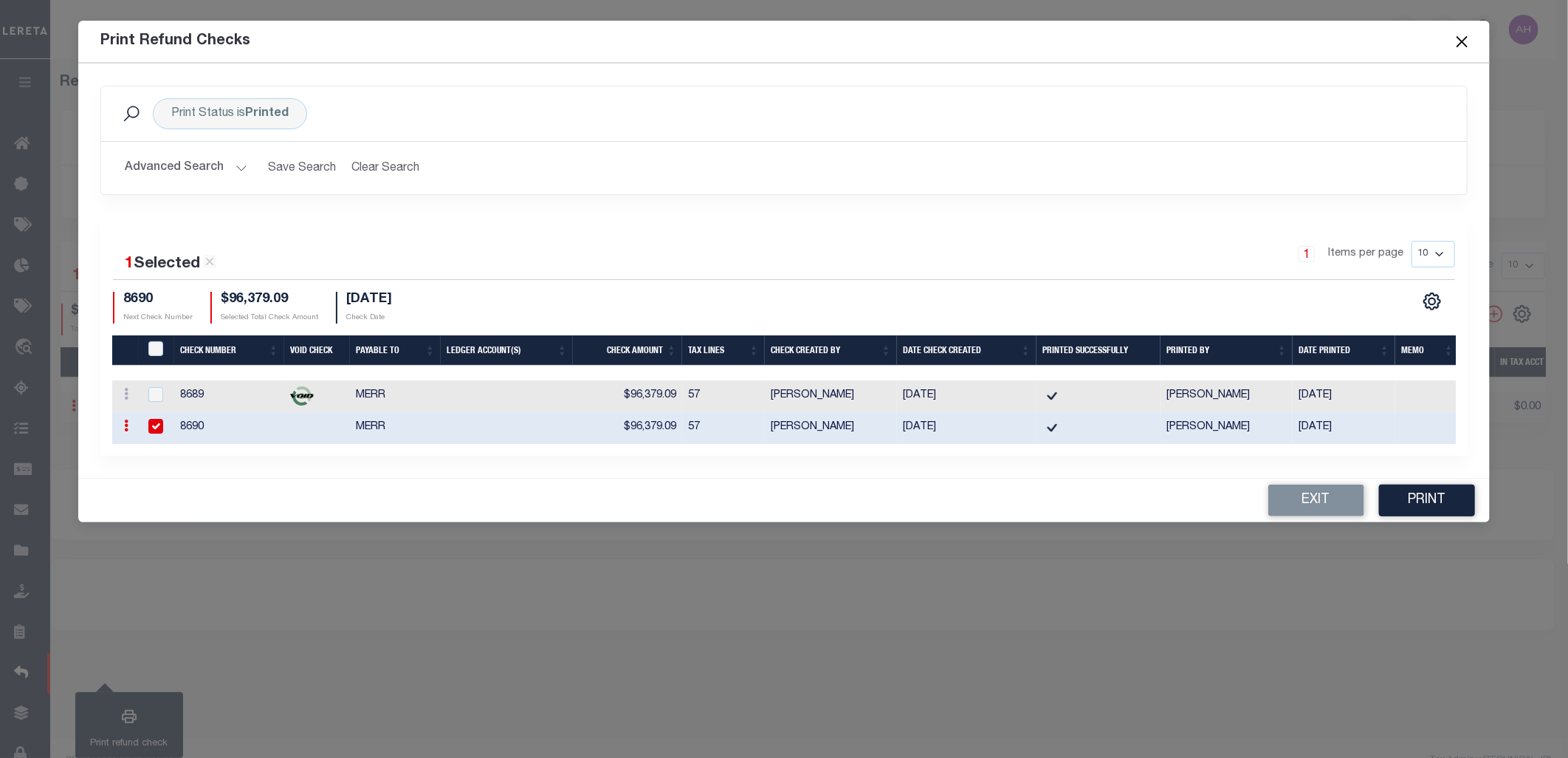
click at [127, 430] on icon at bounding box center [126, 426] width 5 height 12
click at [180, 382] on link "View" at bounding box center [164, 381] width 91 height 24
checkbox input "false"
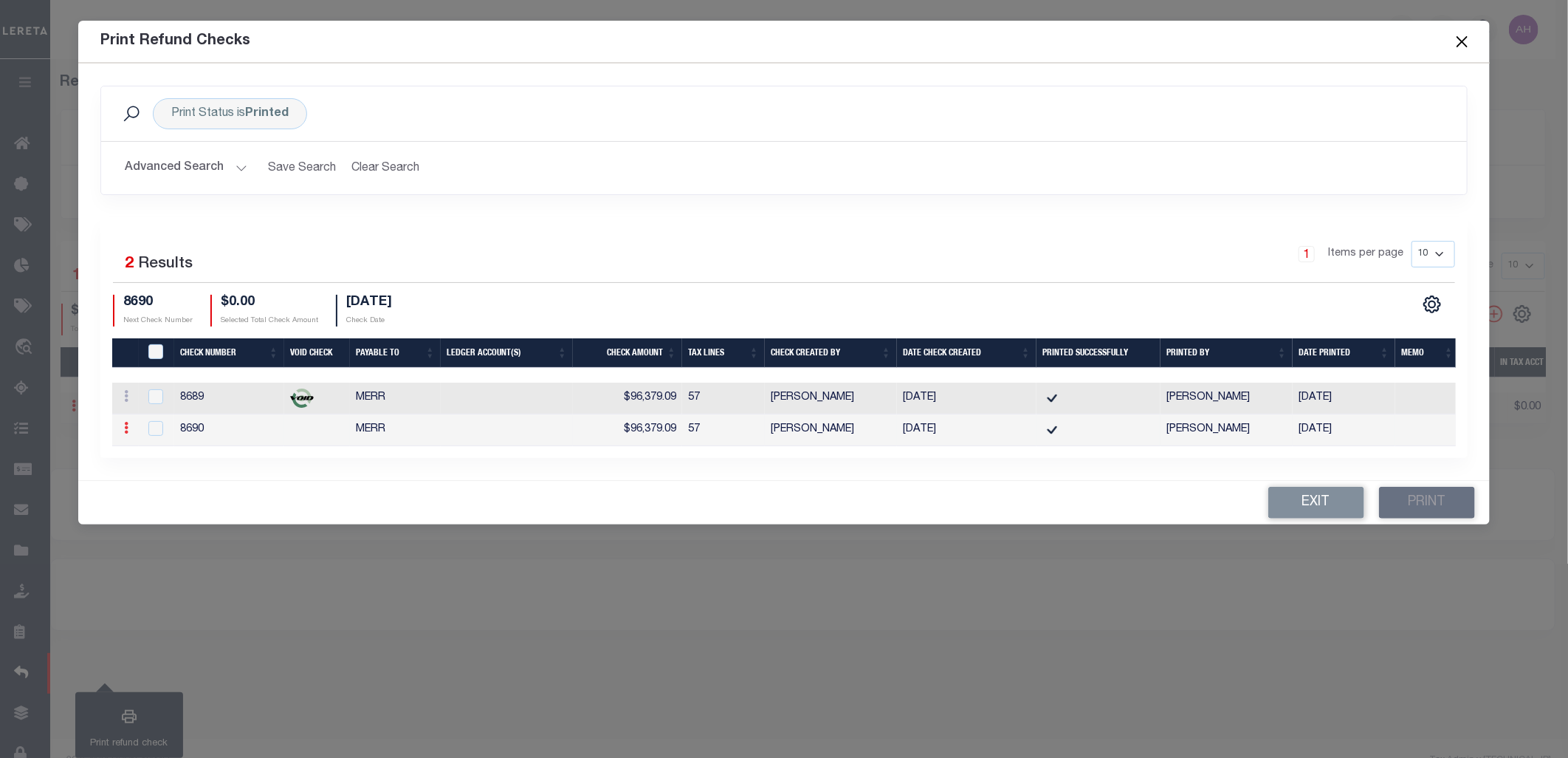
click at [131, 424] on link at bounding box center [126, 430] width 16 height 12
click at [803, 274] on div "1 Items per page 10 25 50 100" at bounding box center [954, 260] width 1001 height 38
click at [1324, 506] on button "Exit" at bounding box center [1317, 503] width 96 height 32
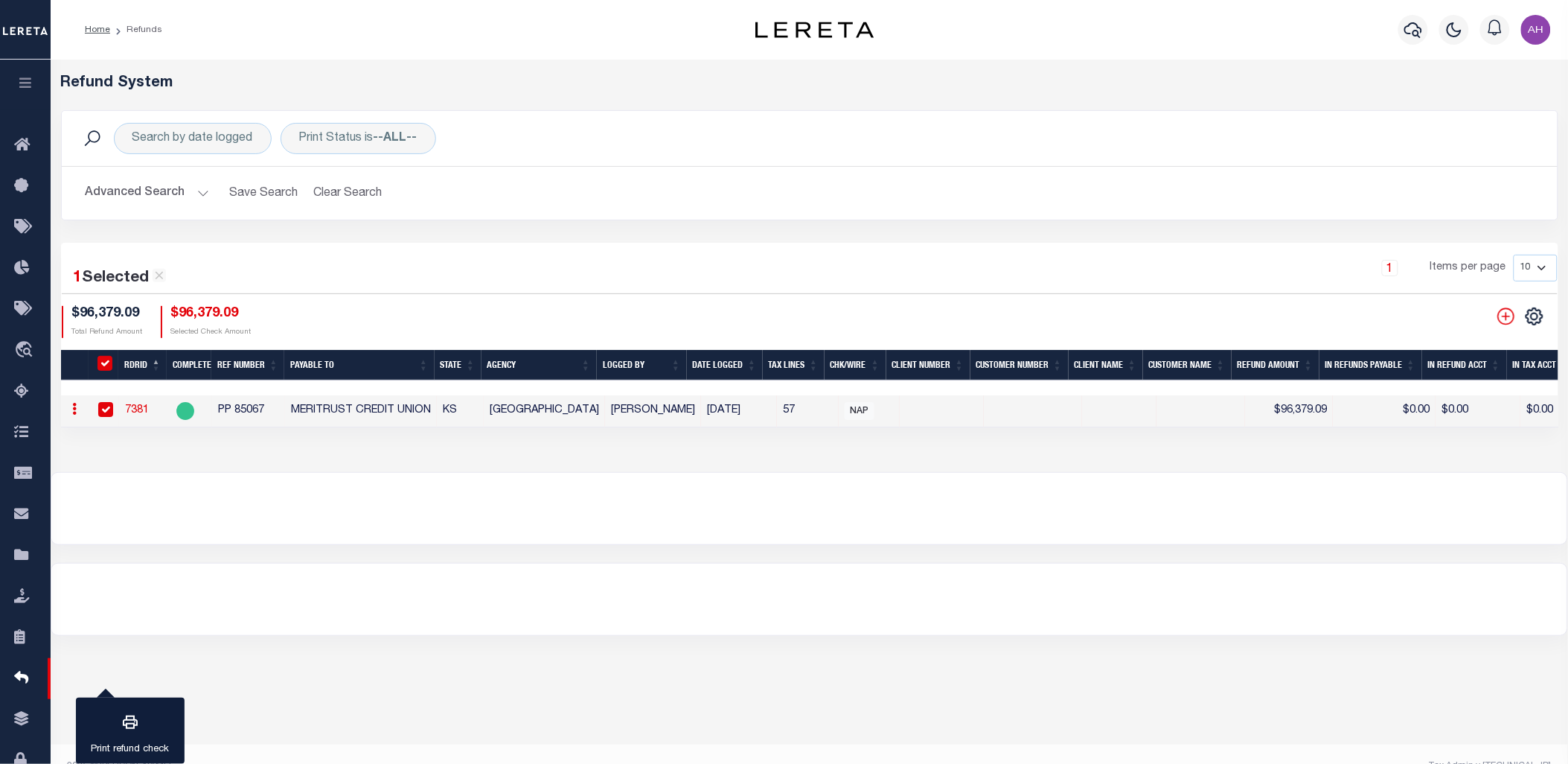
click at [174, 193] on button "Advanced Search" at bounding box center [147, 193] width 124 height 29
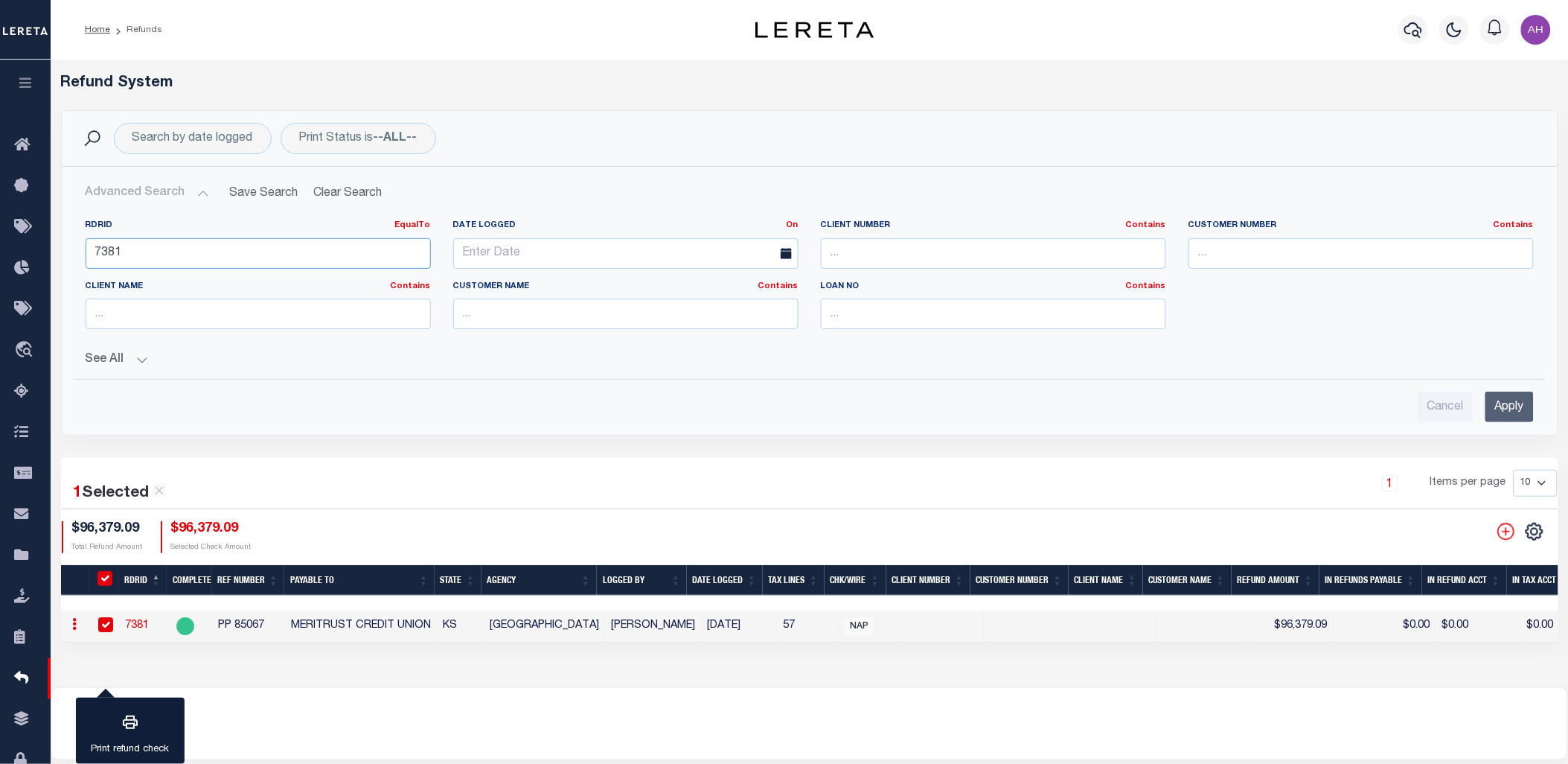
click at [183, 246] on input "7381" at bounding box center [259, 253] width 345 height 31
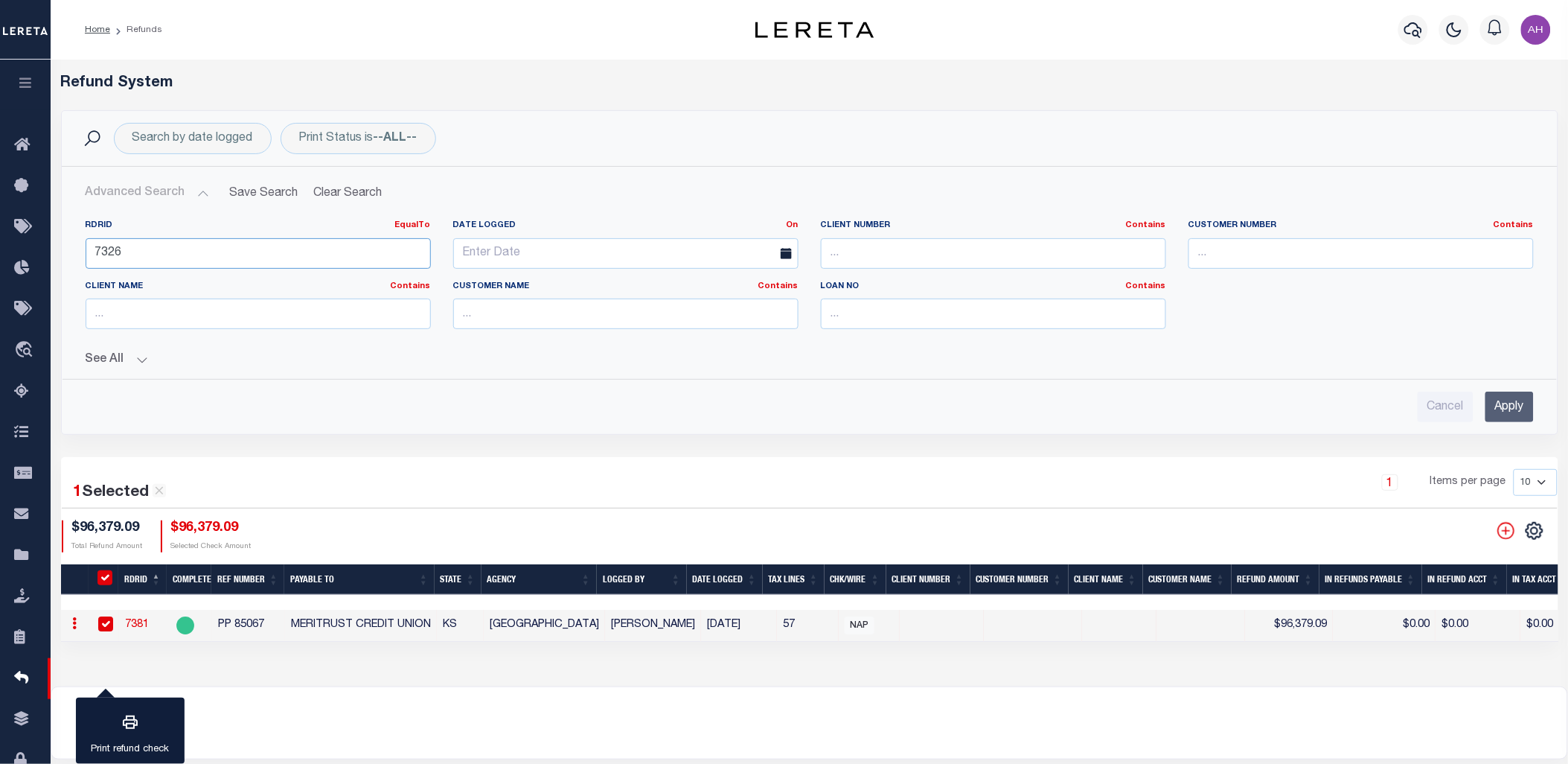
type input "7326"
click at [1517, 402] on input "Apply" at bounding box center [1509, 407] width 48 height 31
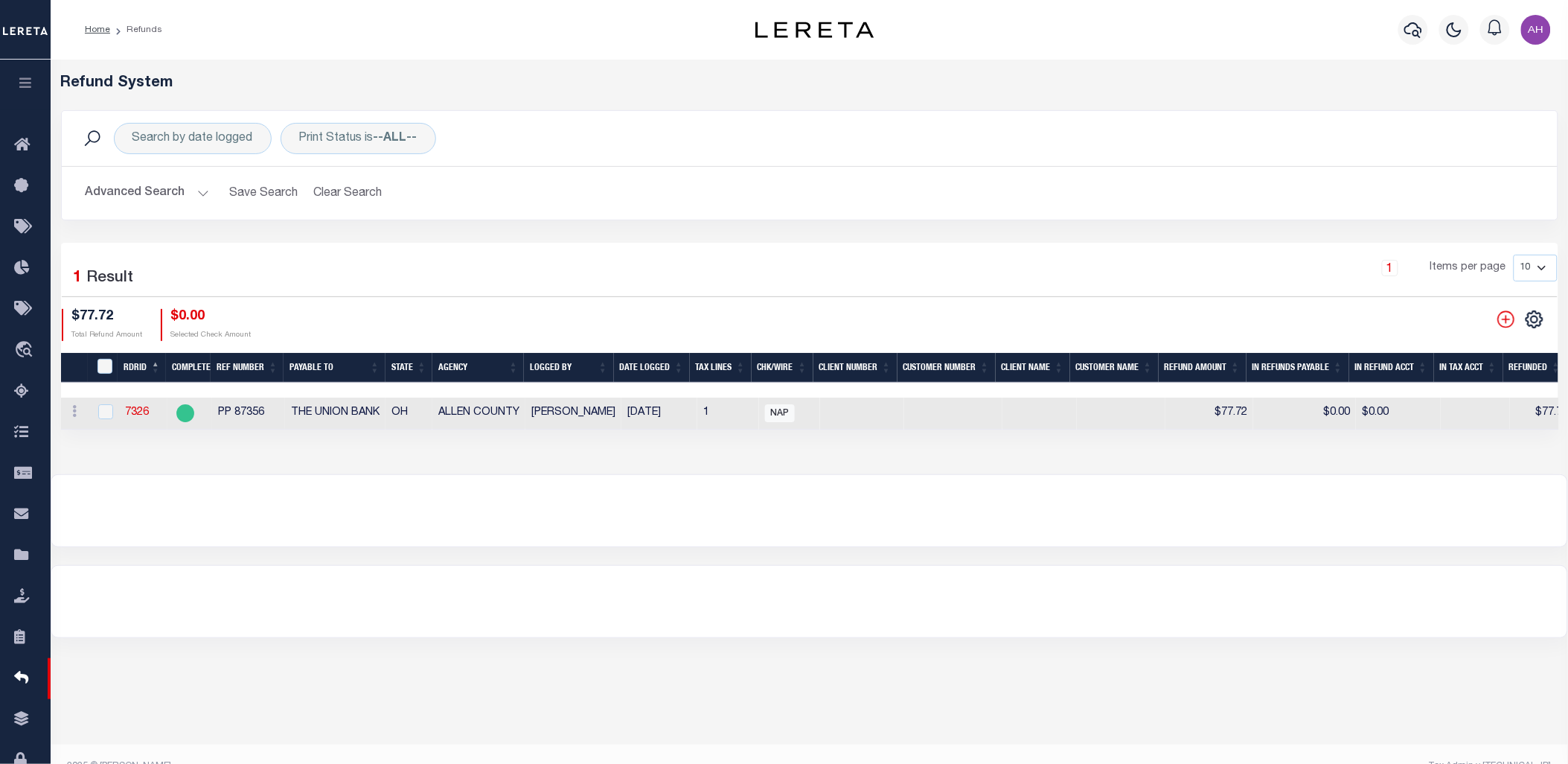
drag, startPoint x: 1306, startPoint y: 137, endPoint x: 1234, endPoint y: 108, distance: 77.6
click at [1306, 137] on div "Search by date logged Print Status is --ALL-- Search" at bounding box center [810, 138] width 1472 height 31
click at [104, 412] on input "checkbox" at bounding box center [105, 412] width 15 height 15
checkbox input "true"
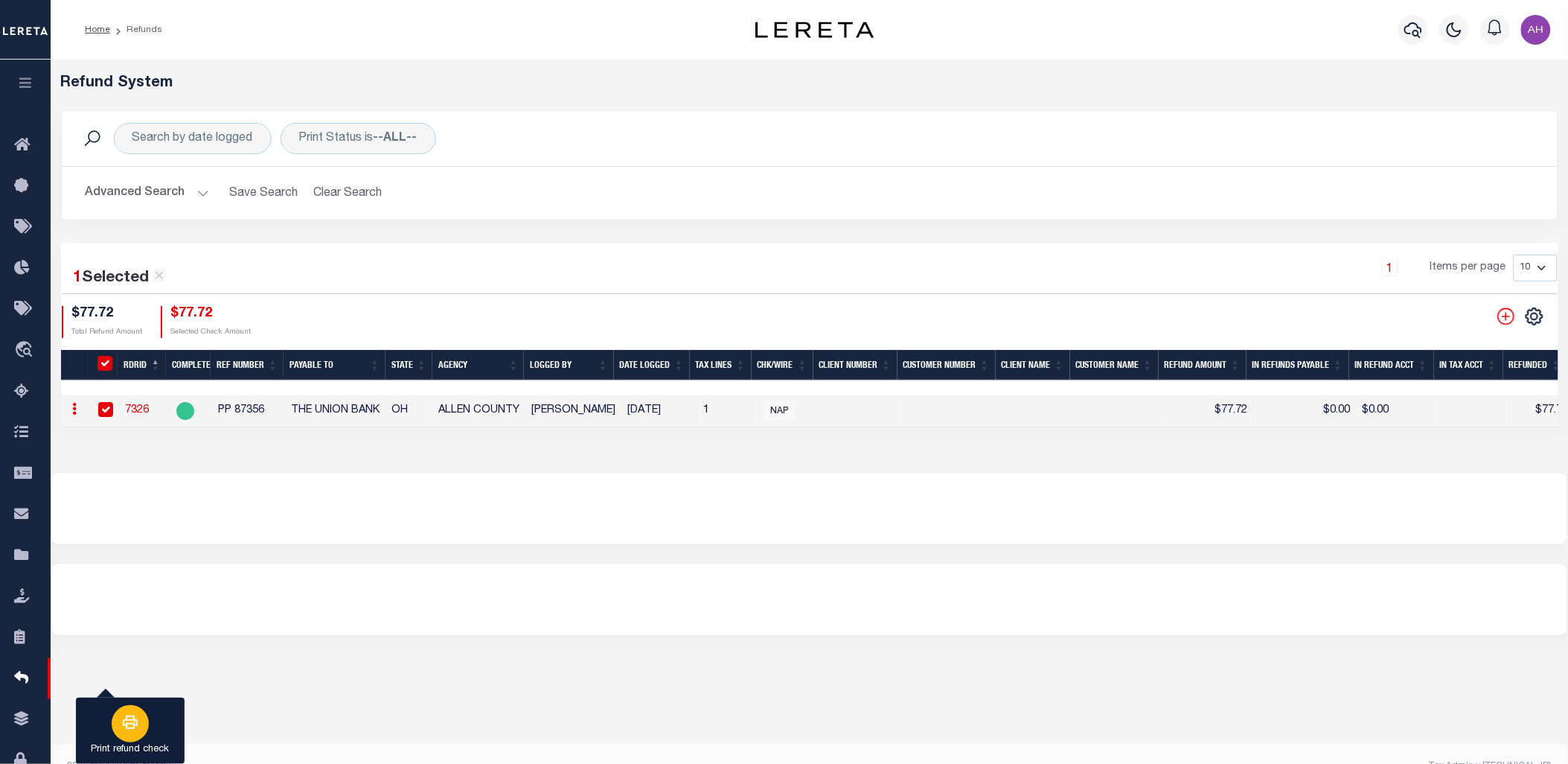
click at [135, 715] on icon "button" at bounding box center [130, 722] width 18 height 18
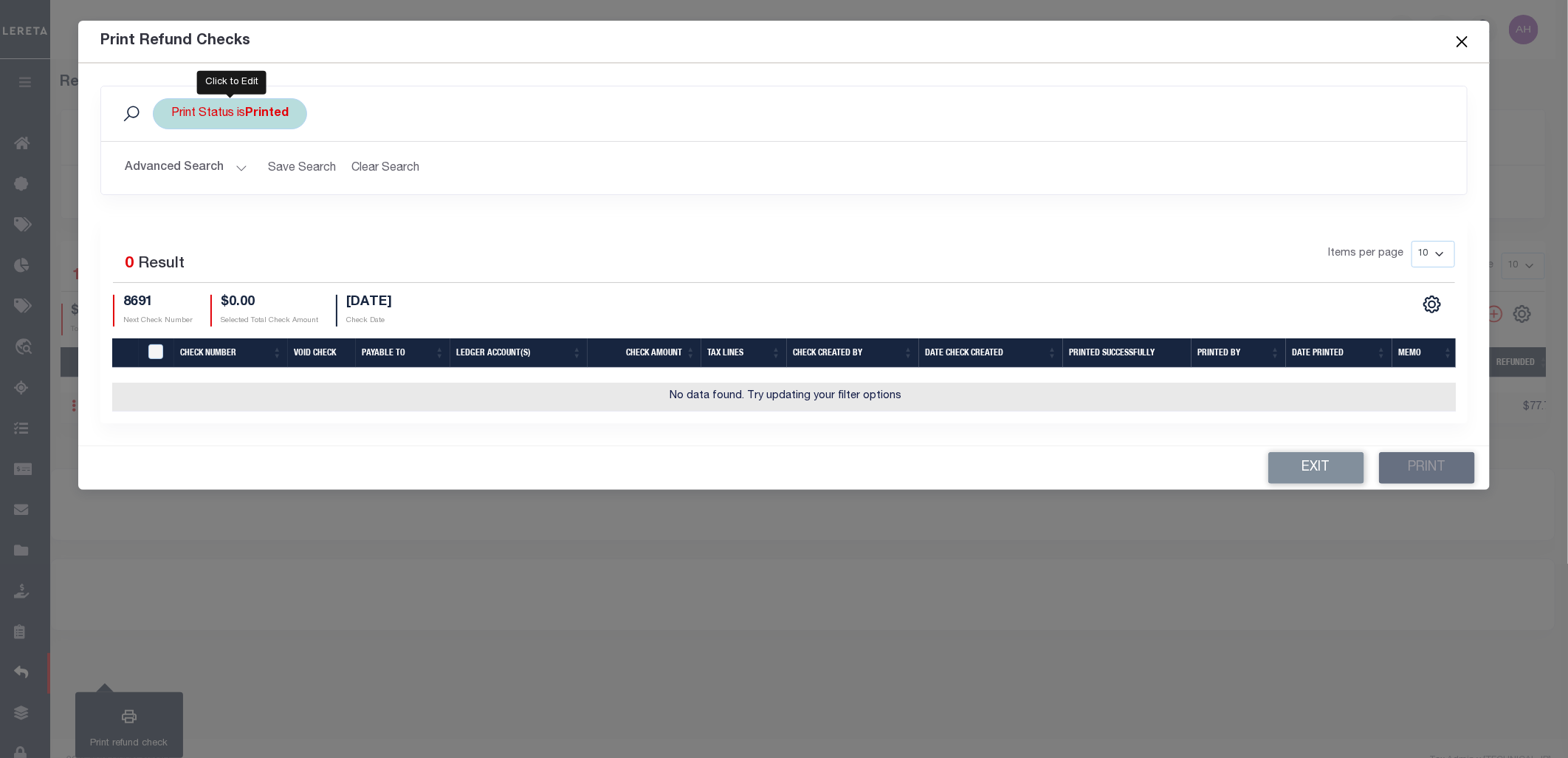
click at [252, 119] on b "Printed" at bounding box center [267, 114] width 43 height 12
click at [237, 187] on select "Printed Not Printed" at bounding box center [280, 186] width 217 height 28
select select "false"
click at [172, 172] on select "Printed Not Printed" at bounding box center [280, 186] width 217 height 28
click at [385, 207] on input "Apply" at bounding box center [367, 219] width 43 height 24
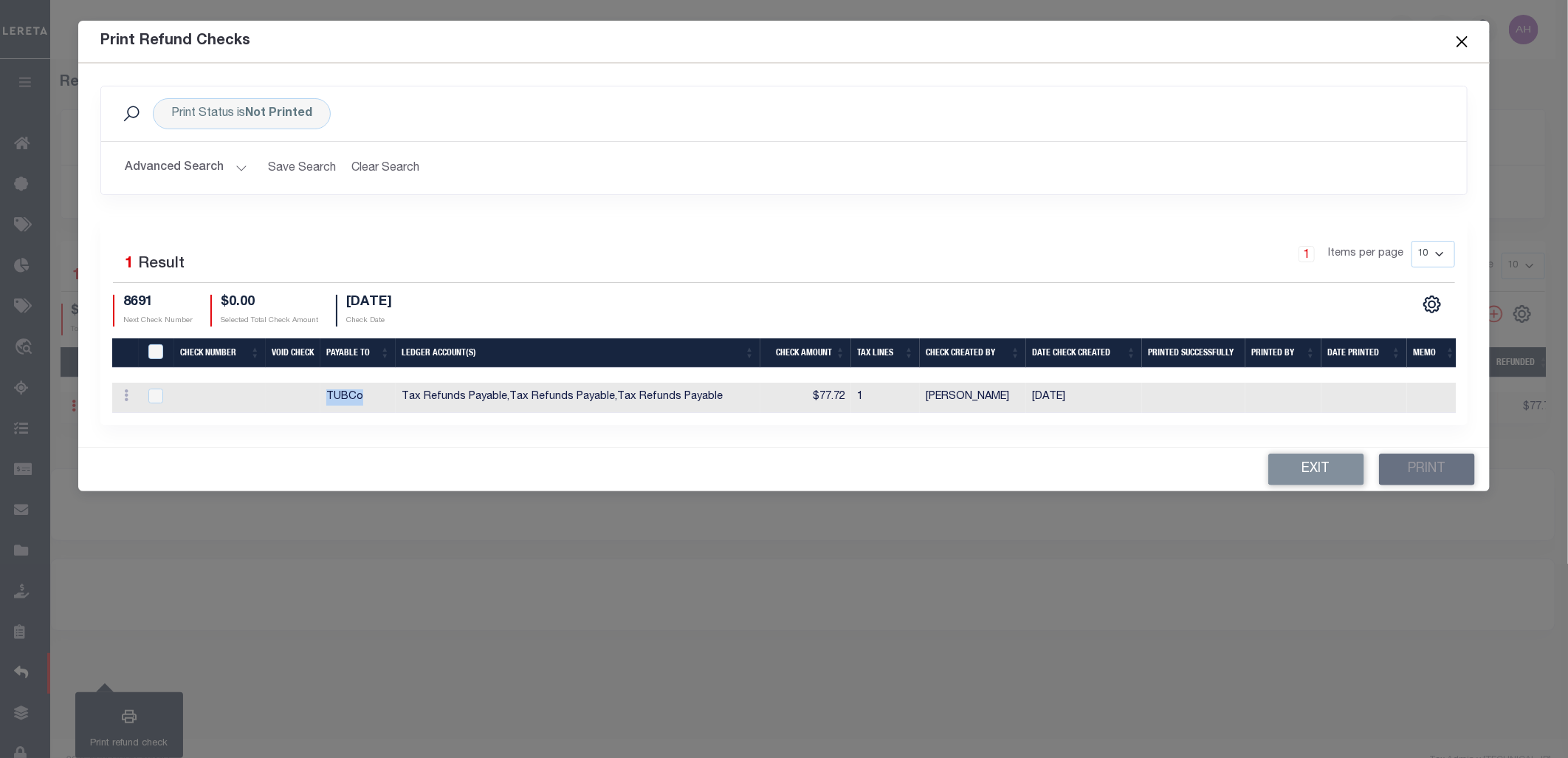
drag, startPoint x: 385, startPoint y: 412, endPoint x: 605, endPoint y: 433, distance: 221.0
click at [605, 425] on div "Selected 1 Result 1 Items per page 10 25 50 100 8691 $0.00" at bounding box center [784, 321] width 1368 height 207
click at [736, 478] on div "Exit Print" at bounding box center [784, 469] width 1412 height 43
click at [1145, 98] on div "Print Status is Not Printed Search" at bounding box center [784, 114] width 1343 height 31
click at [152, 392] on input "checkbox" at bounding box center [155, 395] width 14 height 14
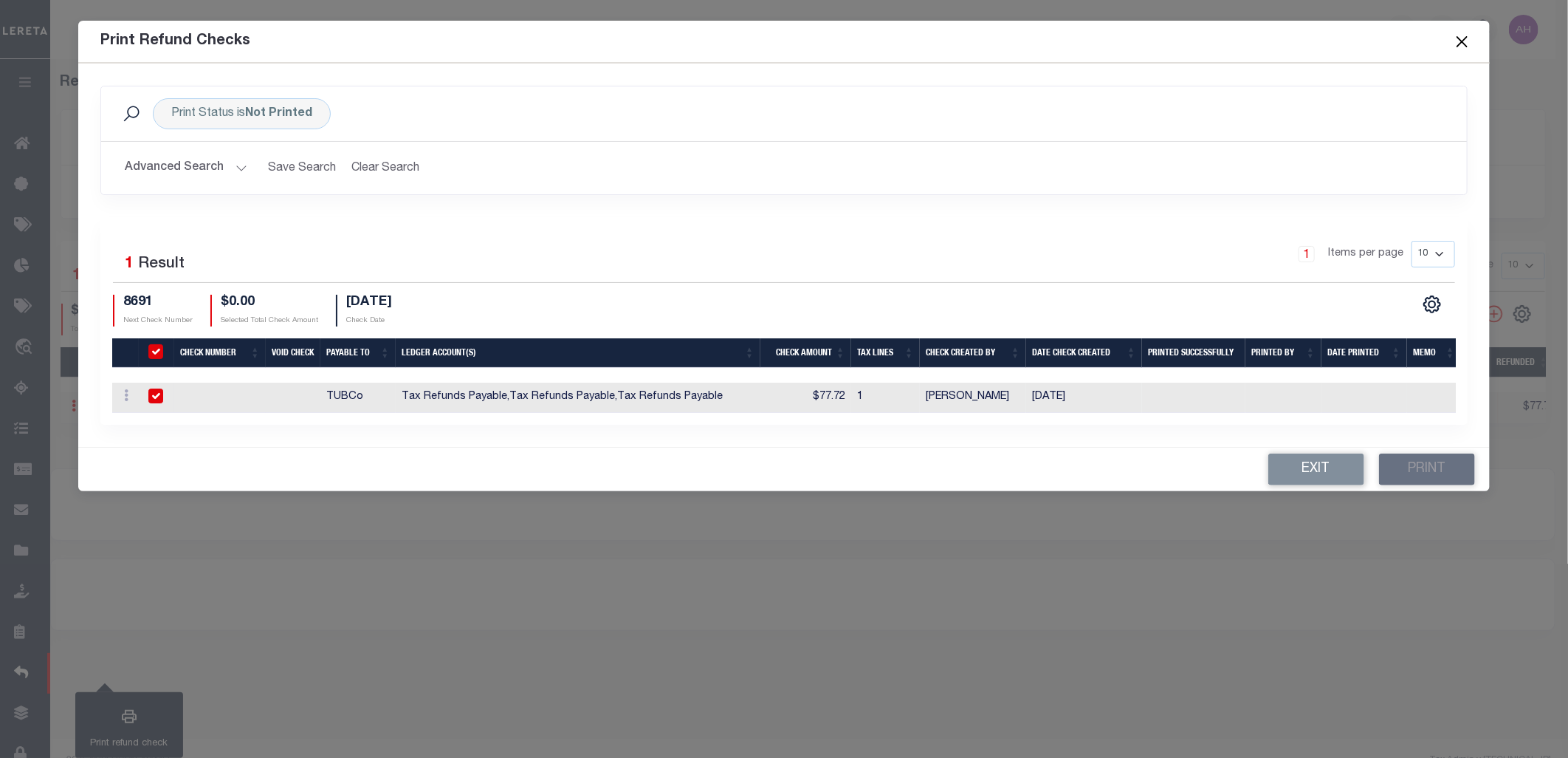
checkbox input "true"
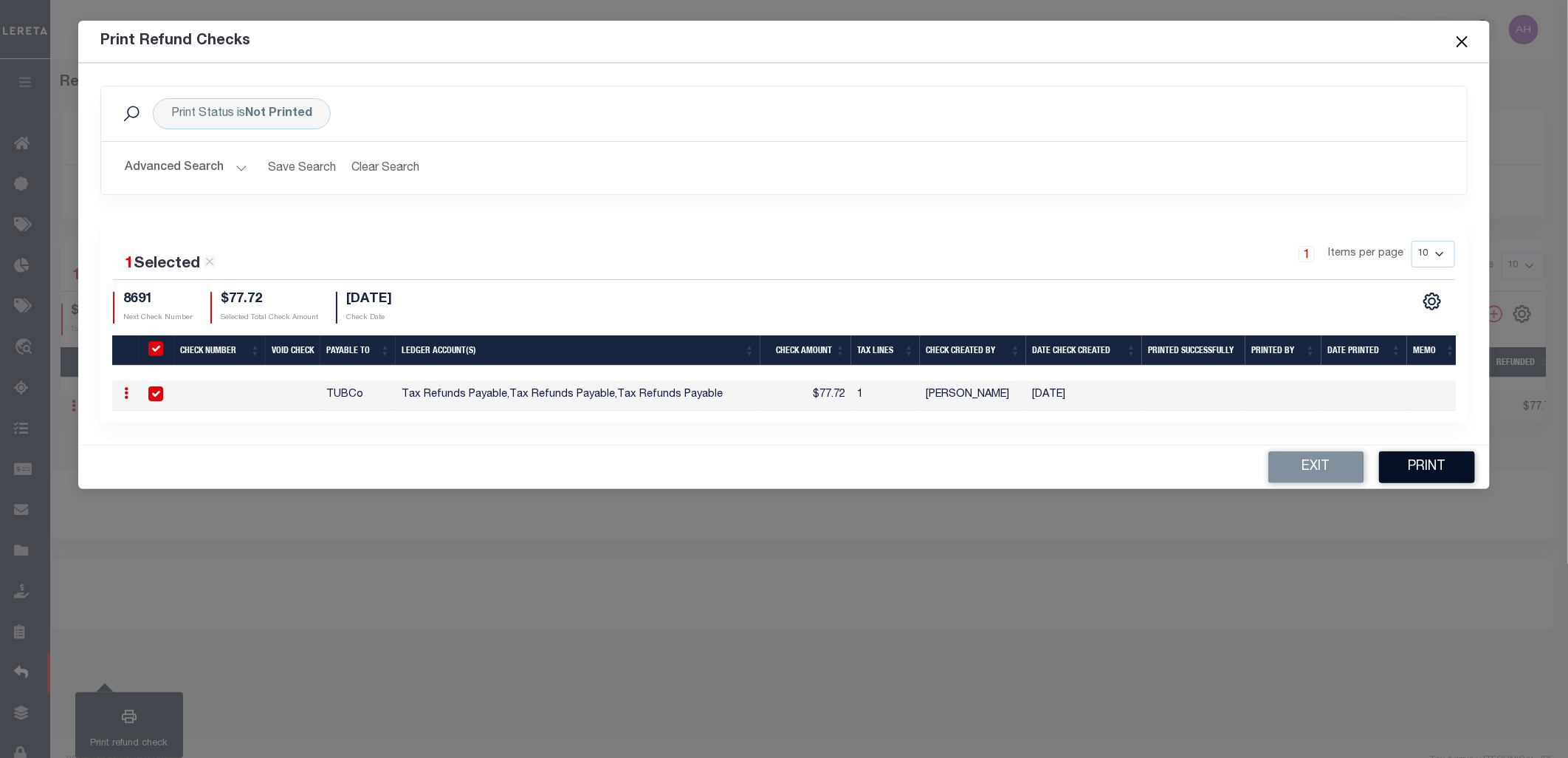
click at [1430, 478] on button "Print" at bounding box center [1427, 467] width 96 height 32
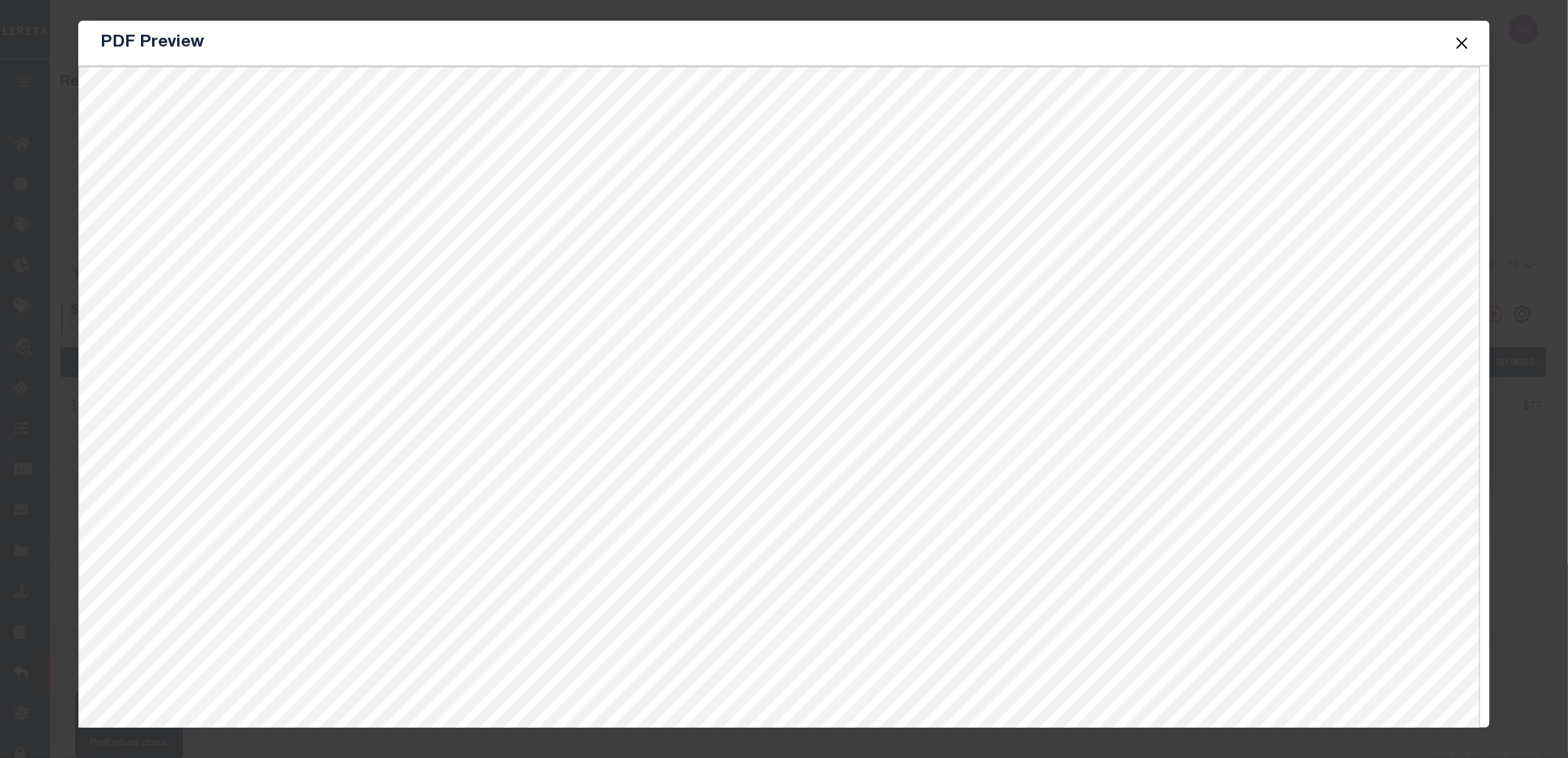
click at [1145, 10] on div "PDF Preview" at bounding box center [784, 379] width 1568 height 758
